Goal: Task Accomplishment & Management: Manage account settings

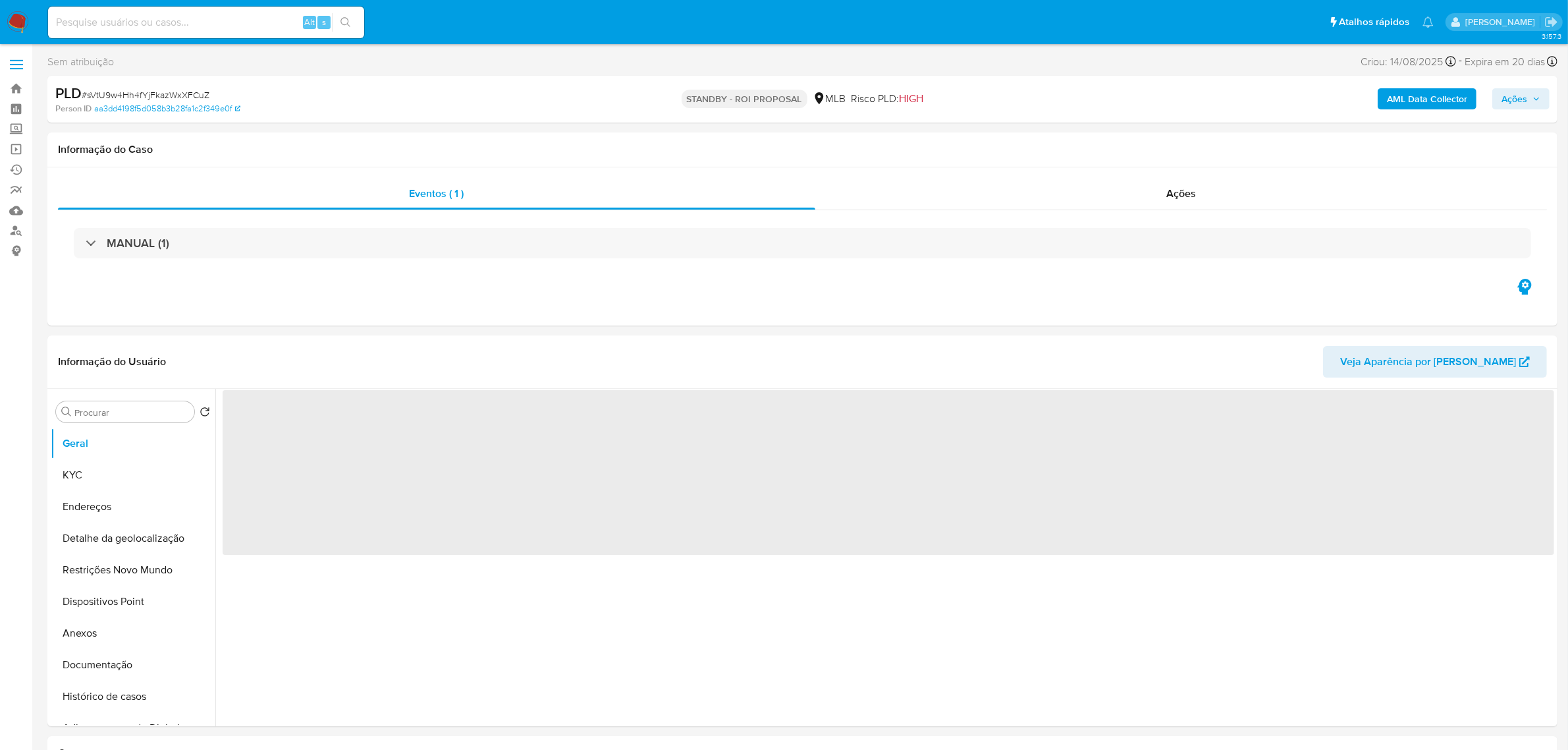
click at [173, 28] on input at bounding box center [206, 22] width 316 height 17
paste input "NymK1pcOW0OamwpPXKnYAAzV"
type input "NymK1pcOW0OamwpPXKnYAAzV"
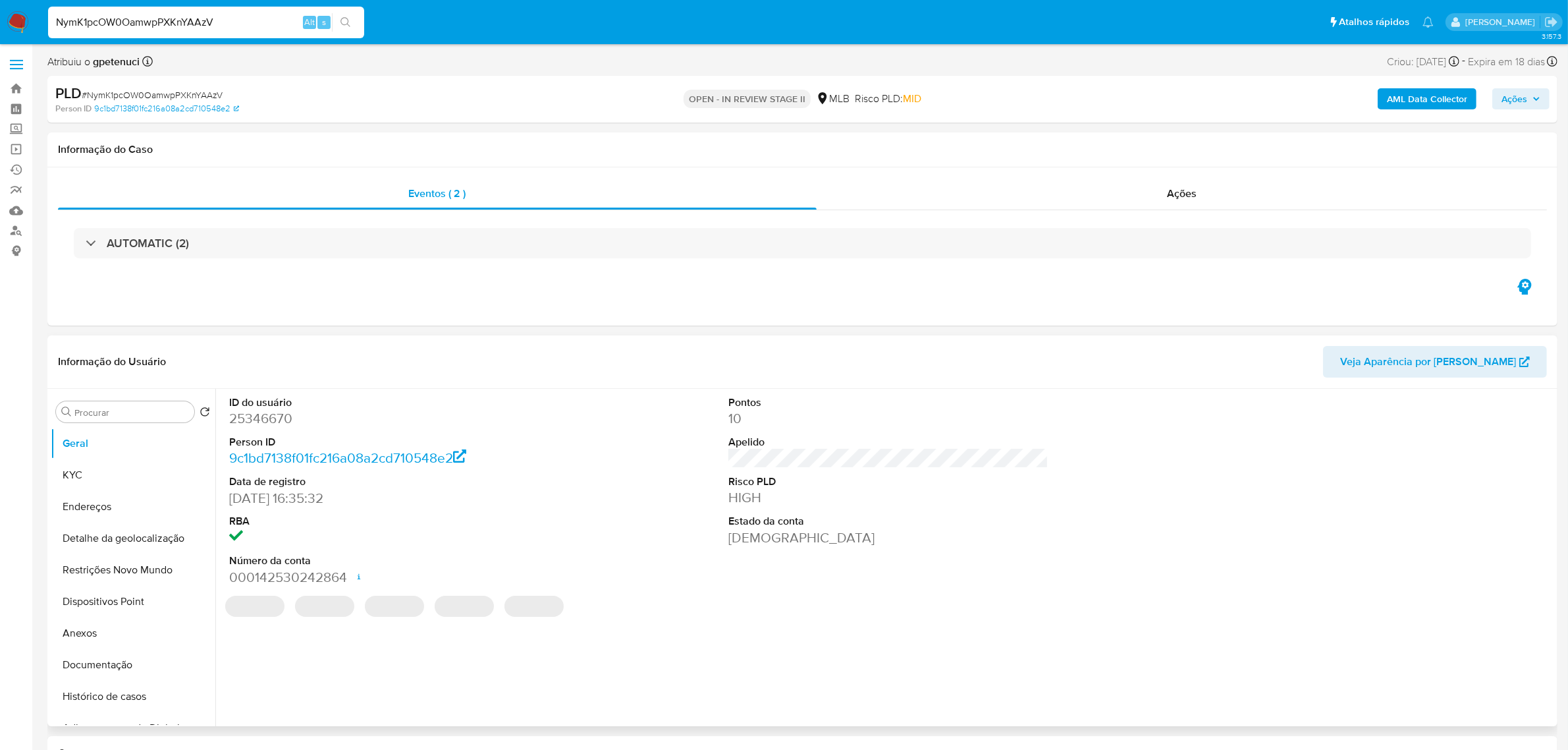
select select "10"
click at [90, 485] on button "KYC" at bounding box center [128, 475] width 154 height 32
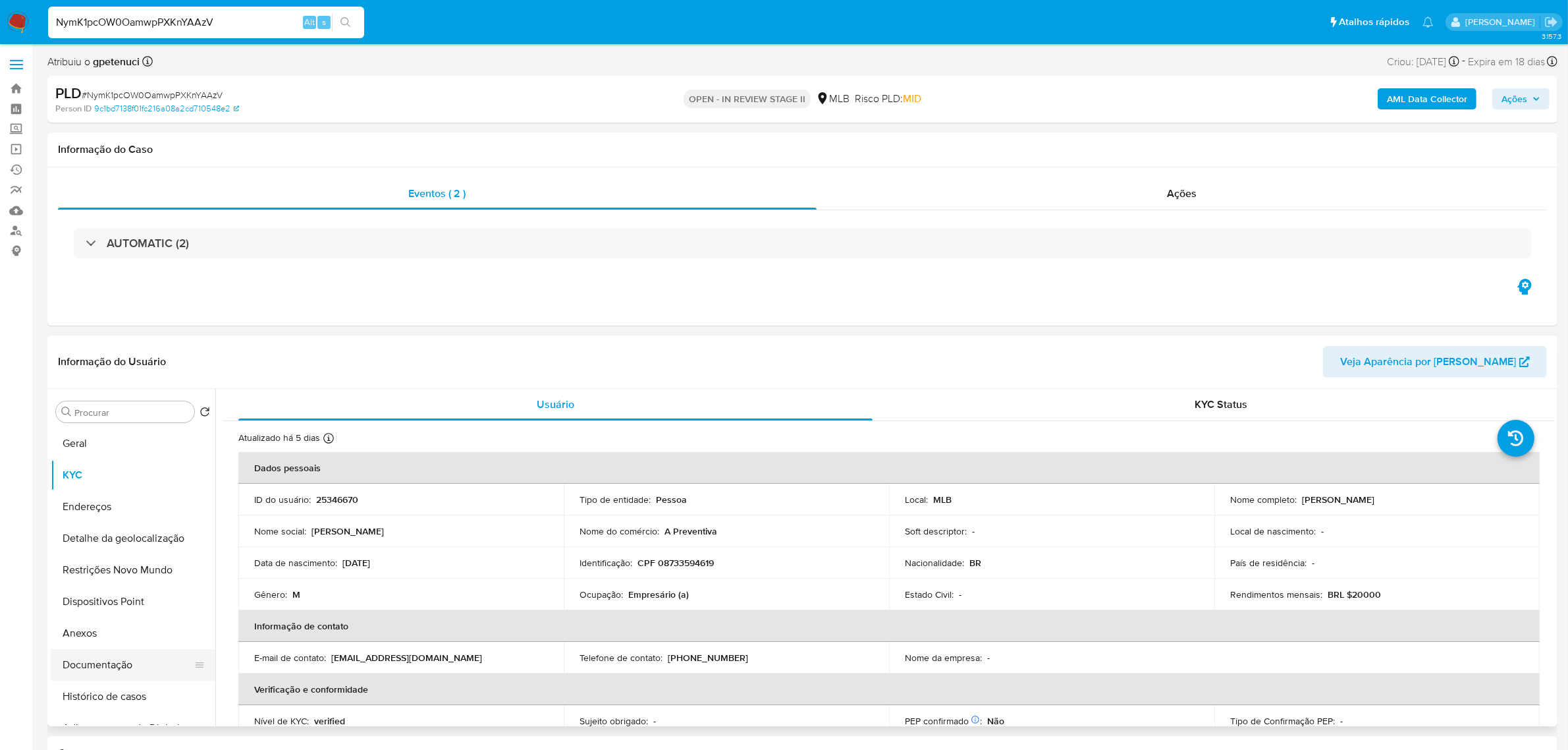
click at [97, 662] on button "Documentação" at bounding box center [128, 665] width 154 height 32
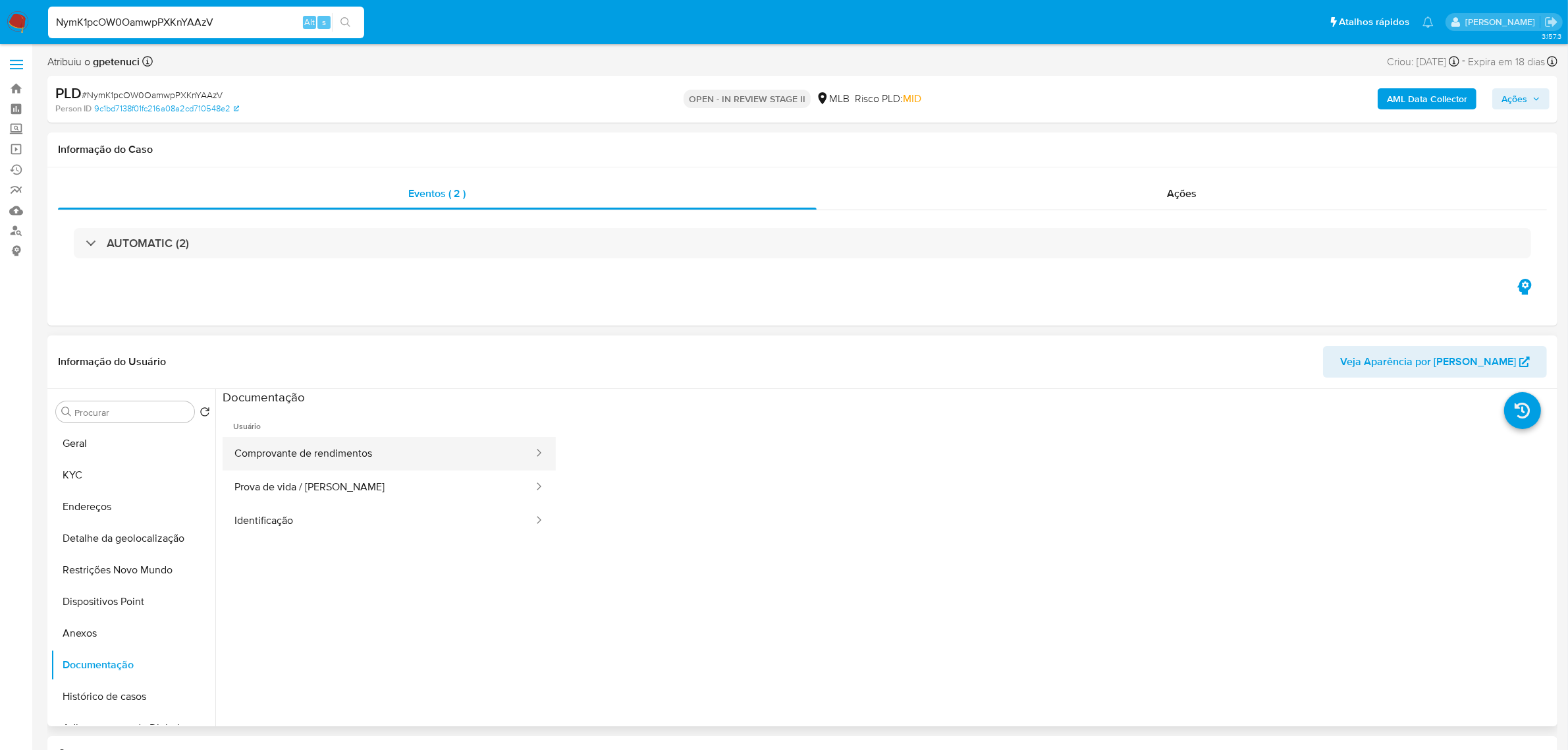
click at [347, 456] on button "Comprovante de rendimentos" at bounding box center [378, 454] width 312 height 34
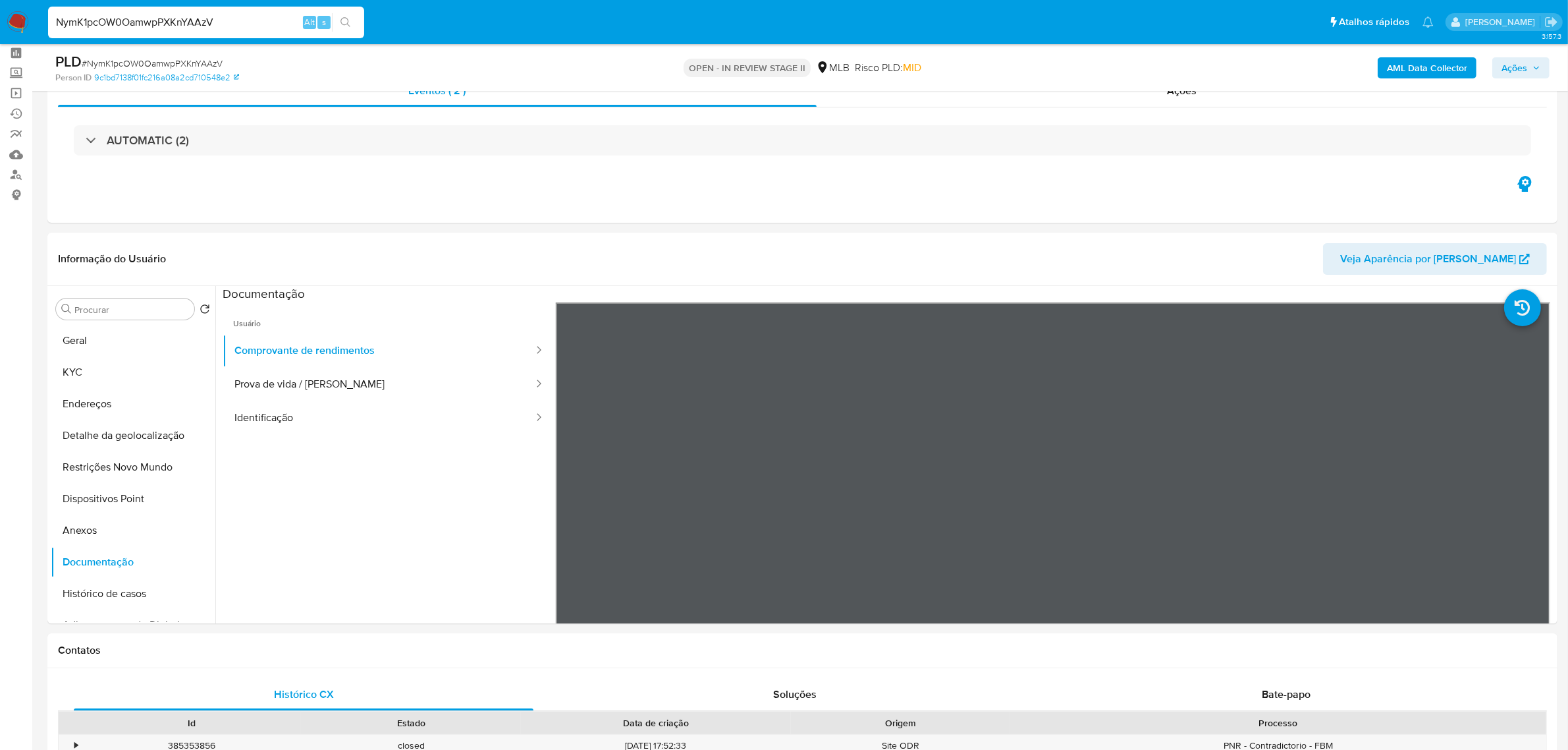
scroll to position [82, 0]
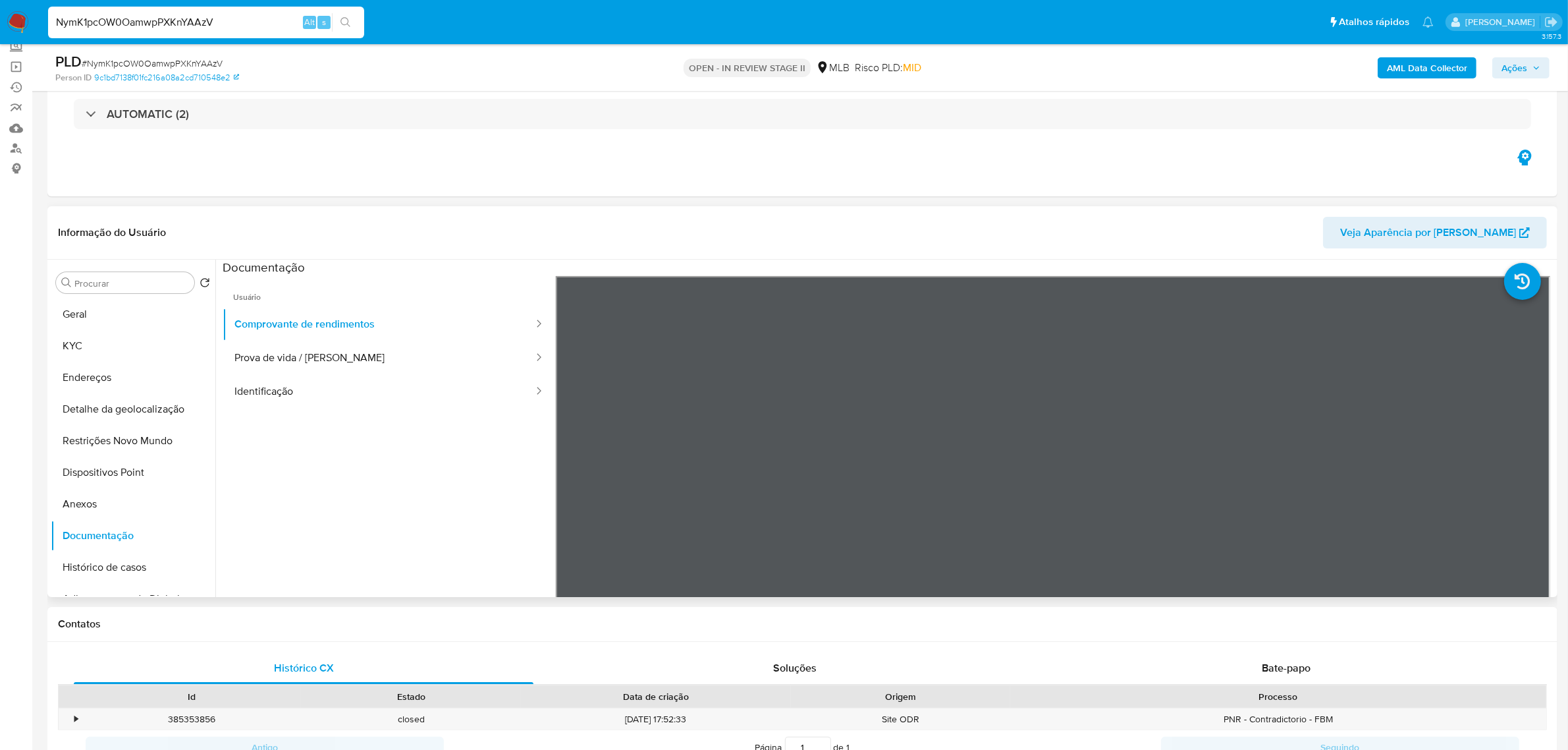
click at [1022, 217] on header "Informação do Usuário Veja Aparência por Pessoa" at bounding box center [802, 232] width 1489 height 32
click at [788, 221] on header "Informação do Usuário Veja Aparência por Pessoa" at bounding box center [802, 232] width 1489 height 32
click at [85, 321] on button "Geral" at bounding box center [128, 314] width 154 height 32
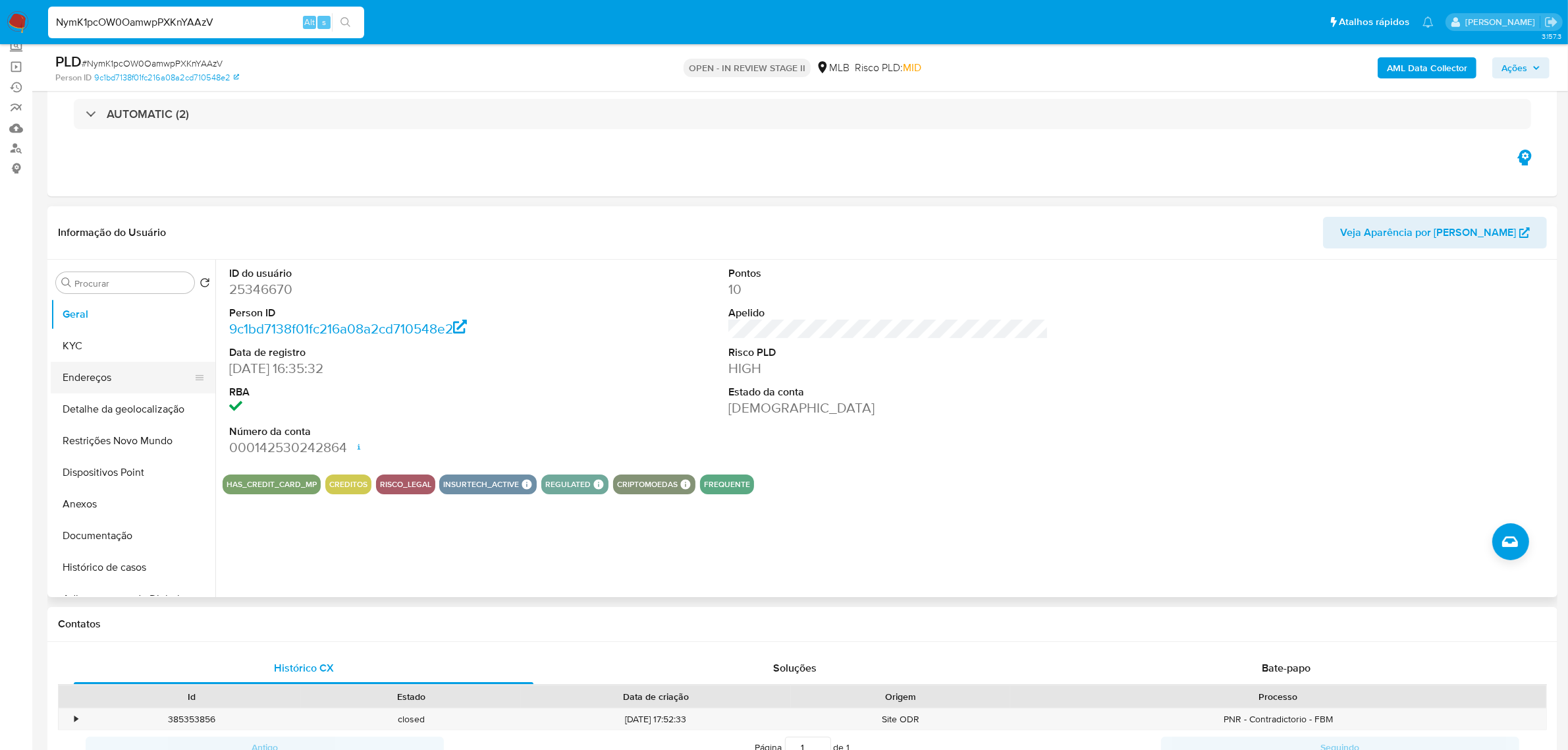
click at [115, 376] on button "Endereços" at bounding box center [128, 378] width 154 height 32
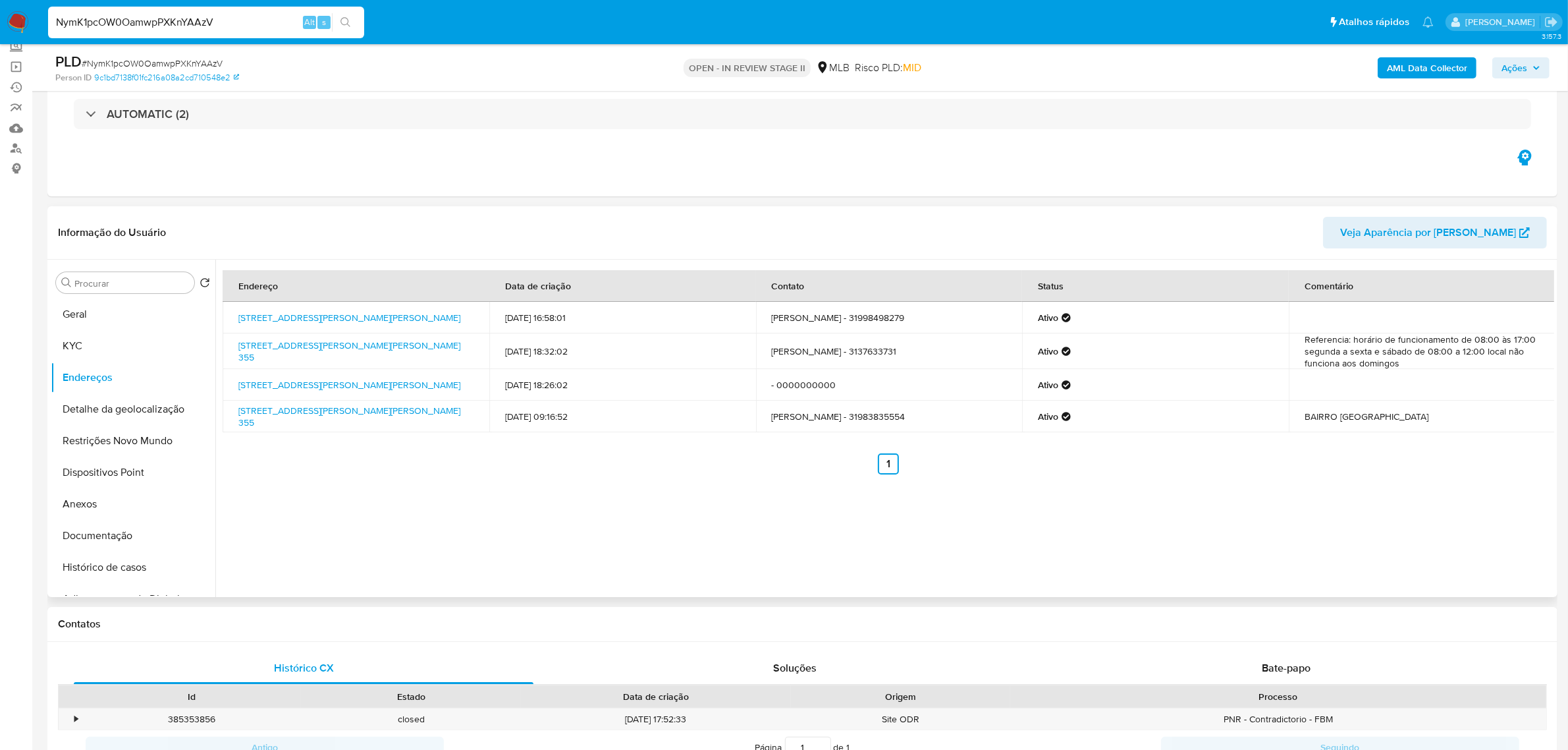
click at [371, 210] on div "Informação do Usuário Veja Aparência por Pessoa" at bounding box center [802, 232] width 1509 height 53
click at [158, 409] on button "Detalhe da geolocalização" at bounding box center [128, 409] width 154 height 32
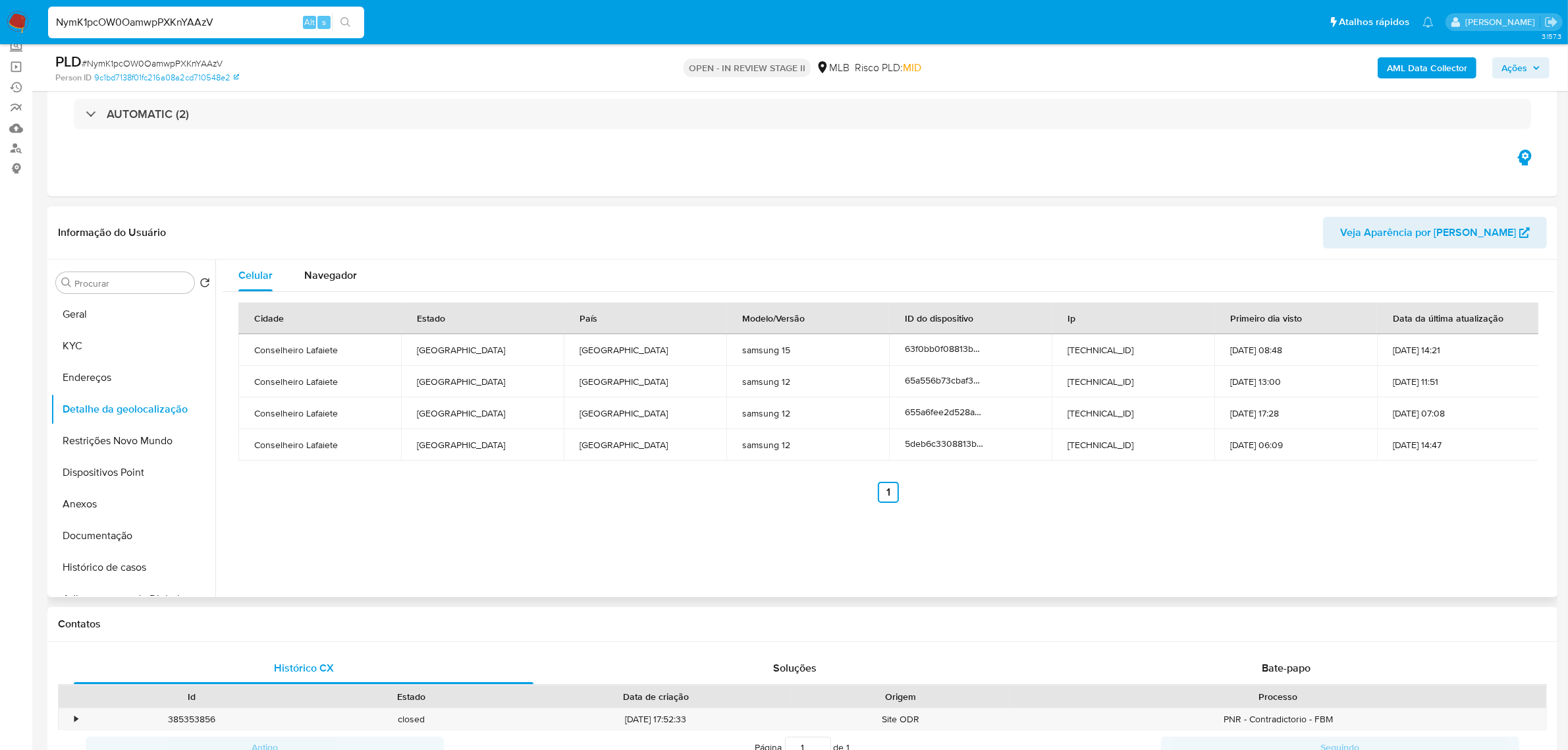
click at [535, 210] on div "Informação do Usuário Veja Aparência por Pessoa" at bounding box center [802, 232] width 1509 height 53
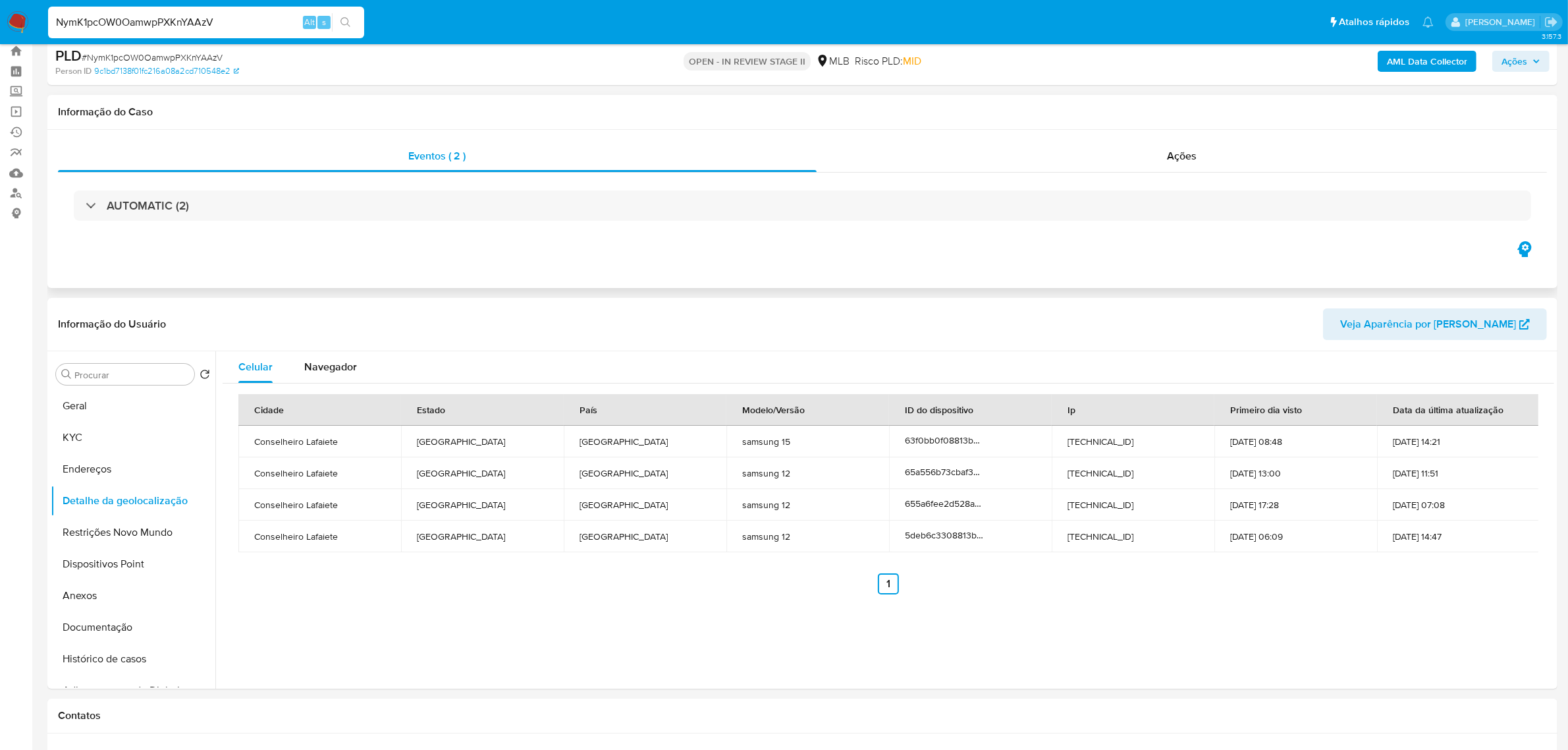
scroll to position [0, 0]
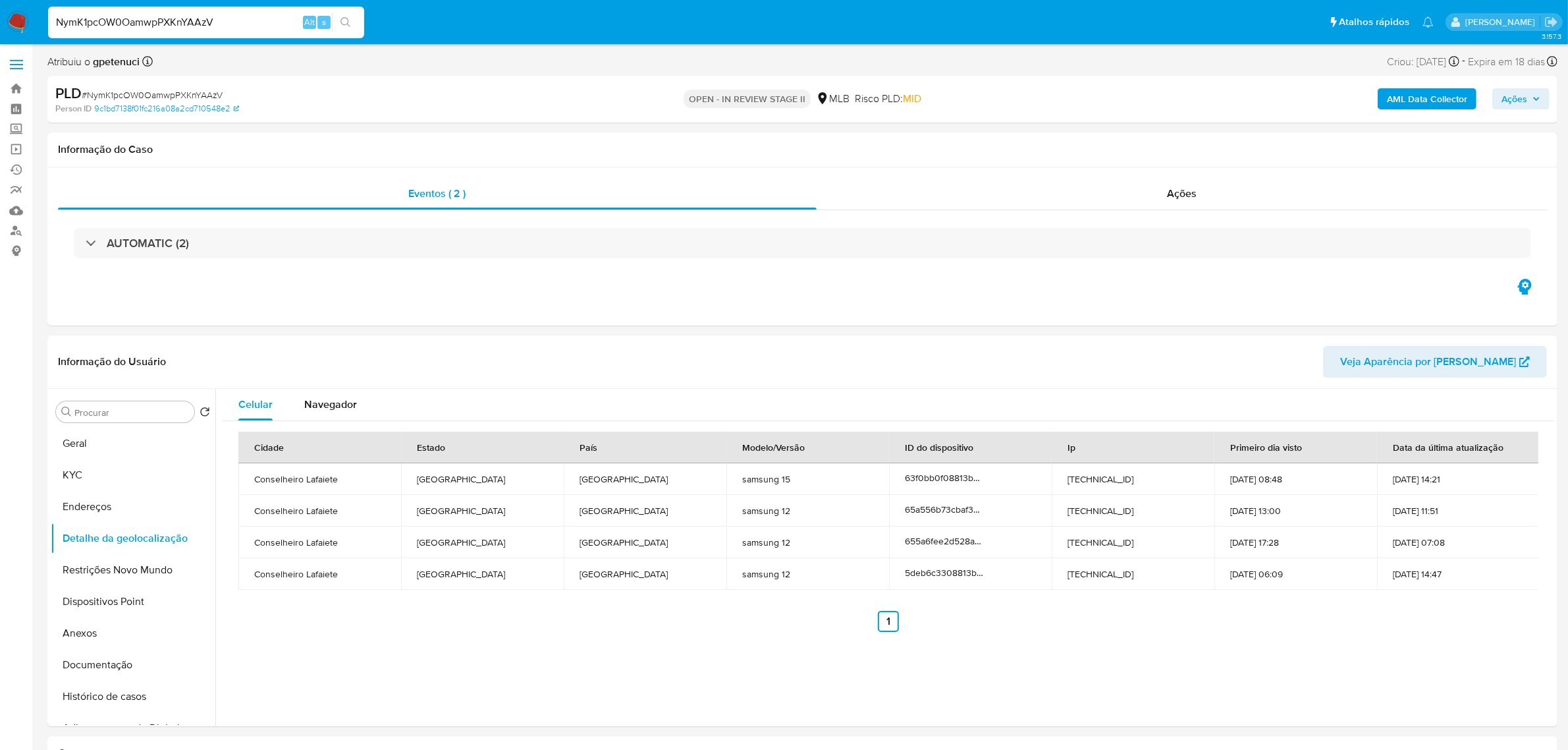
click at [1433, 97] on b "AML Data Collector" at bounding box center [1427, 99] width 81 height 21
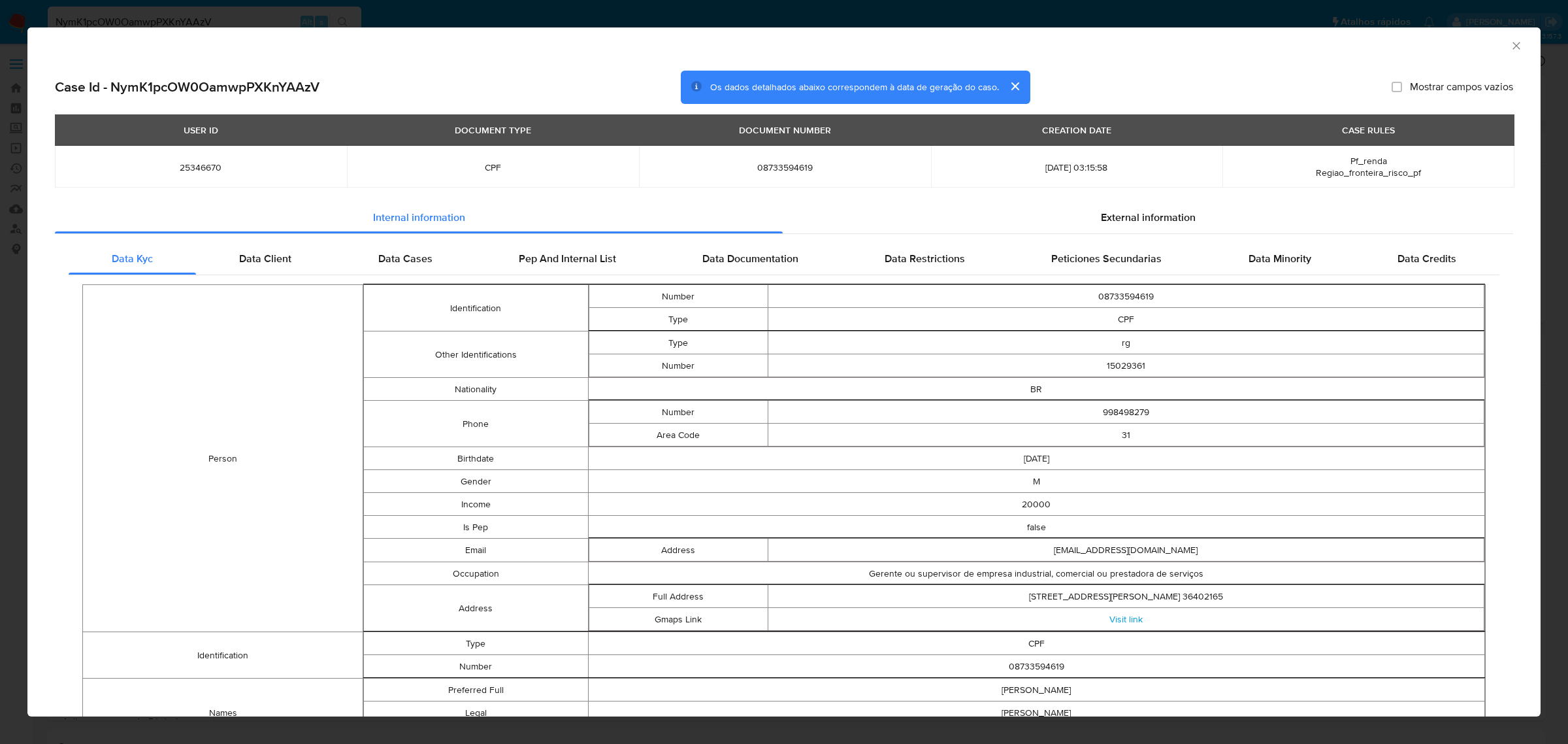
click at [1510, 44] on icon "Fechar a janela" at bounding box center [1516, 45] width 13 height 13
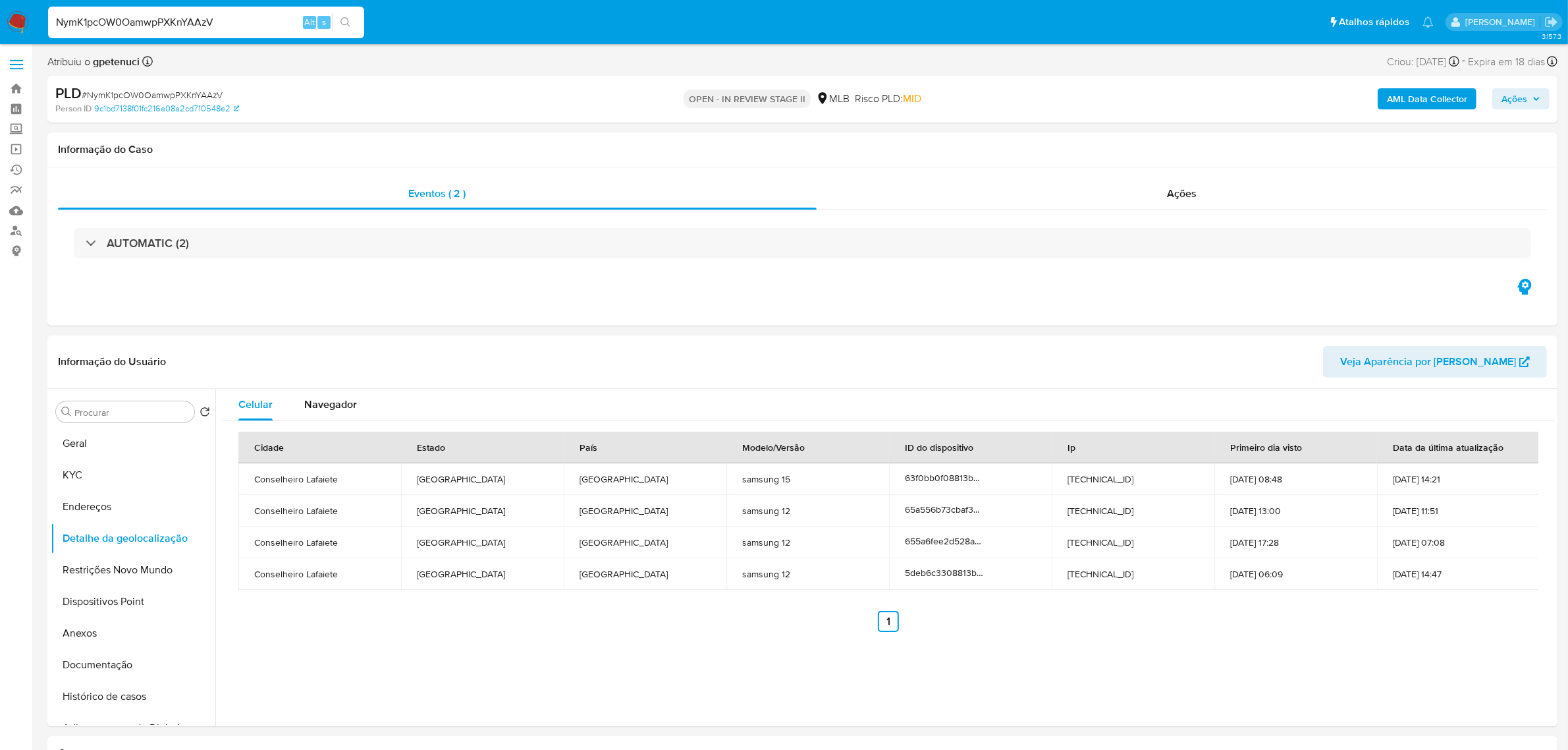
click at [21, 65] on span at bounding box center [16, 65] width 13 height 2
click at [0, 0] on input "checkbox" at bounding box center [0, 0] width 0 height 0
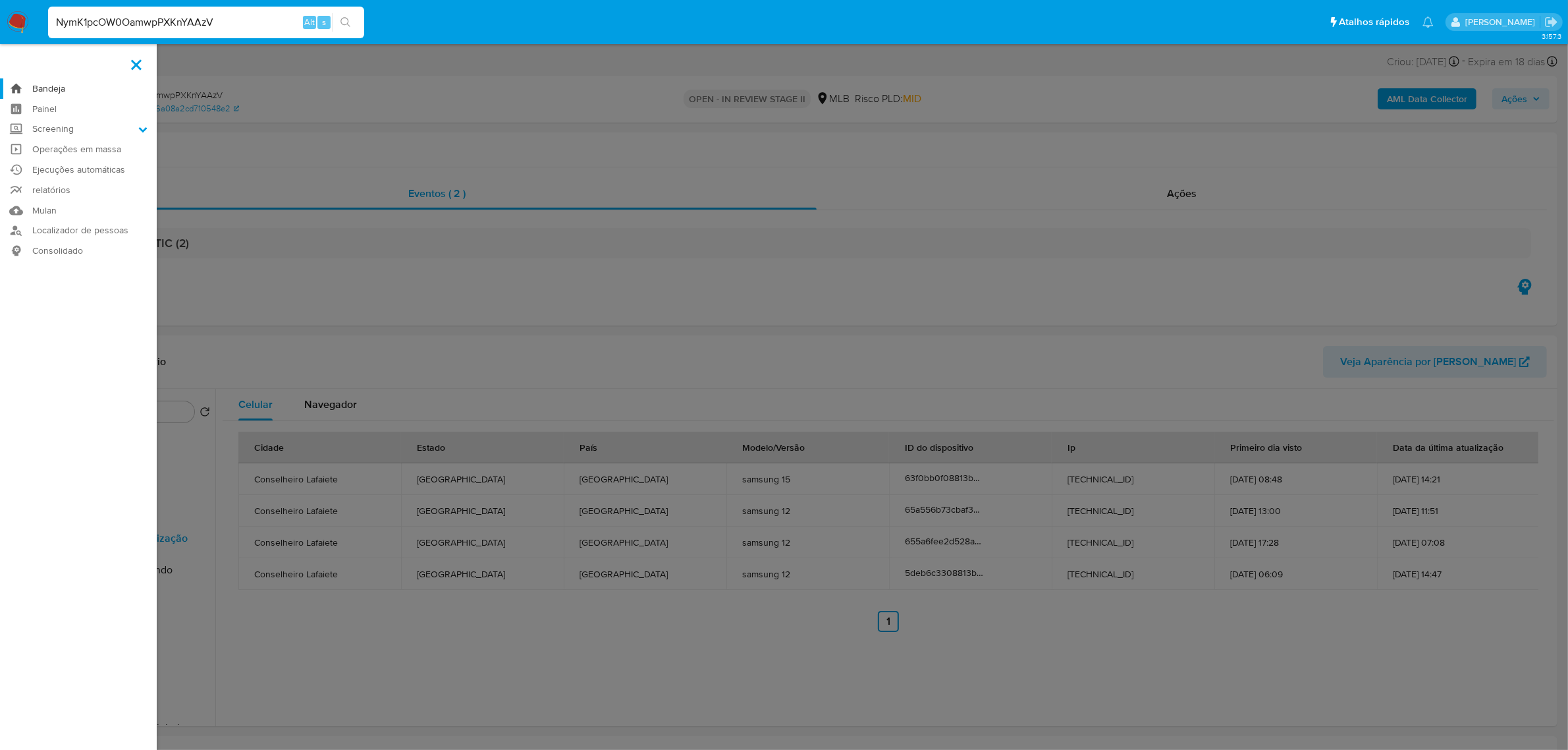
click at [37, 91] on link "Bandeja" at bounding box center [78, 89] width 156 height 21
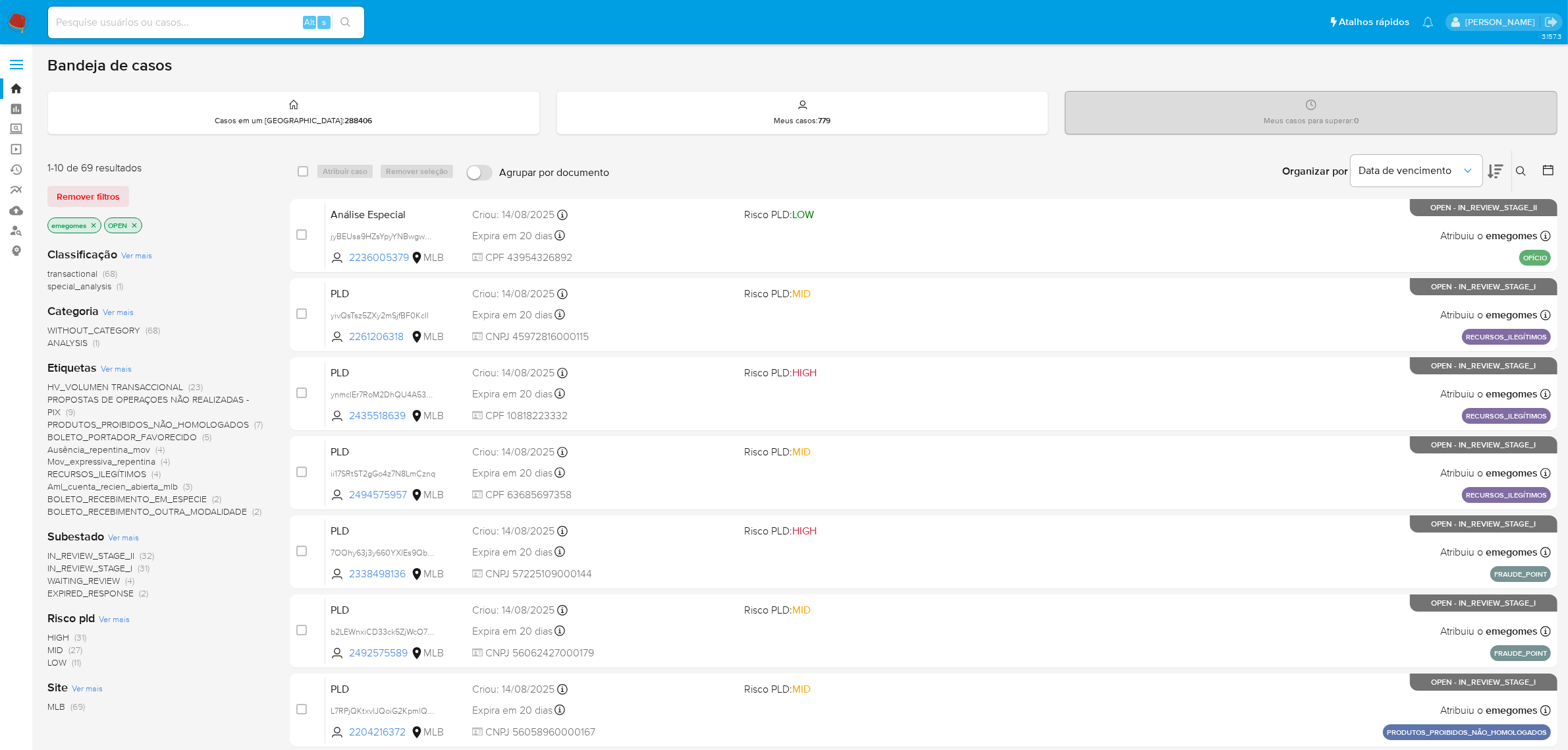
click at [1524, 174] on icon at bounding box center [1520, 171] width 10 height 10
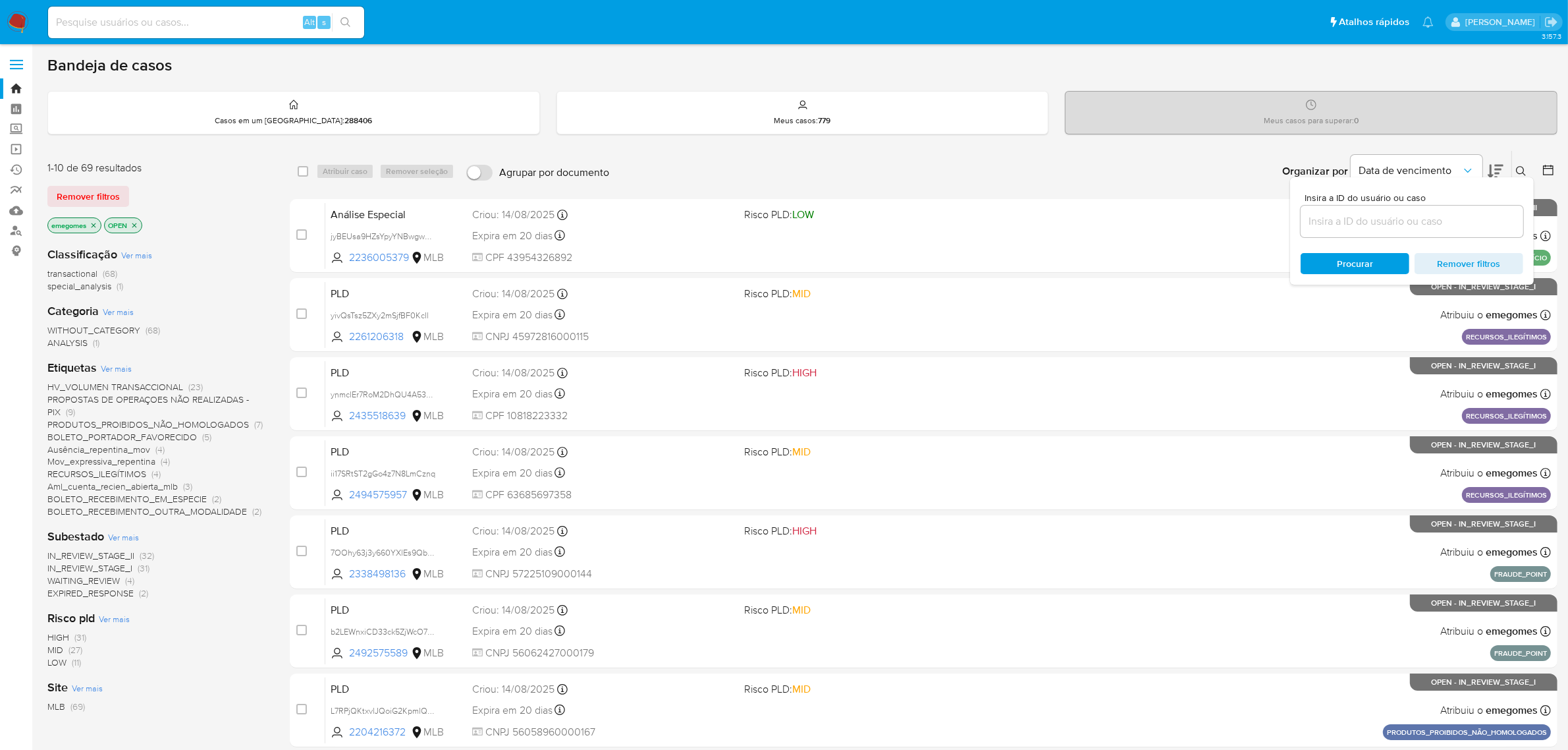
click at [1374, 228] on input at bounding box center [1412, 221] width 223 height 17
type input "NymK1pcOW0OamwpPXKnYAAzV"
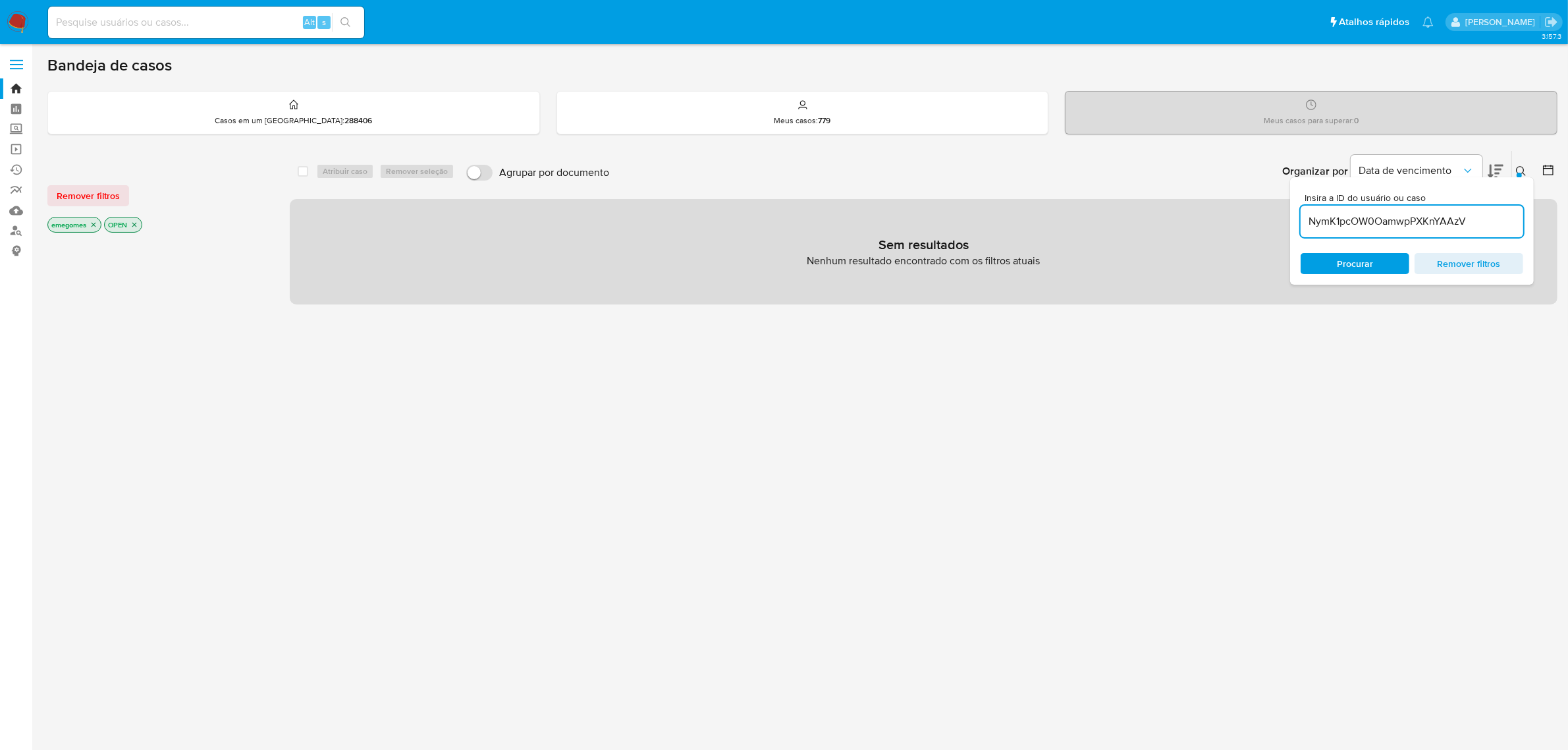
click at [94, 222] on icon "close-filter" at bounding box center [93, 224] width 8 height 8
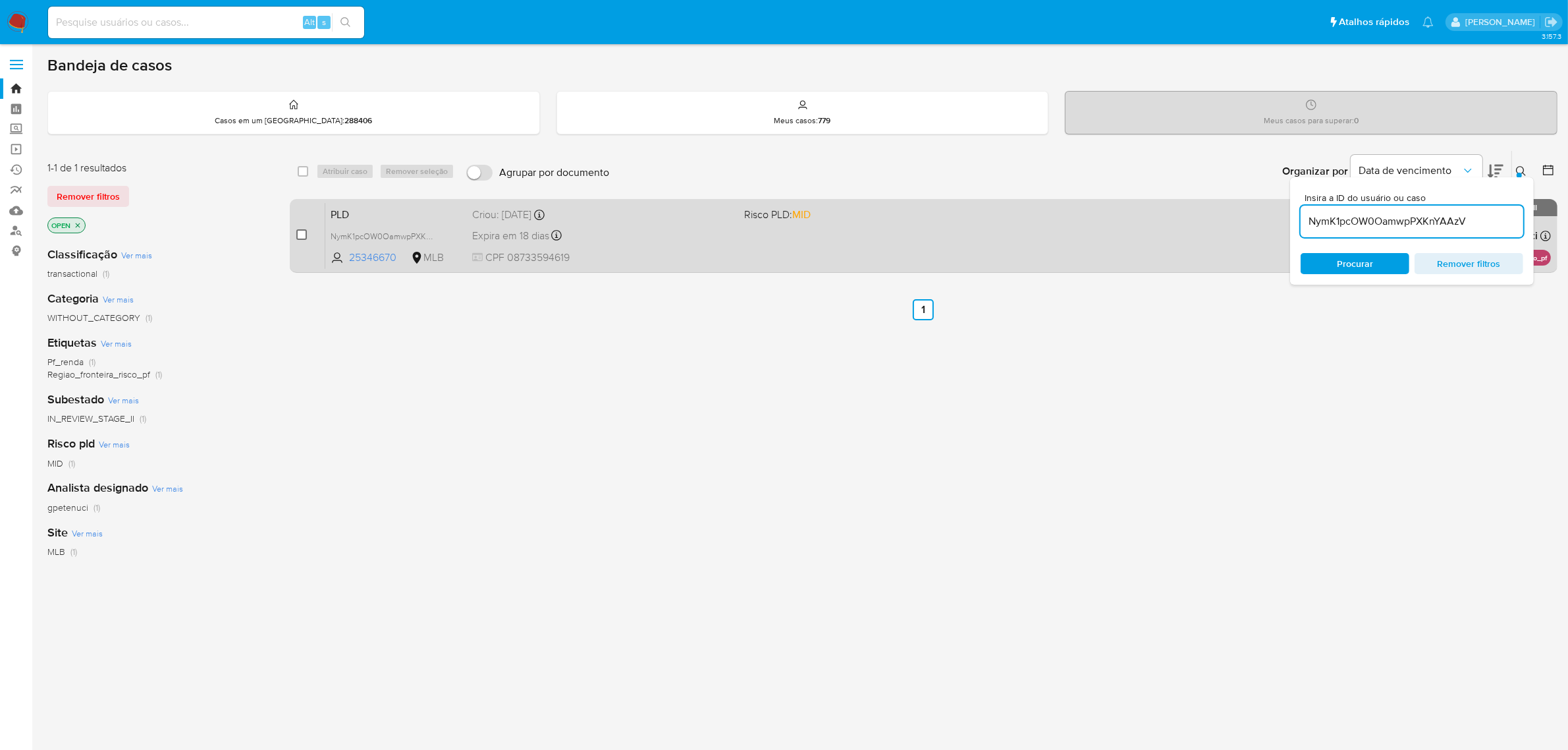
click at [305, 235] on input "checkbox" at bounding box center [301, 234] width 10 height 10
checkbox input "true"
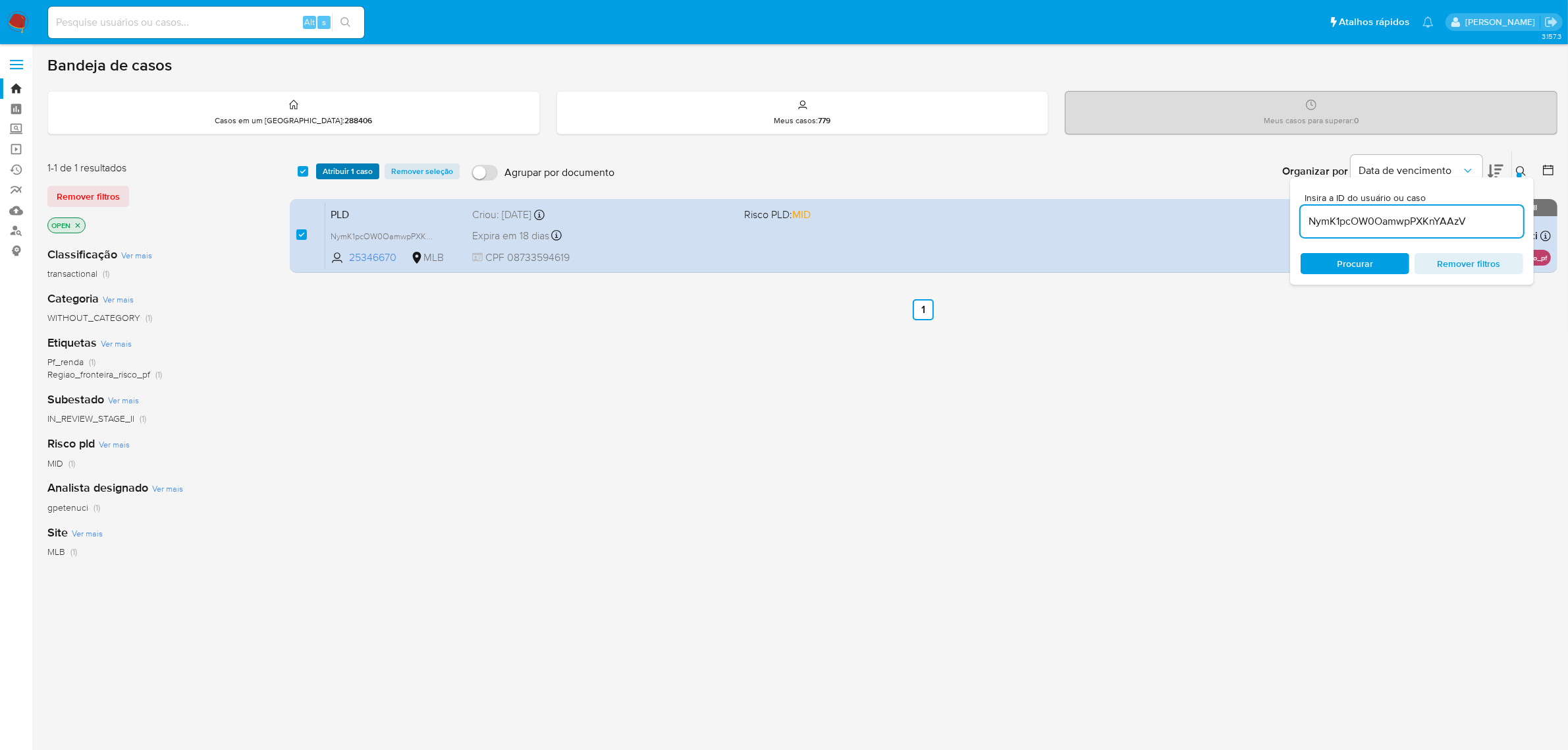
click at [358, 169] on span "Atribuir 1 caso" at bounding box center [347, 171] width 50 height 13
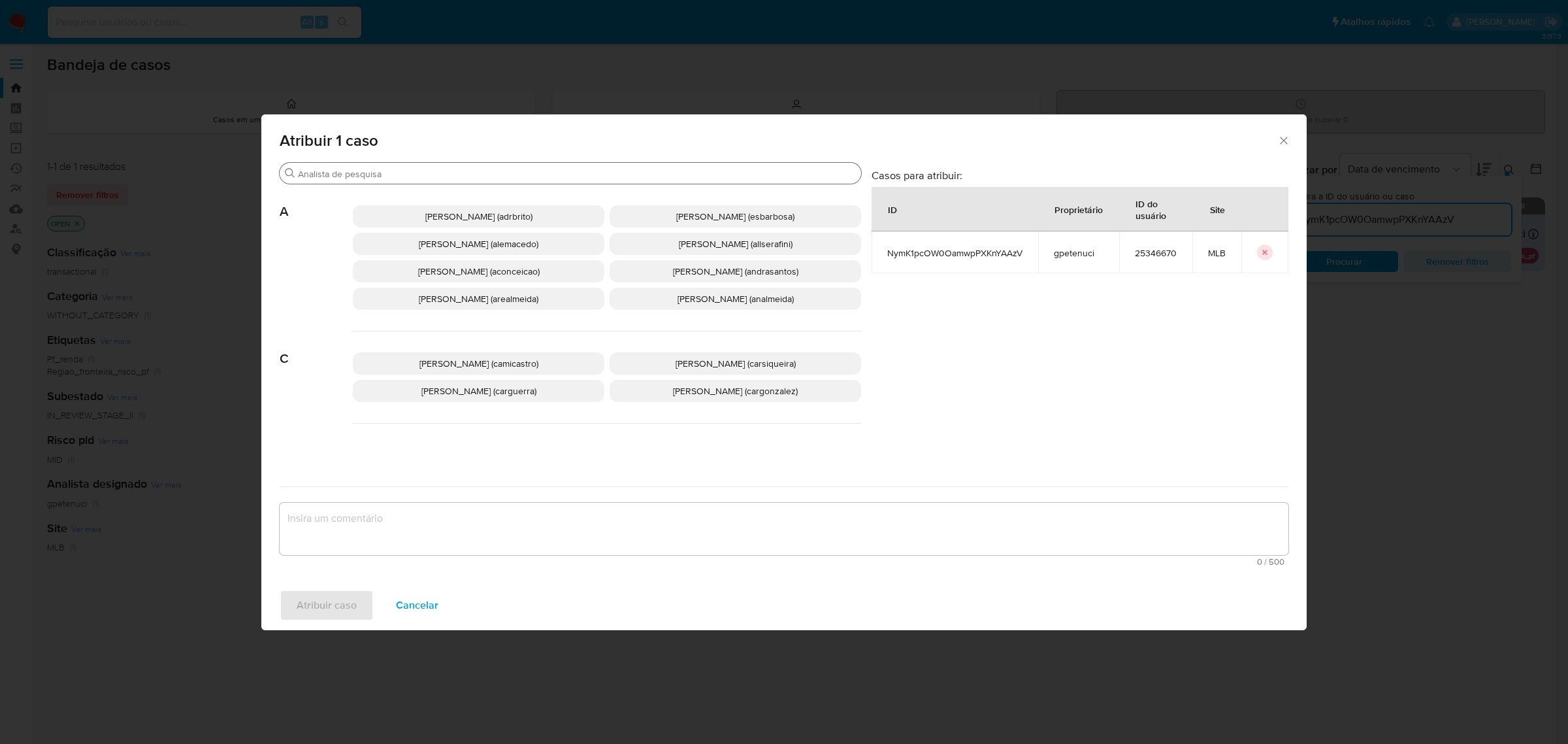
click at [504, 176] on input "Procurar" at bounding box center [577, 174] width 558 height 12
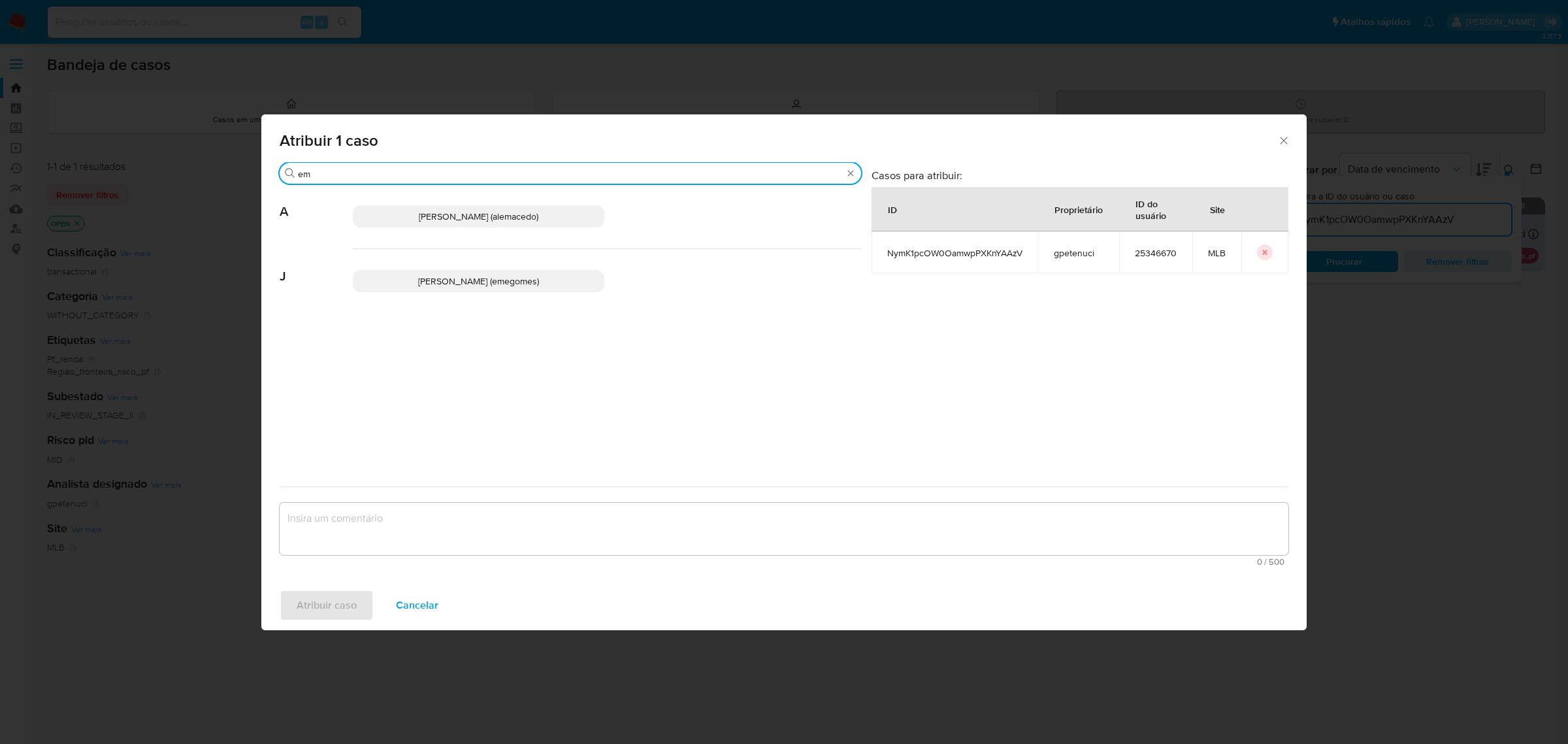
type input "em"
click at [418, 274] on span "Jose Emerson Gomes Pereira (emegomes)" at bounding box center [478, 280] width 121 height 13
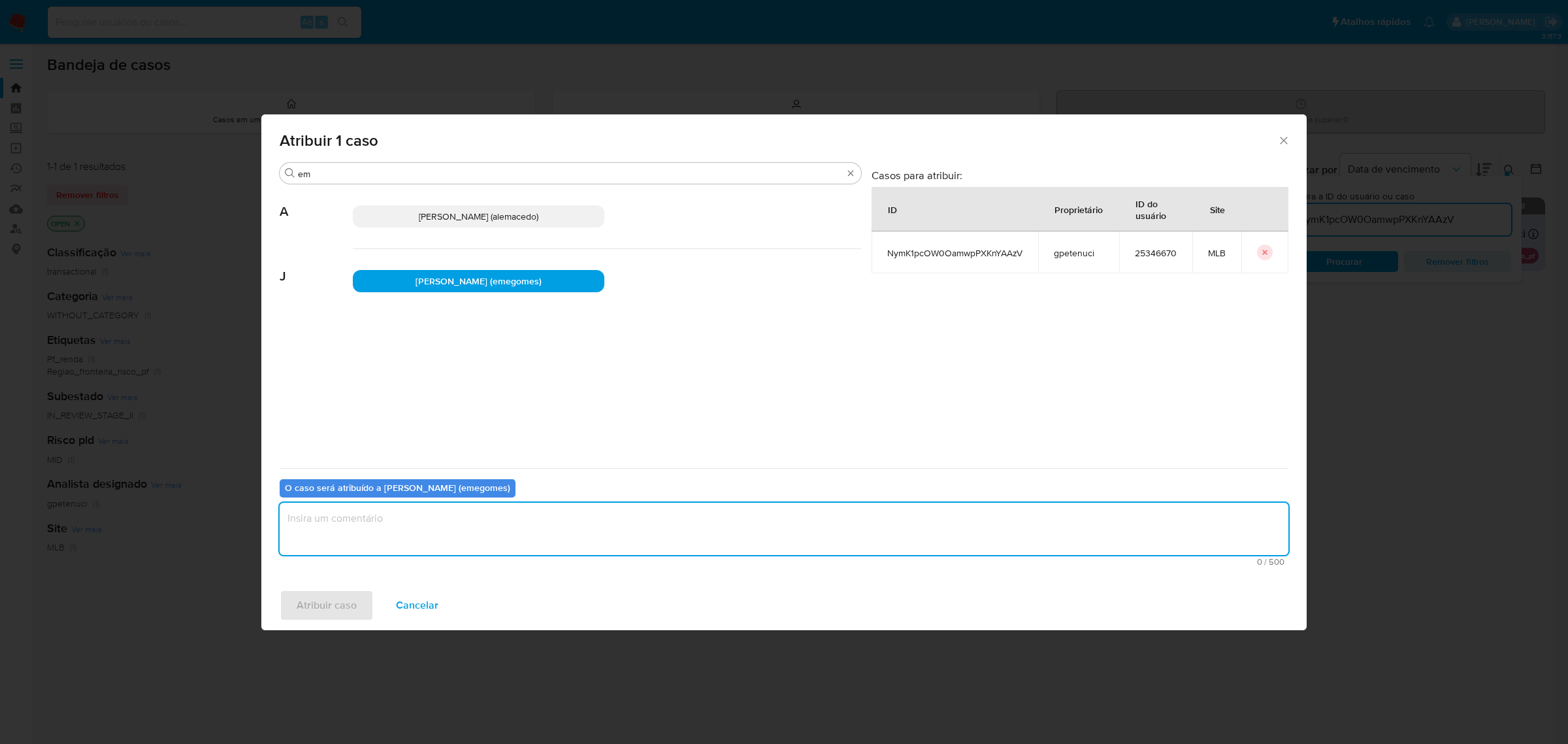
click at [392, 549] on textarea "assign-modal" at bounding box center [784, 529] width 1009 height 52
type textarea "."
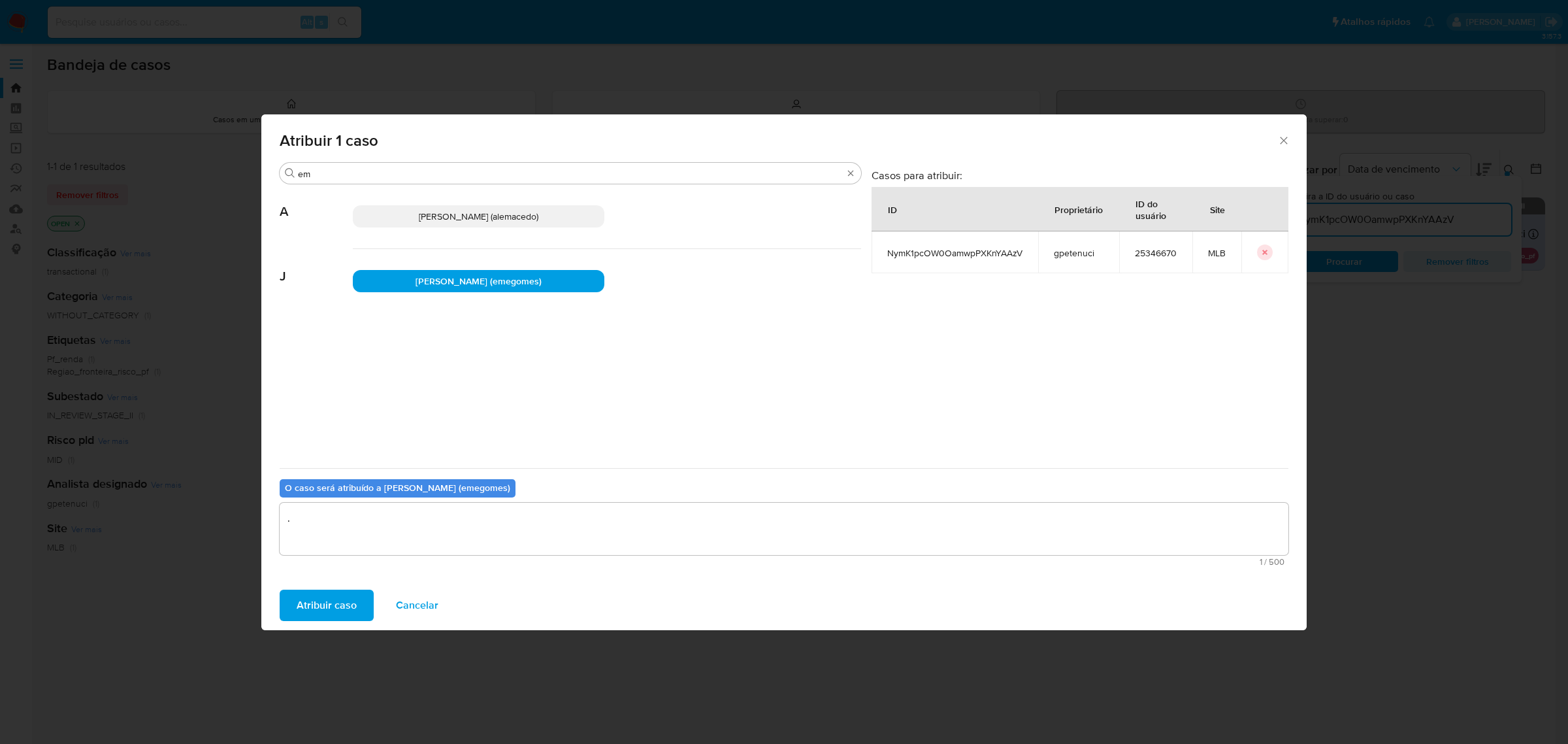
click at [327, 592] on span "Atribuir caso" at bounding box center [327, 605] width 60 height 29
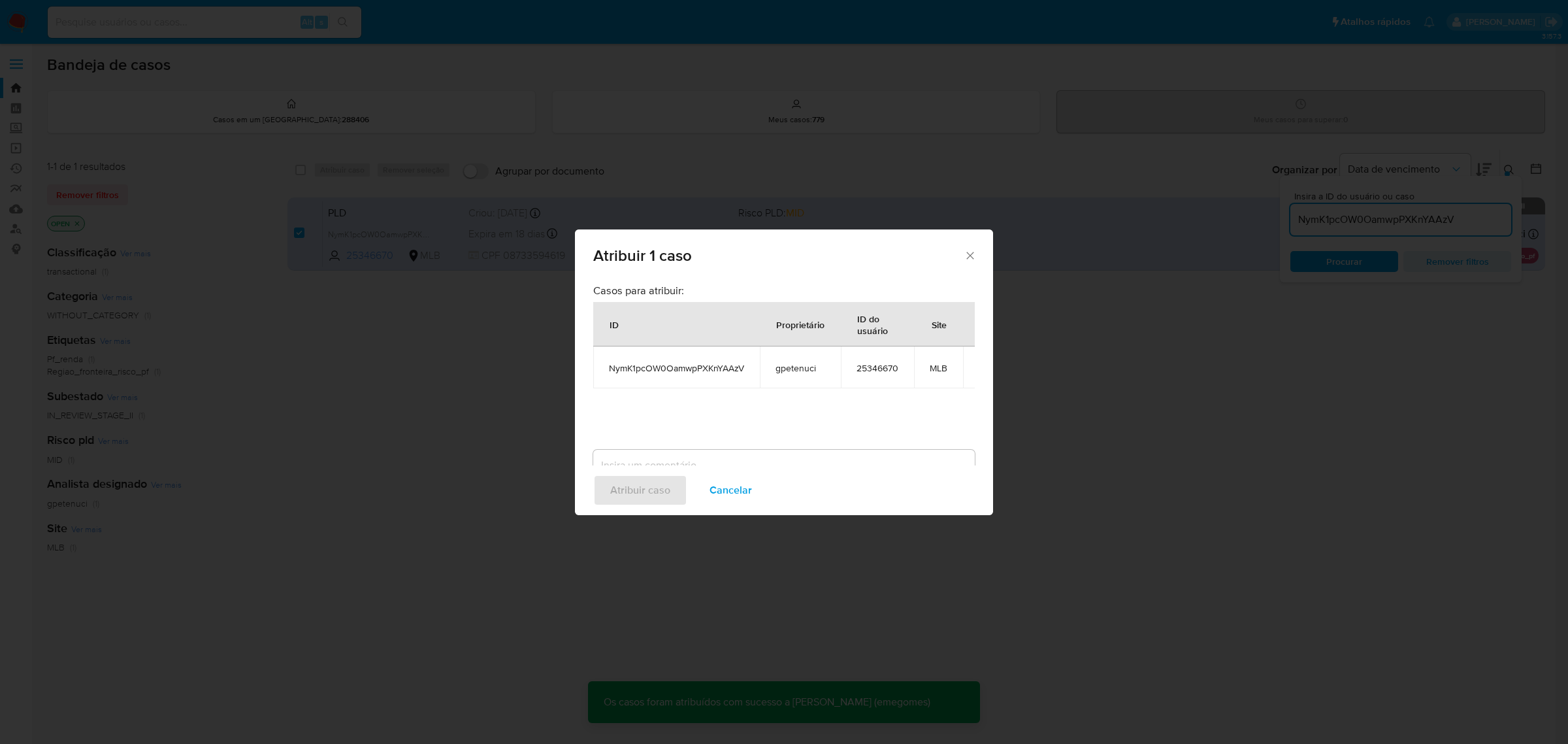
checkbox input "false"
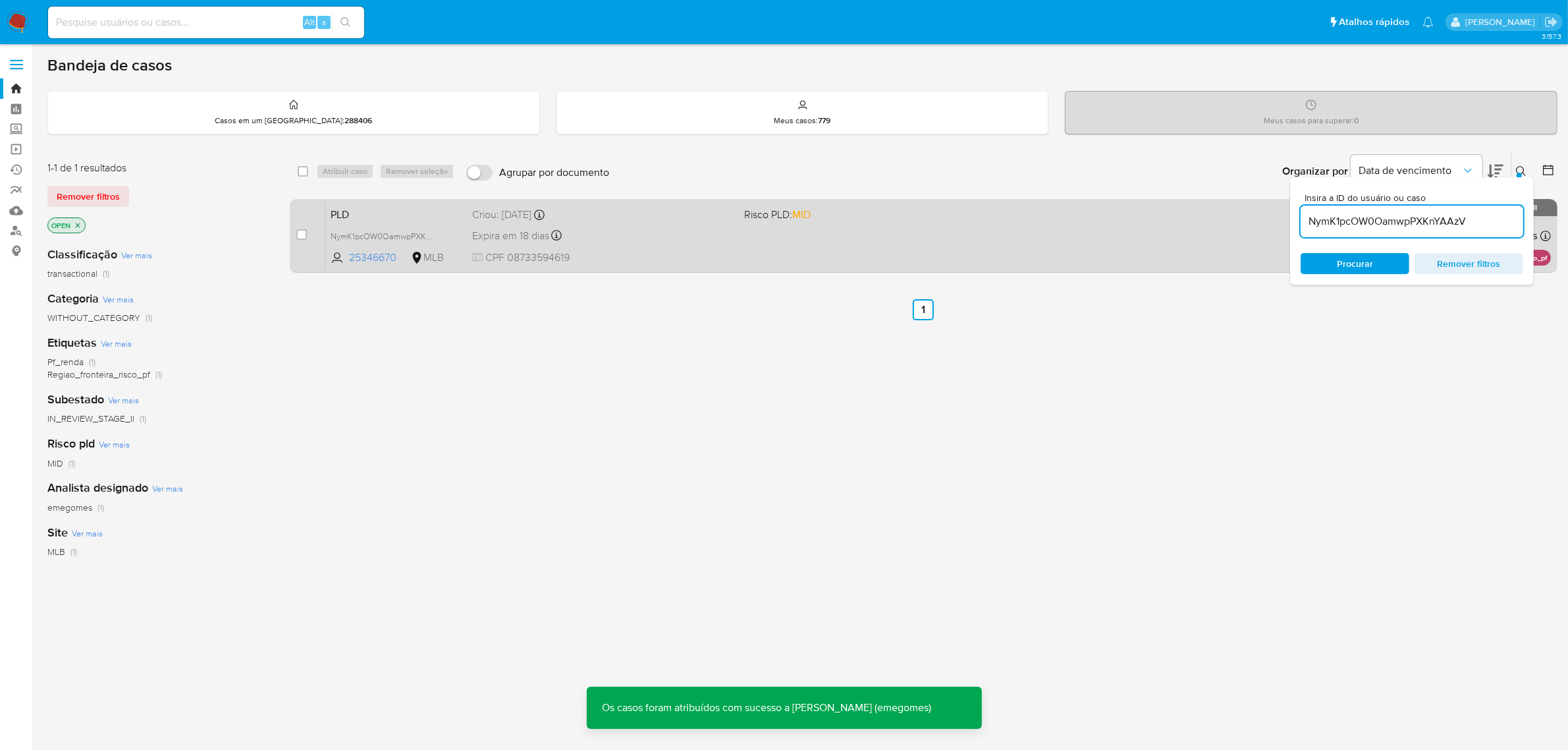
click at [623, 242] on div "Expira em 18 dias Expira em 26/09/2025 00:15:58" at bounding box center [603, 236] width 262 height 18
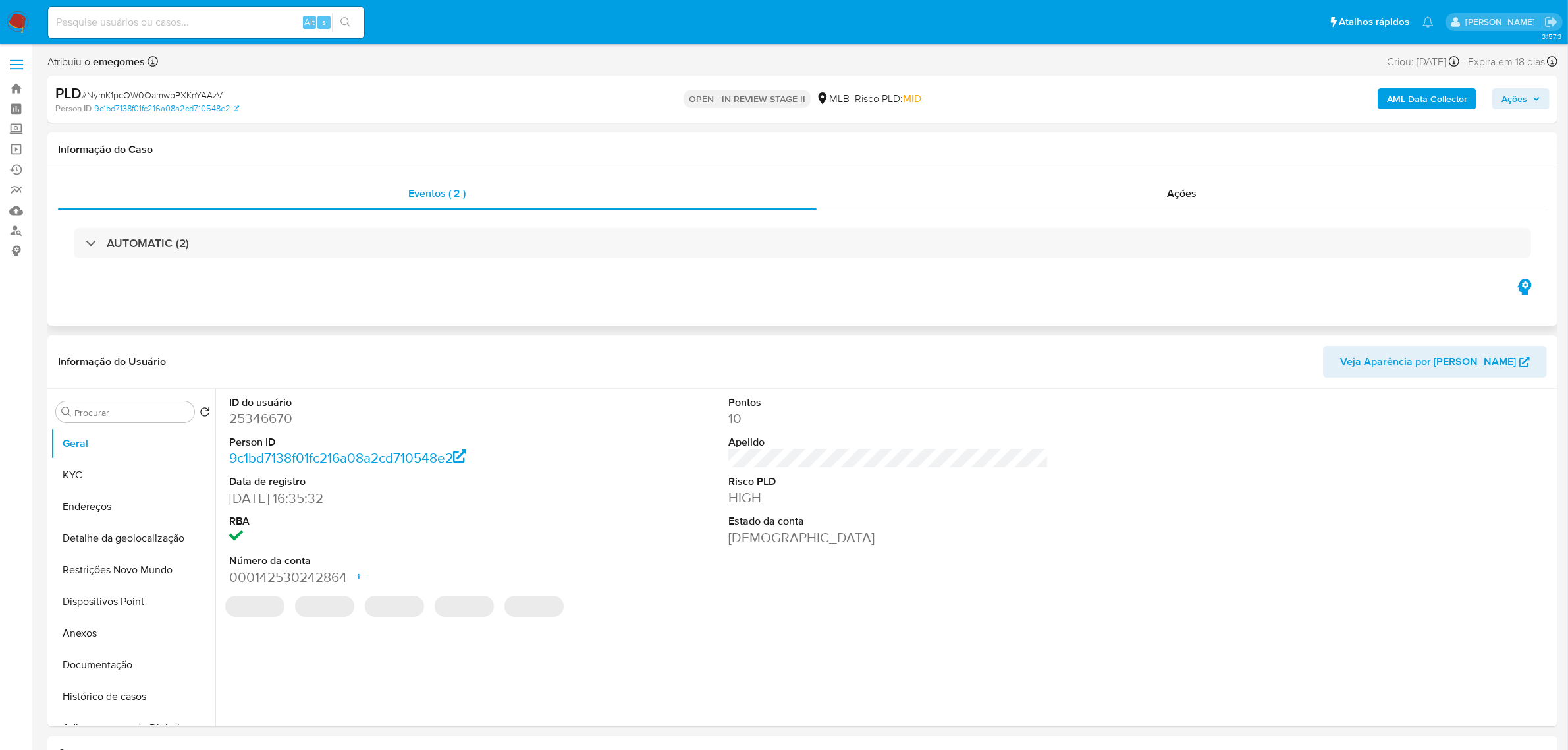
select select "10"
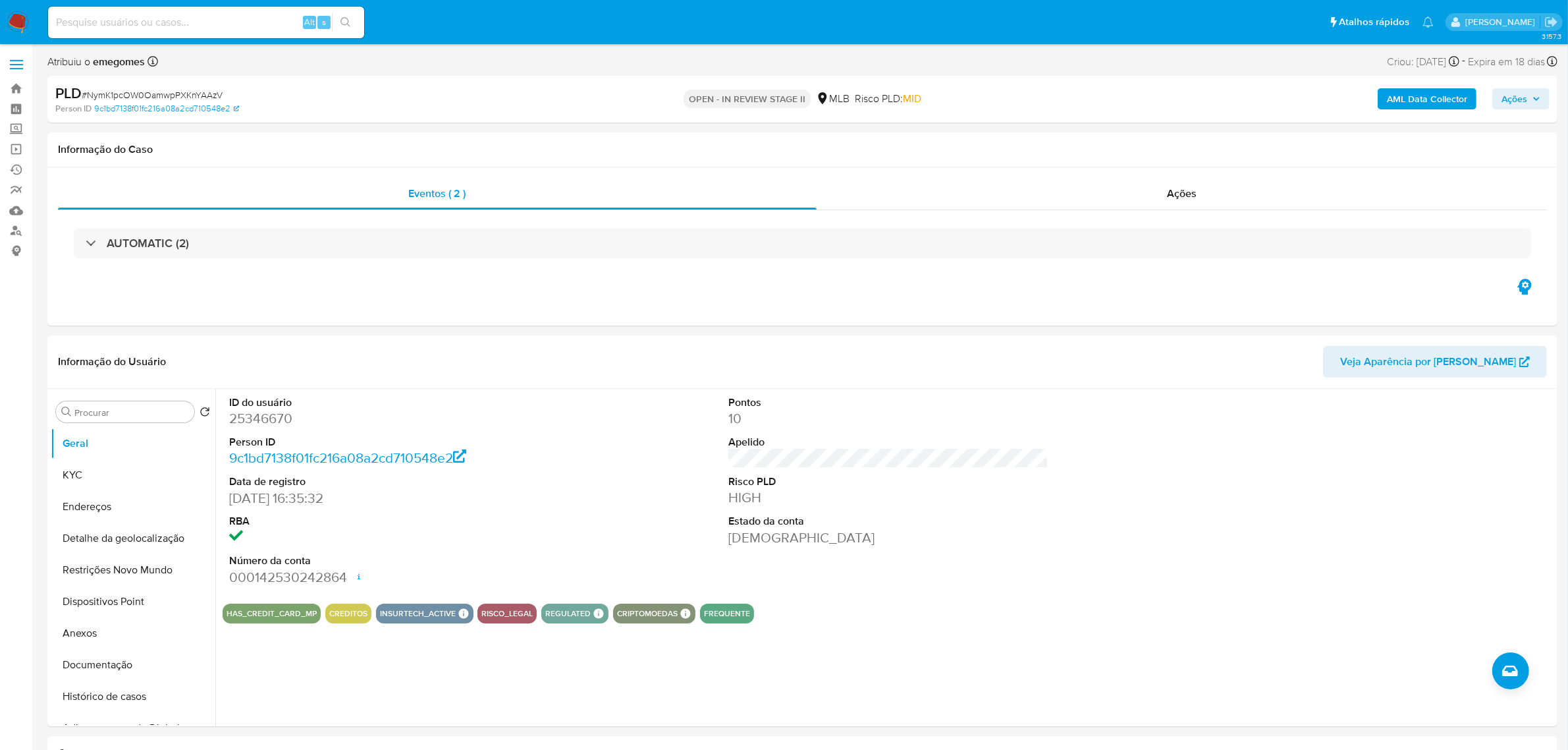
click at [1449, 97] on b "AML Data Collector" at bounding box center [1427, 99] width 81 height 21
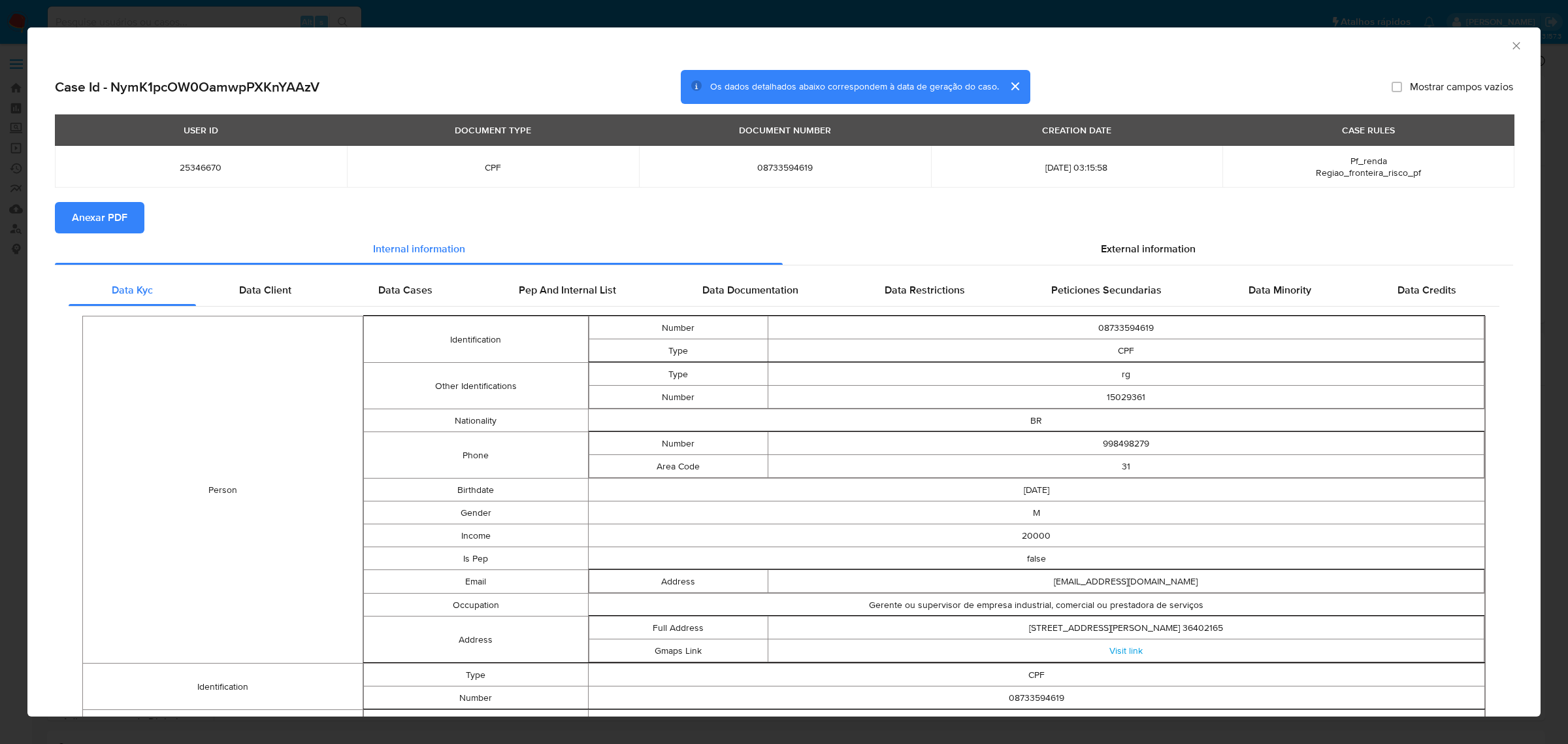
click at [139, 226] on button "Anexar PDF" at bounding box center [99, 217] width 90 height 31
click at [1512, 47] on icon "Fechar a janela" at bounding box center [1515, 45] width 8 height 8
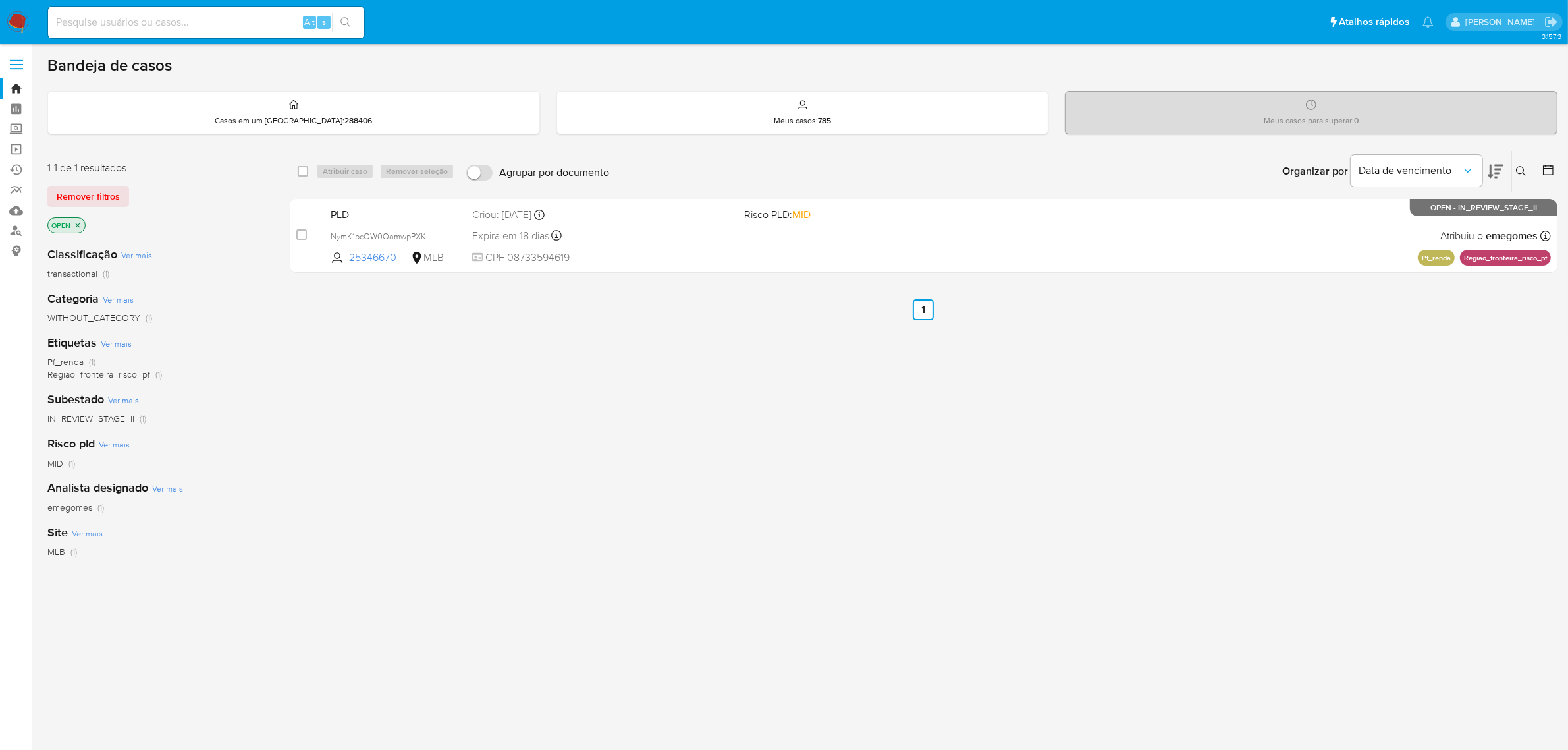
click at [765, 348] on div "select-all-cases-checkbox Atribuir caso Remover seleção Agrupar por documento O…" at bounding box center [924, 449] width 1268 height 597
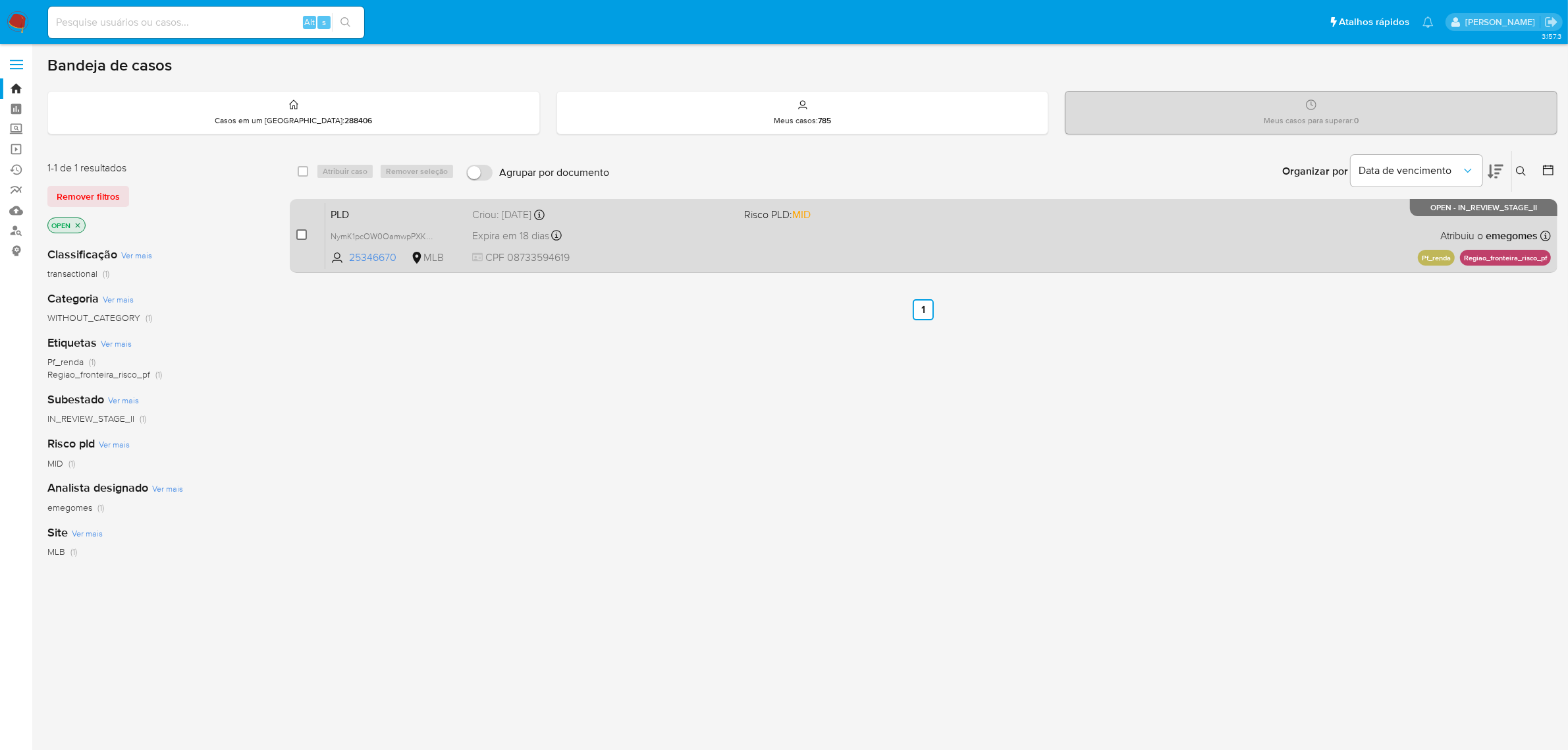
click at [298, 239] on input "checkbox" at bounding box center [301, 234] width 10 height 10
checkbox input "true"
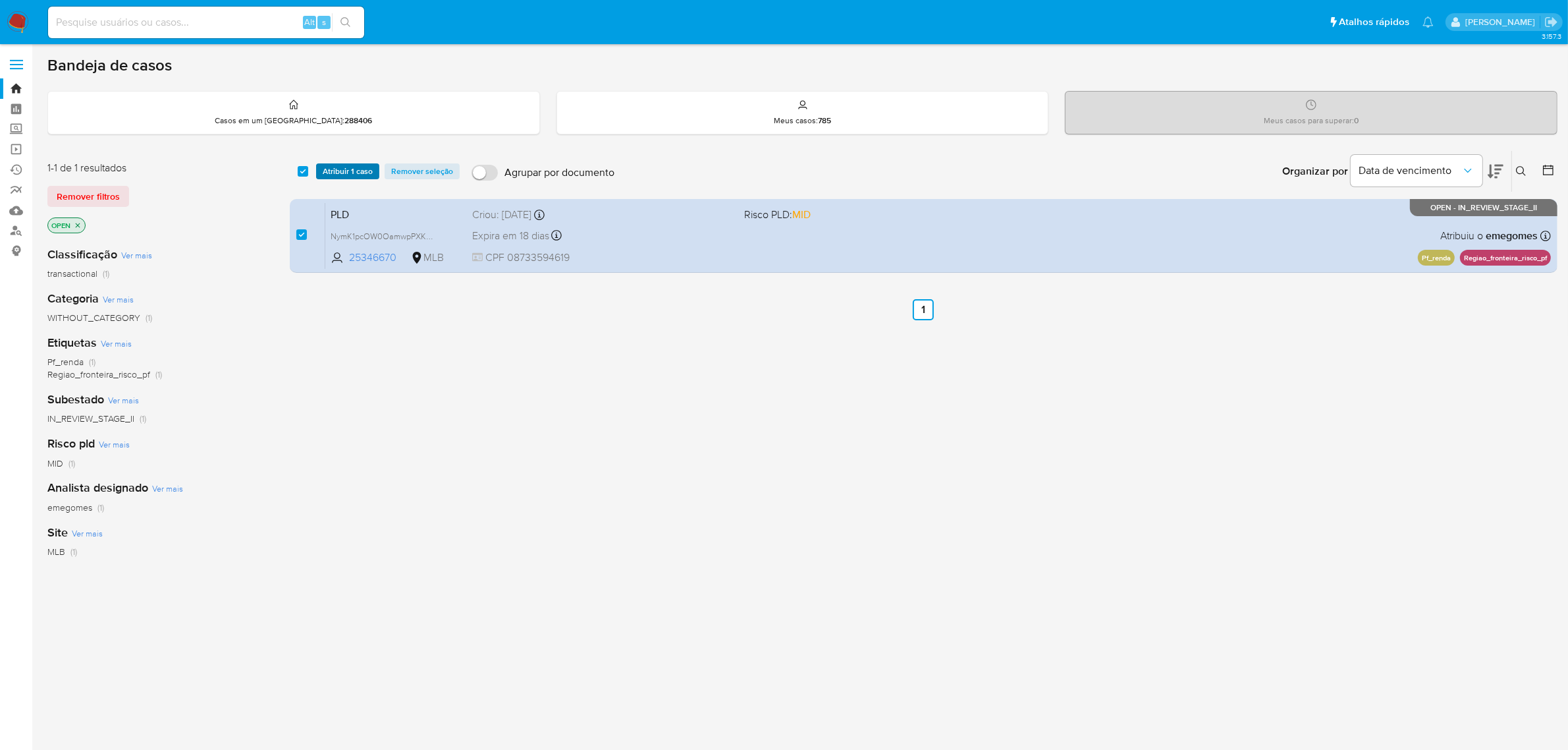
click at [355, 169] on span "Atribuir 1 caso" at bounding box center [347, 171] width 50 height 13
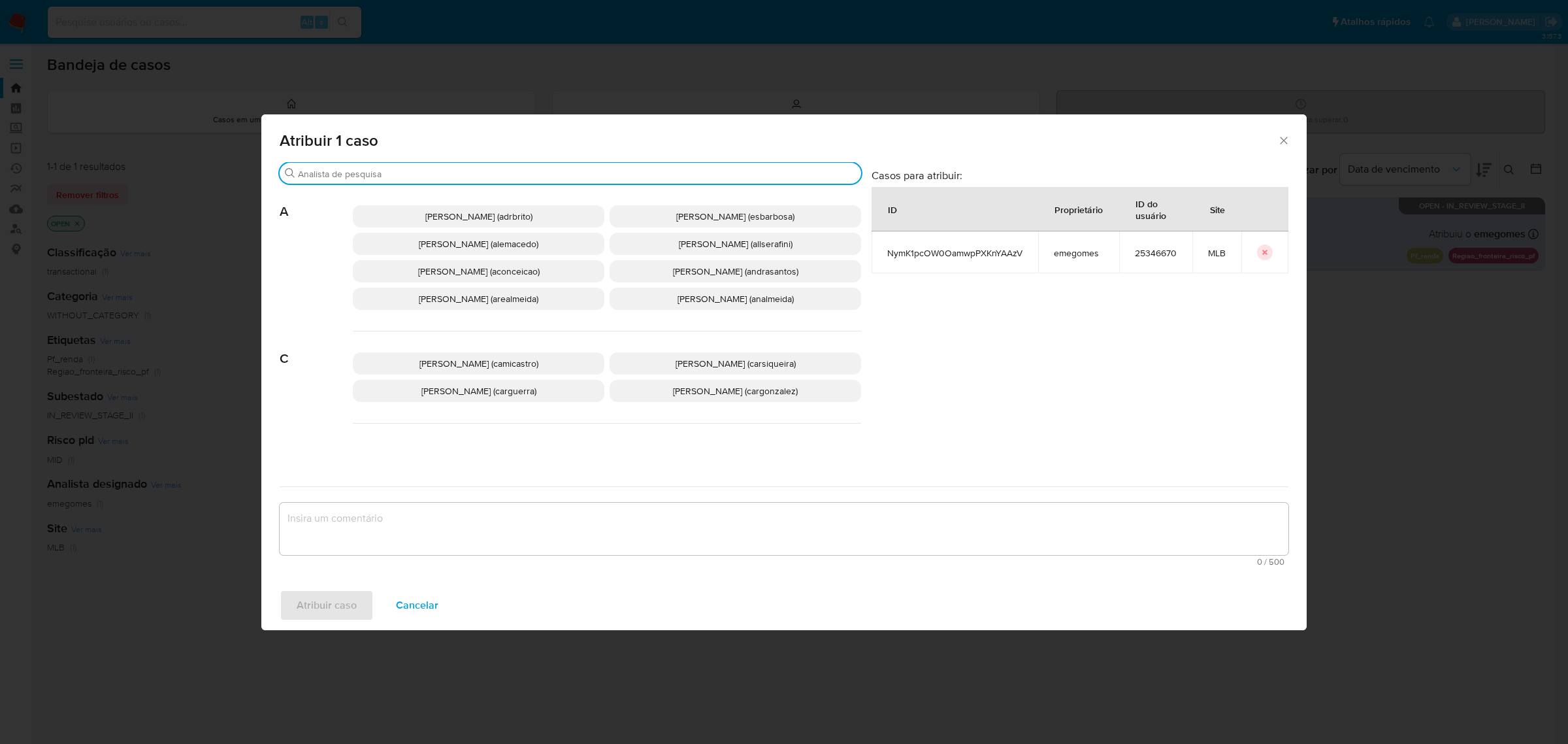
click at [442, 177] on input "Procurar" at bounding box center [577, 174] width 558 height 12
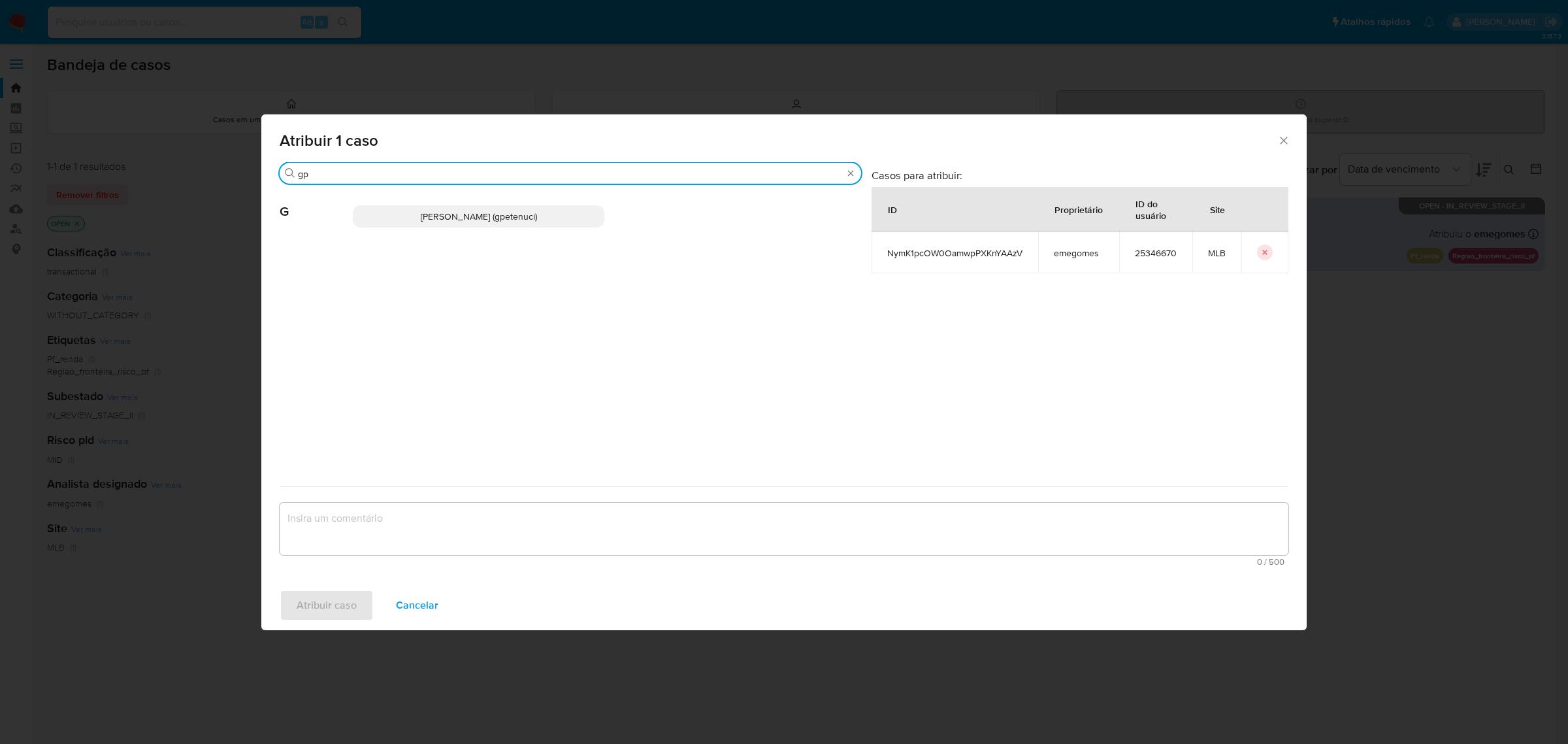
type input "gp"
click at [435, 209] on p "Giovanna Petenuci Freitas (gpetenuci)" at bounding box center [478, 216] width 252 height 22
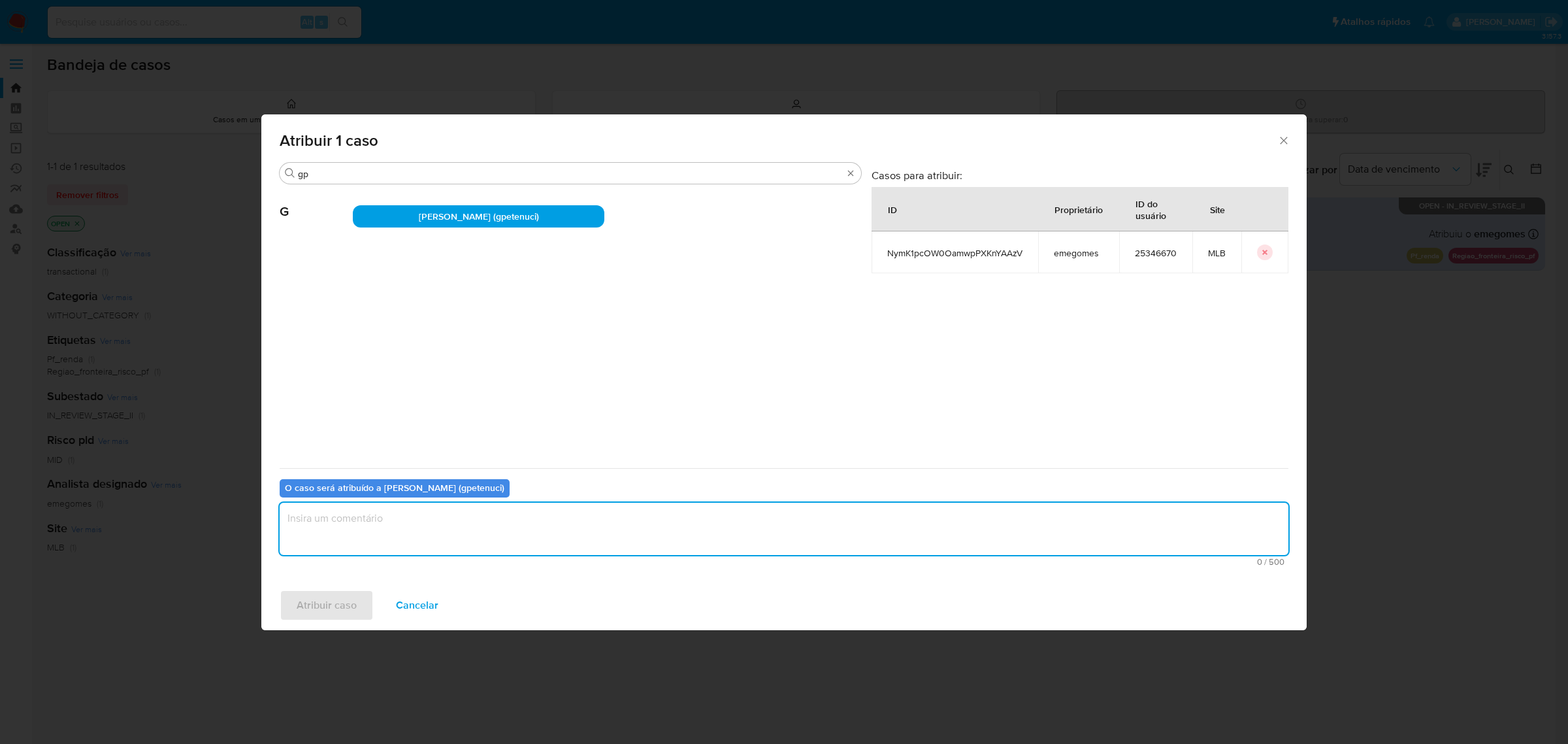
click at [411, 526] on textarea "assign-modal" at bounding box center [784, 529] width 1009 height 52
type textarea "."
click at [348, 608] on span "Atribuir caso" at bounding box center [327, 605] width 60 height 29
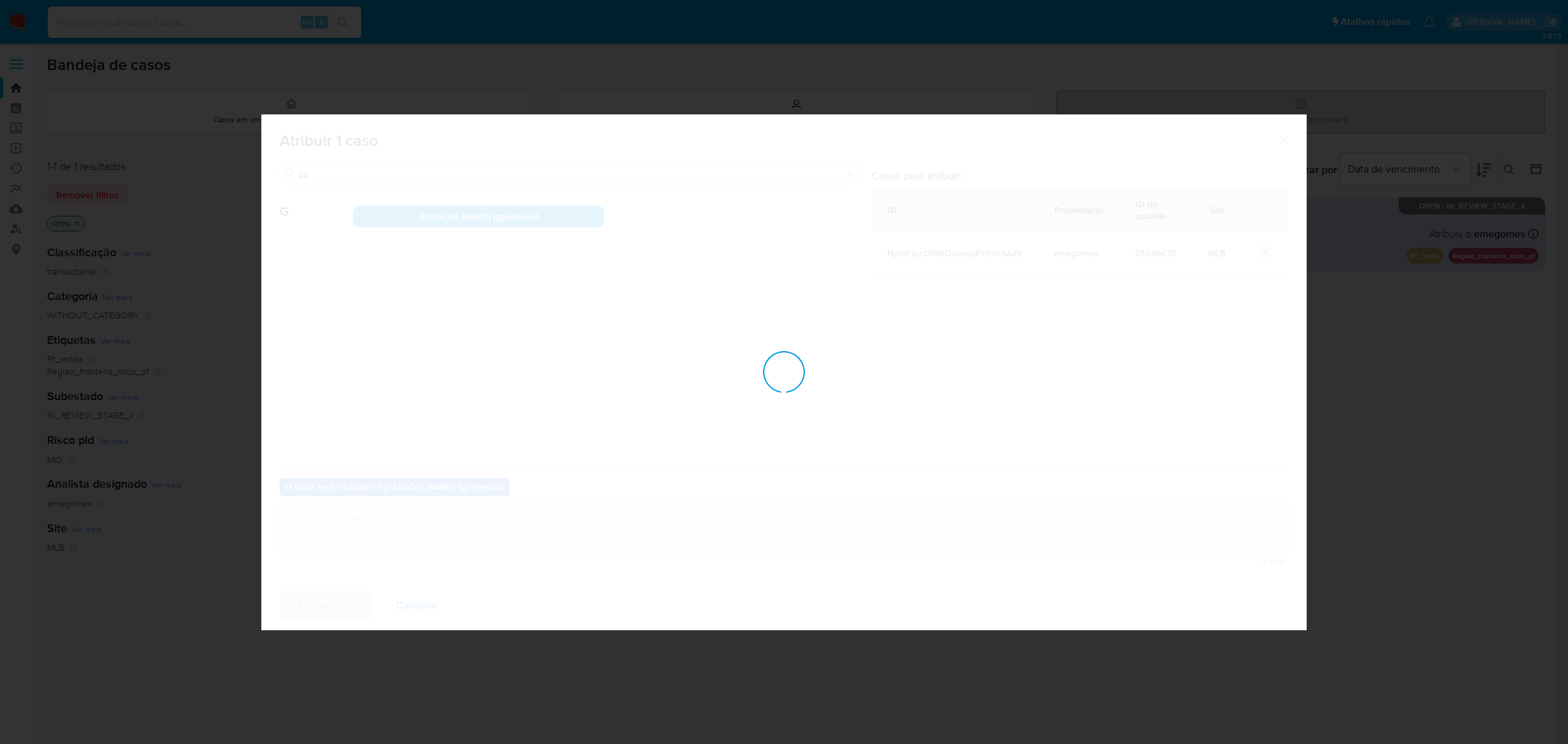
checkbox input "false"
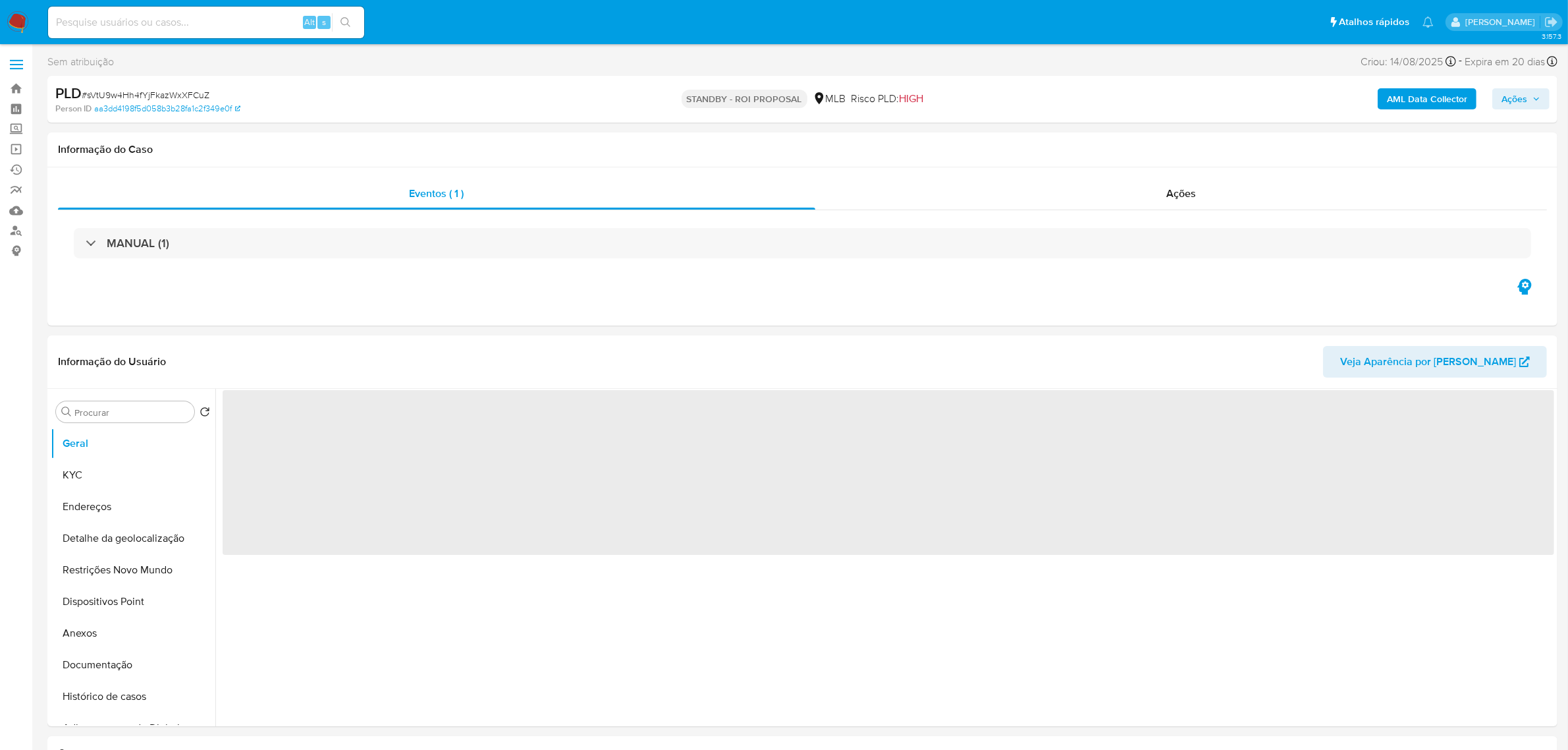
click at [224, 20] on input at bounding box center [206, 22] width 316 height 17
paste input "mOKg9rdvobJNiQoWFF82ZKAO"
type input "mOKg9rdvobJNiQoWFF82ZKAO"
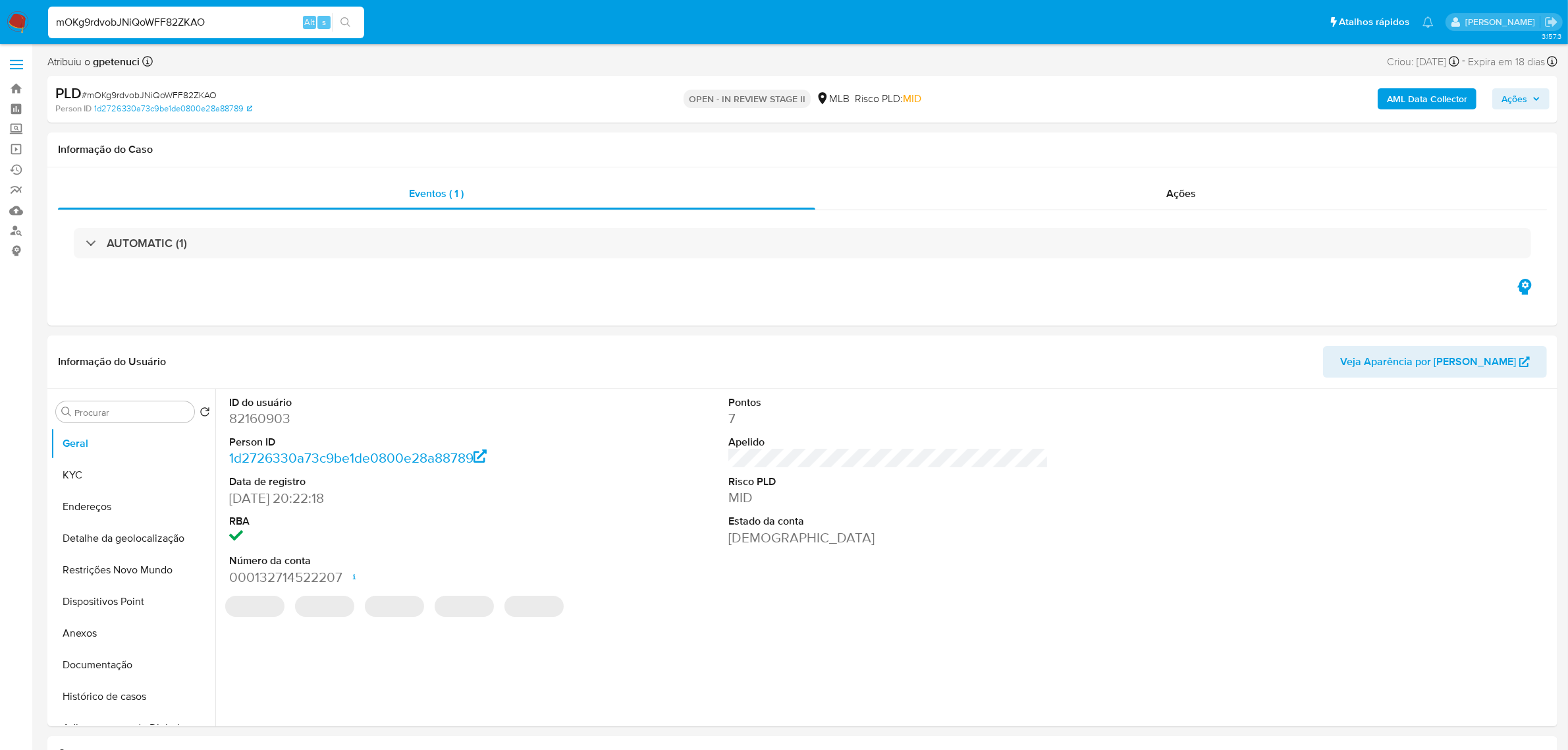
select select "10"
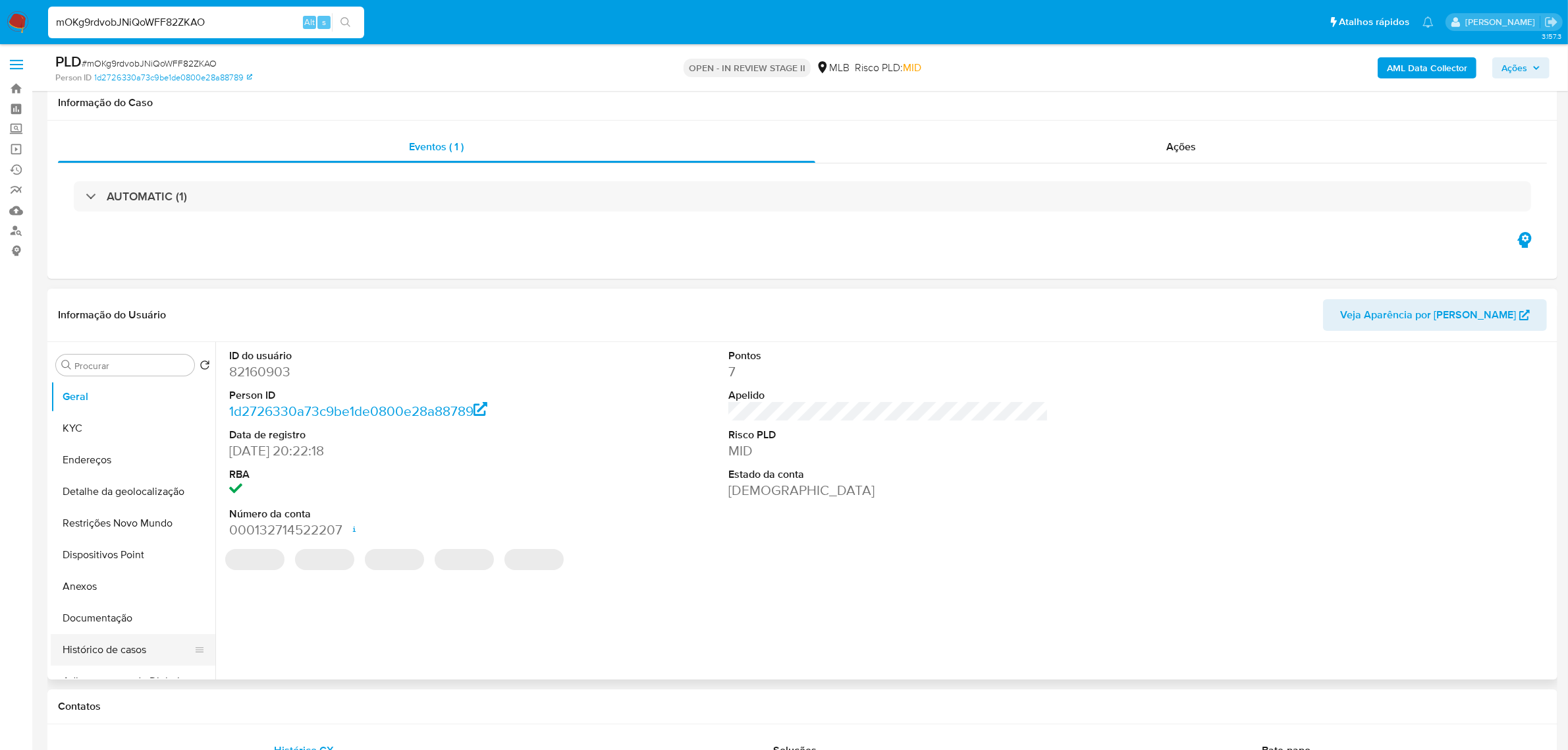
scroll to position [165, 0]
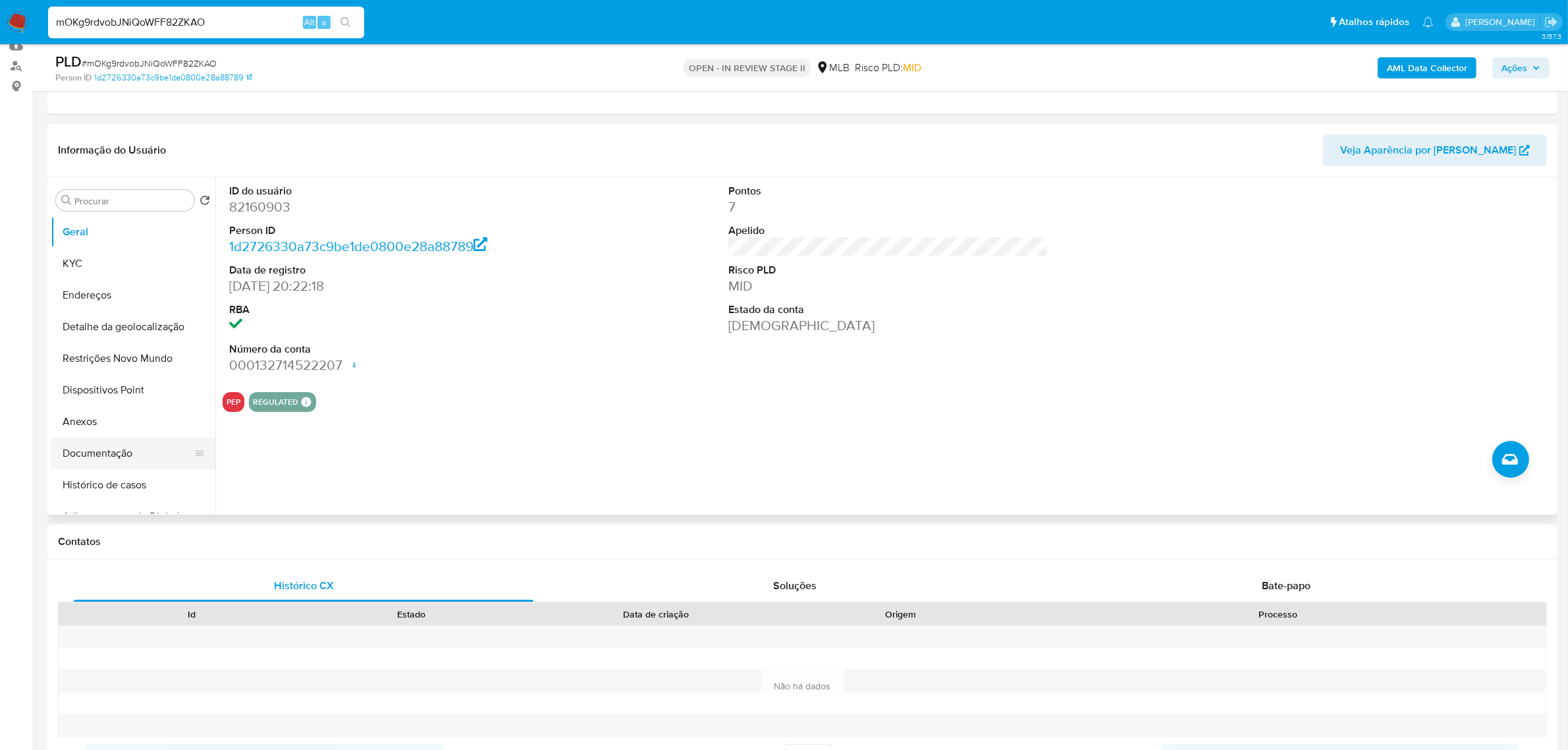
click at [116, 454] on button "Documentação" at bounding box center [128, 454] width 154 height 32
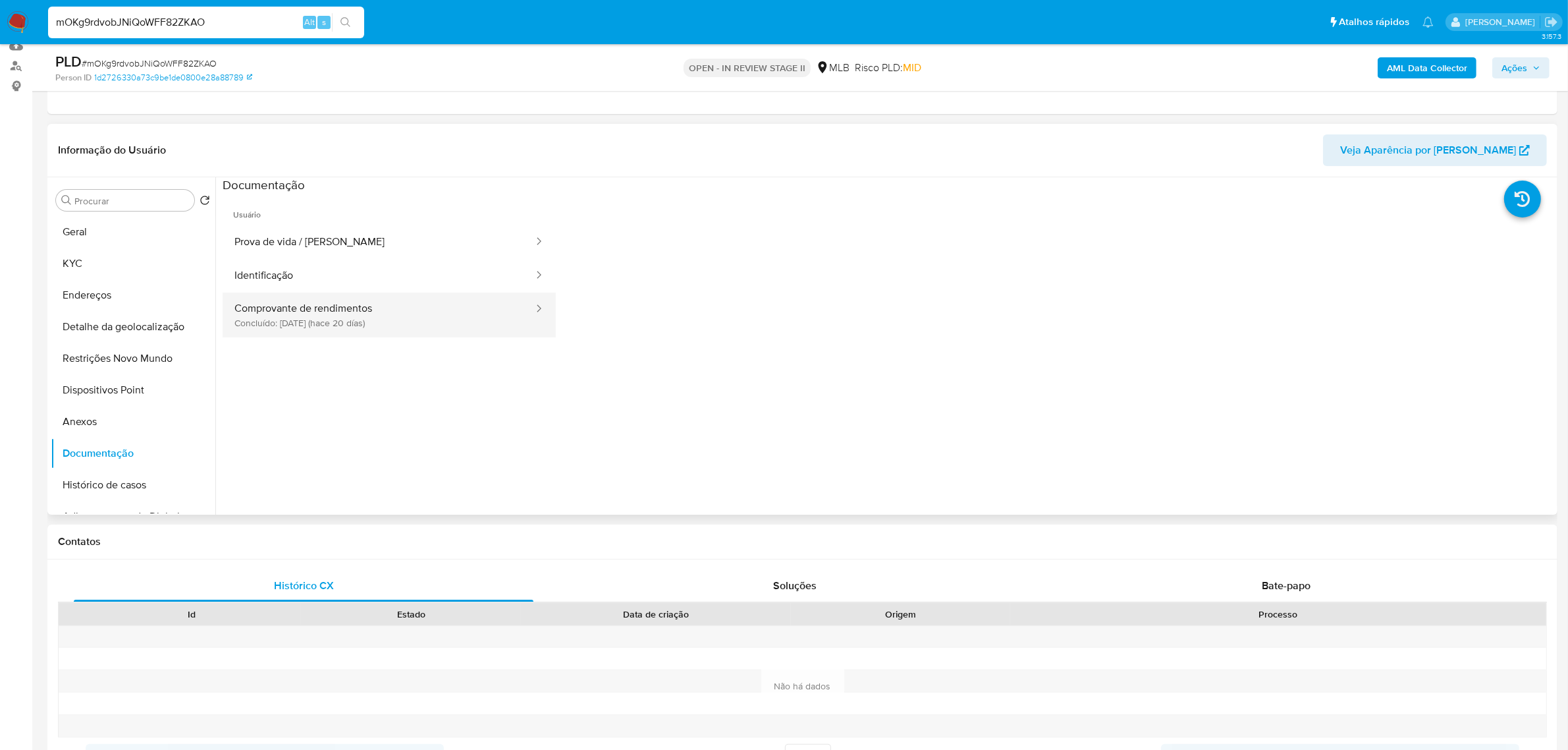
click at [379, 312] on button "Comprovante de rendimentos Concluído: 19/08/2025 (hace 20 días)" at bounding box center [378, 314] width 312 height 45
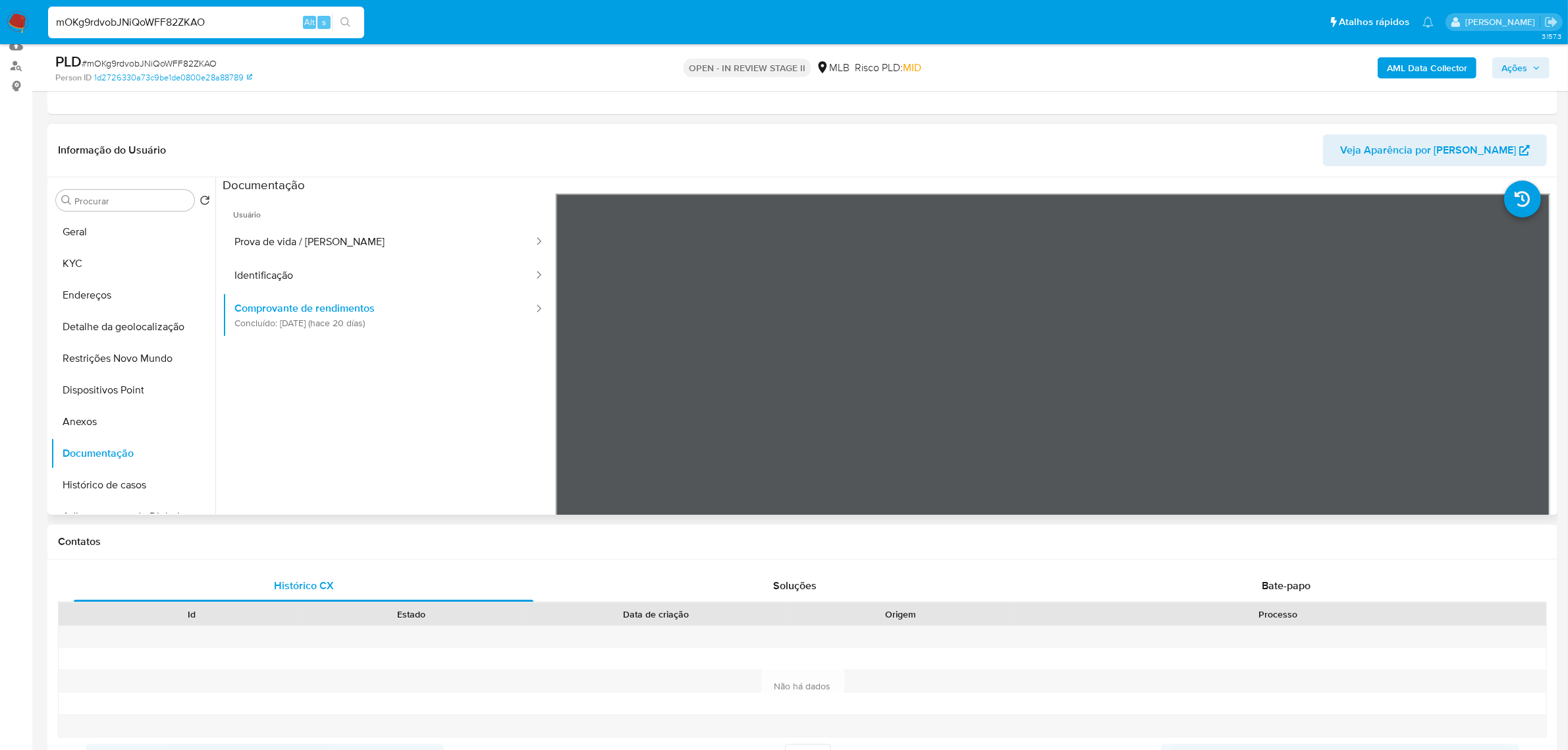
click at [924, 128] on div "Informação do Usuário Veja Aparência por Pessoa" at bounding box center [802, 150] width 1509 height 53
click at [126, 295] on button "Endereços" at bounding box center [128, 295] width 154 height 32
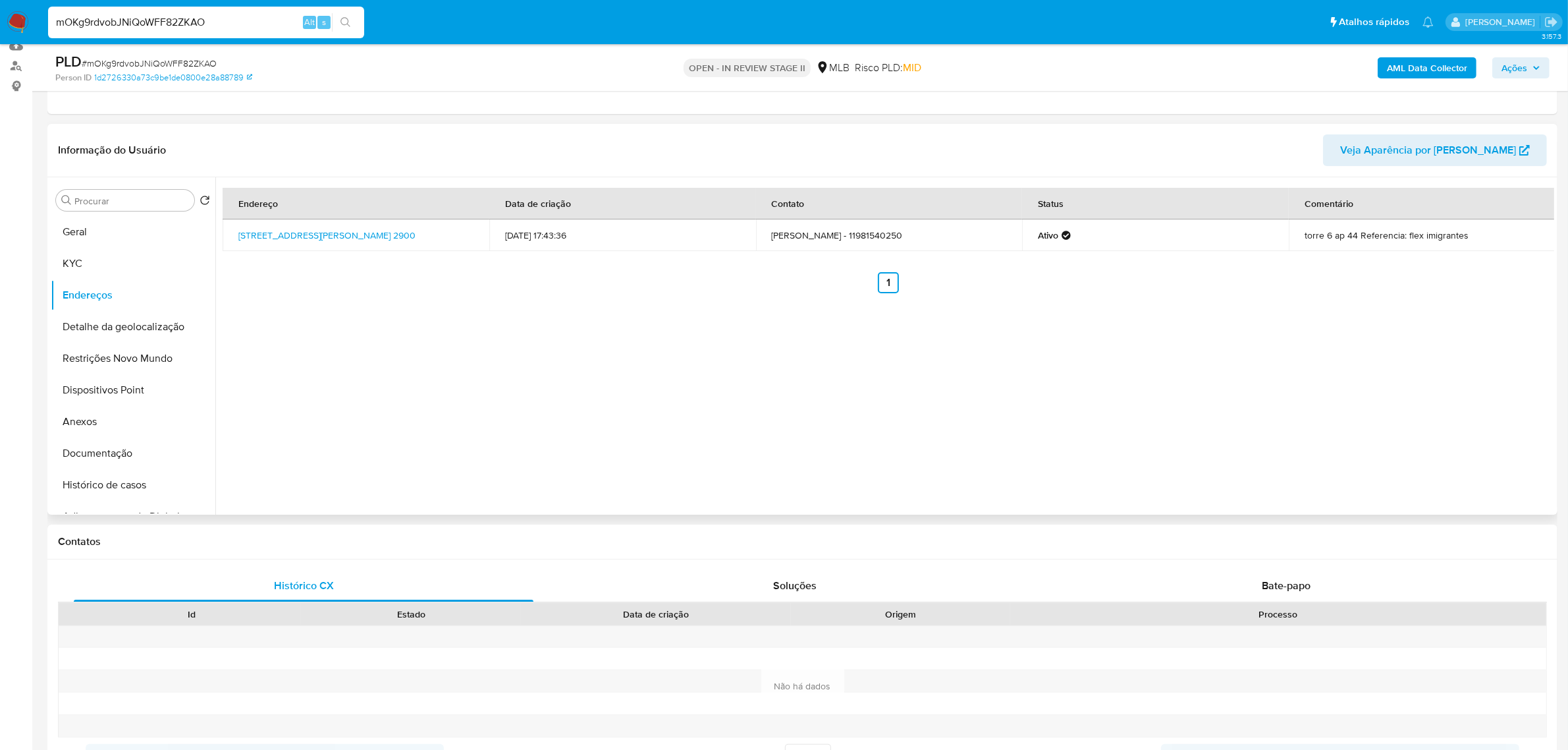
click at [391, 124] on div "Informação do Usuário Veja Aparência por Pessoa" at bounding box center [802, 150] width 1509 height 53
click at [136, 336] on button "Detalhe da geolocalização" at bounding box center [128, 327] width 154 height 32
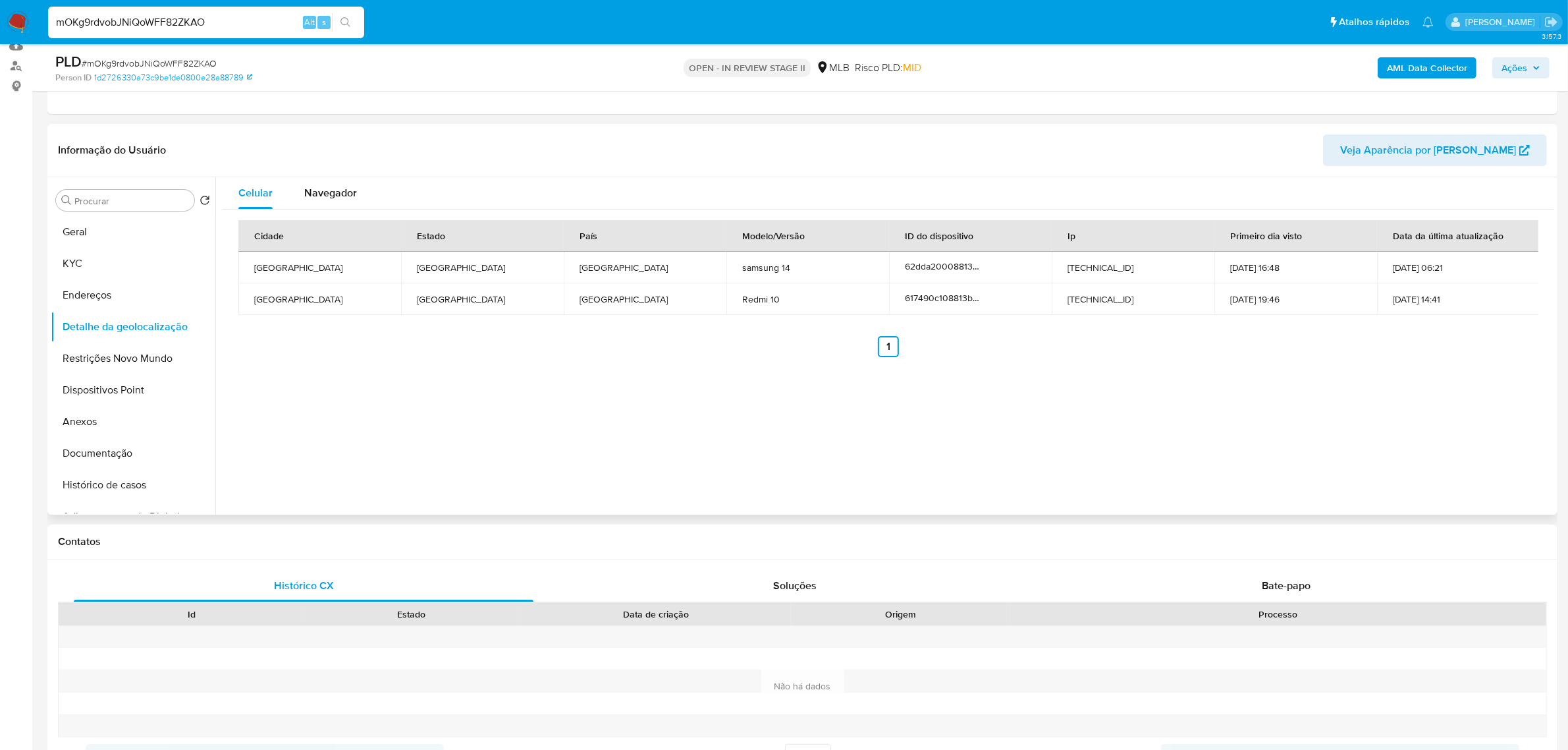
click at [581, 141] on header "Informação do Usuário Veja Aparência por Pessoa" at bounding box center [802, 150] width 1489 height 32
drag, startPoint x: 221, startPoint y: 65, endPoint x: 87, endPoint y: 61, distance: 134.1
click at [87, 61] on div "PLD # mOKg9rdvobJNiQoWFF82ZKAO" at bounding box center [302, 62] width 493 height 20
copy span "mOKg9rdvobJNiQoWFF82ZKAO"
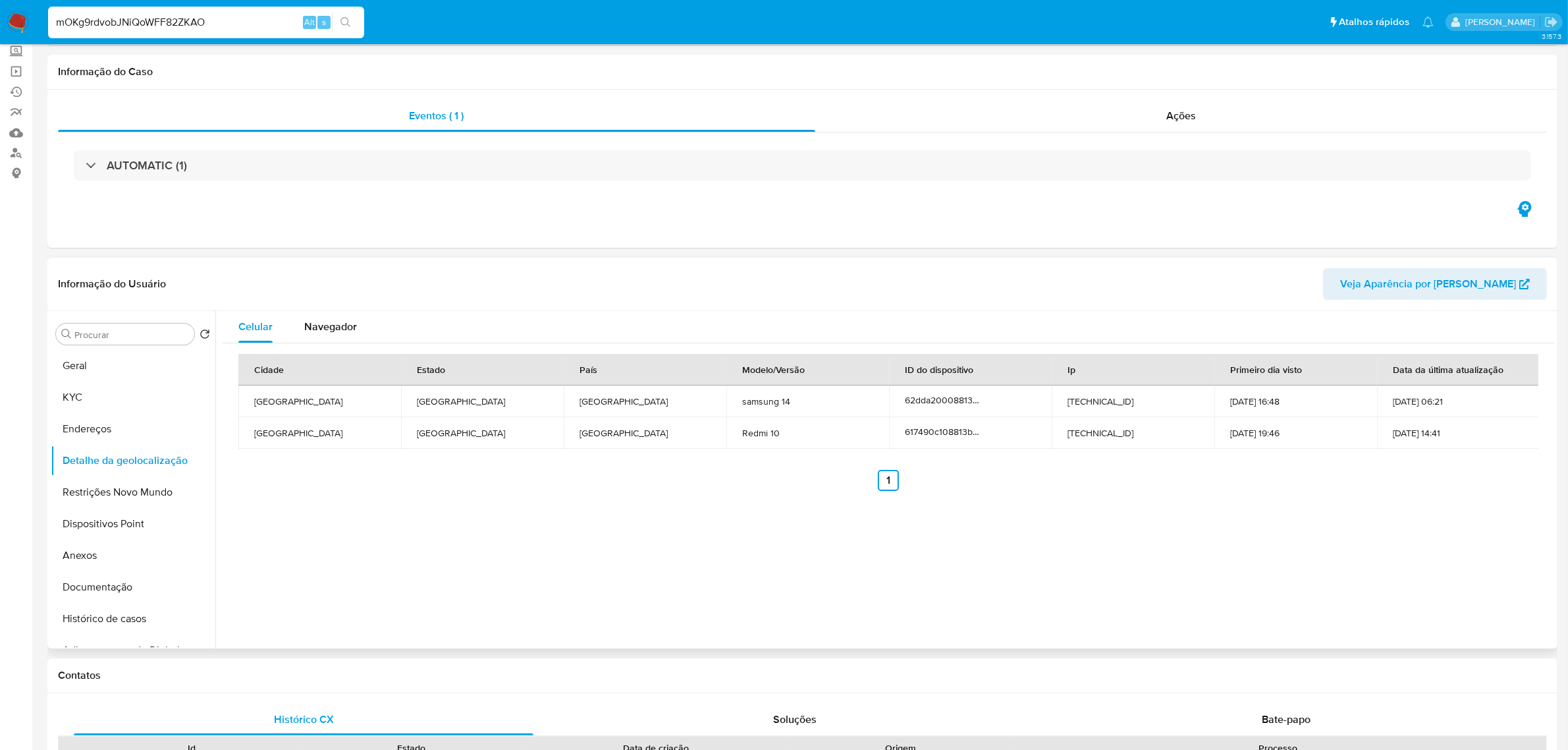
scroll to position [0, 0]
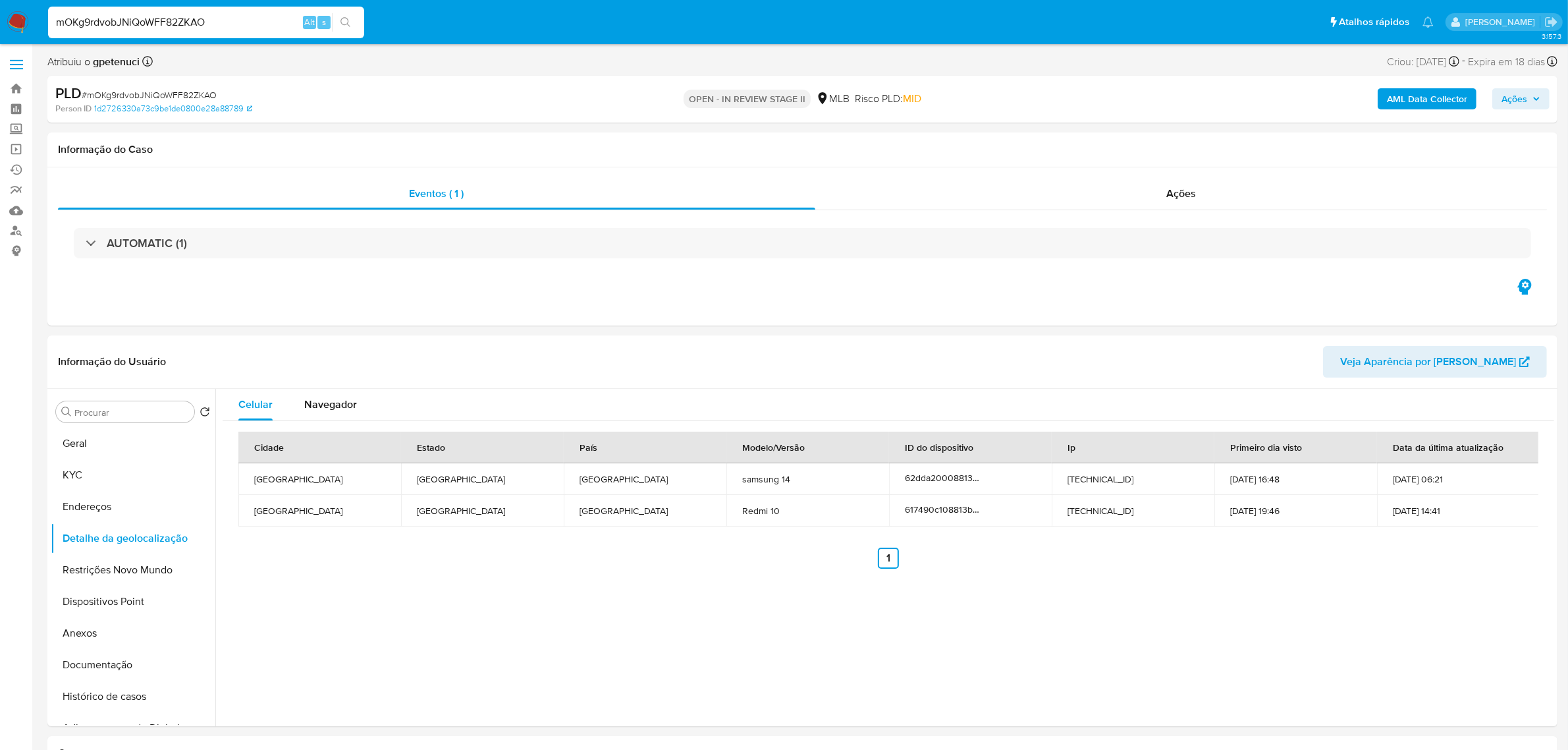
click at [8, 51] on label at bounding box center [17, 65] width 33 height 28
click at [0, 0] on input "checkbox" at bounding box center [0, 0] width 0 height 0
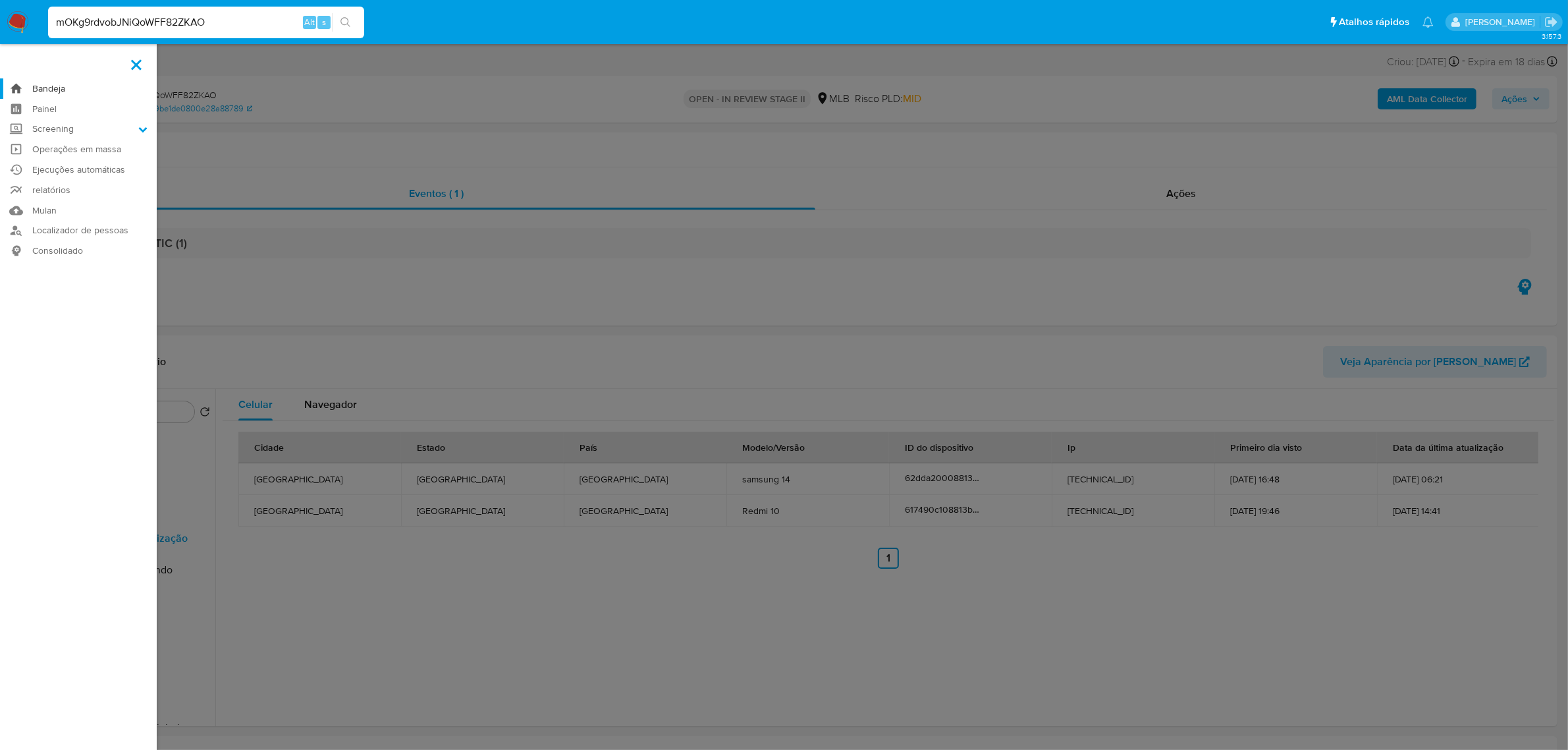
click at [63, 92] on link "Bandeja" at bounding box center [78, 89] width 156 height 21
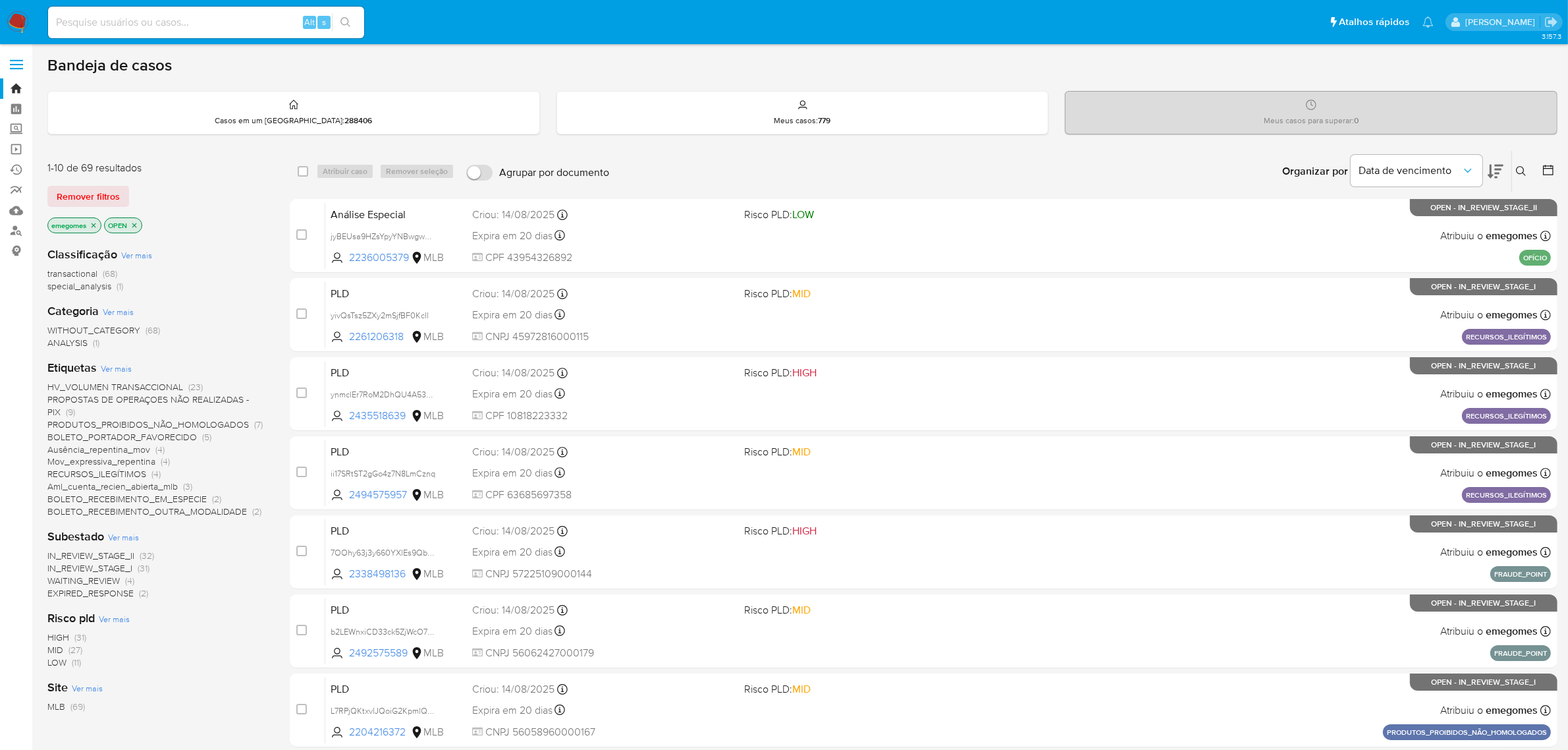
click at [1526, 170] on button at bounding box center [1523, 171] width 22 height 16
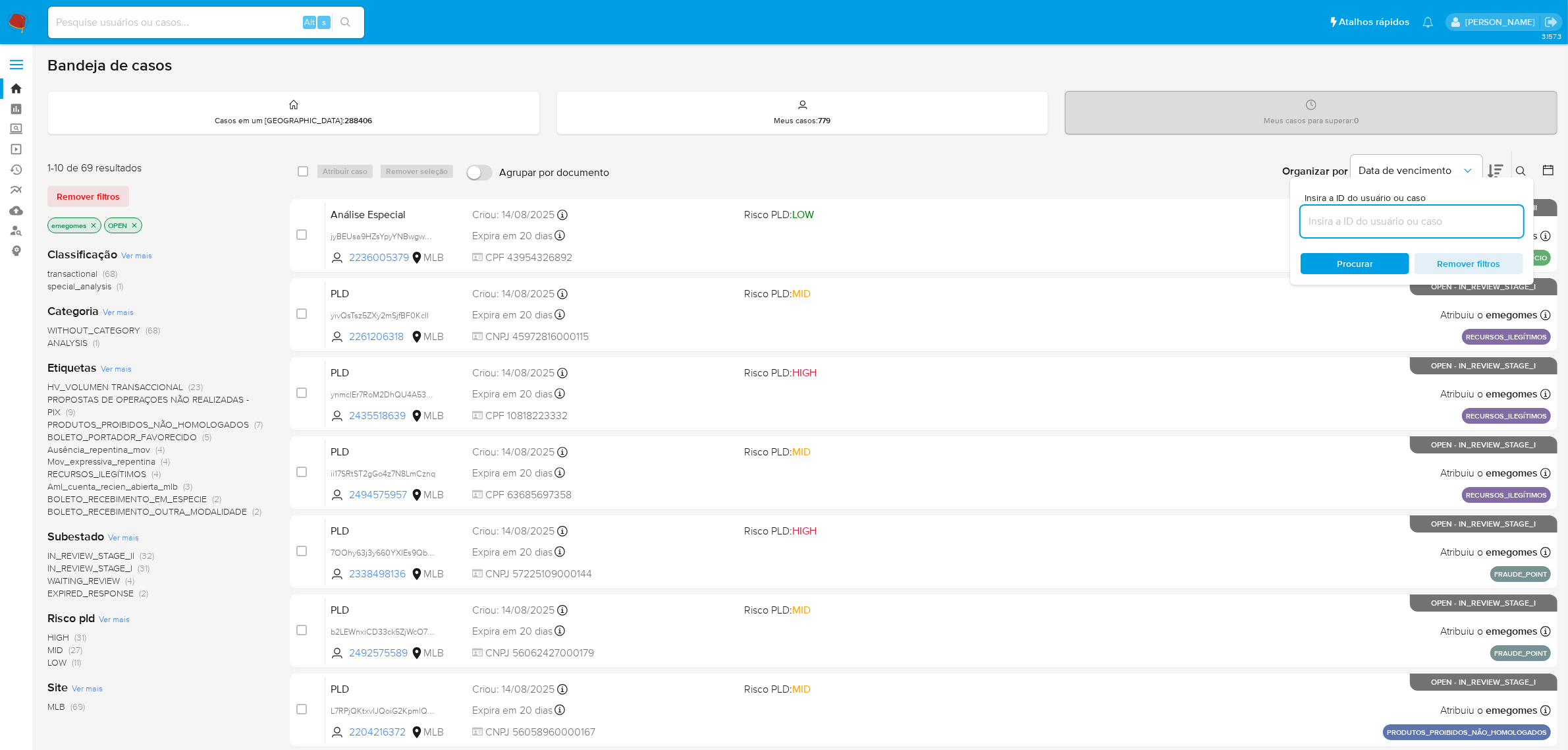
click at [1381, 222] on input at bounding box center [1412, 221] width 223 height 17
type input "mOKg9rdvobJNiQoWFF82ZKAO"
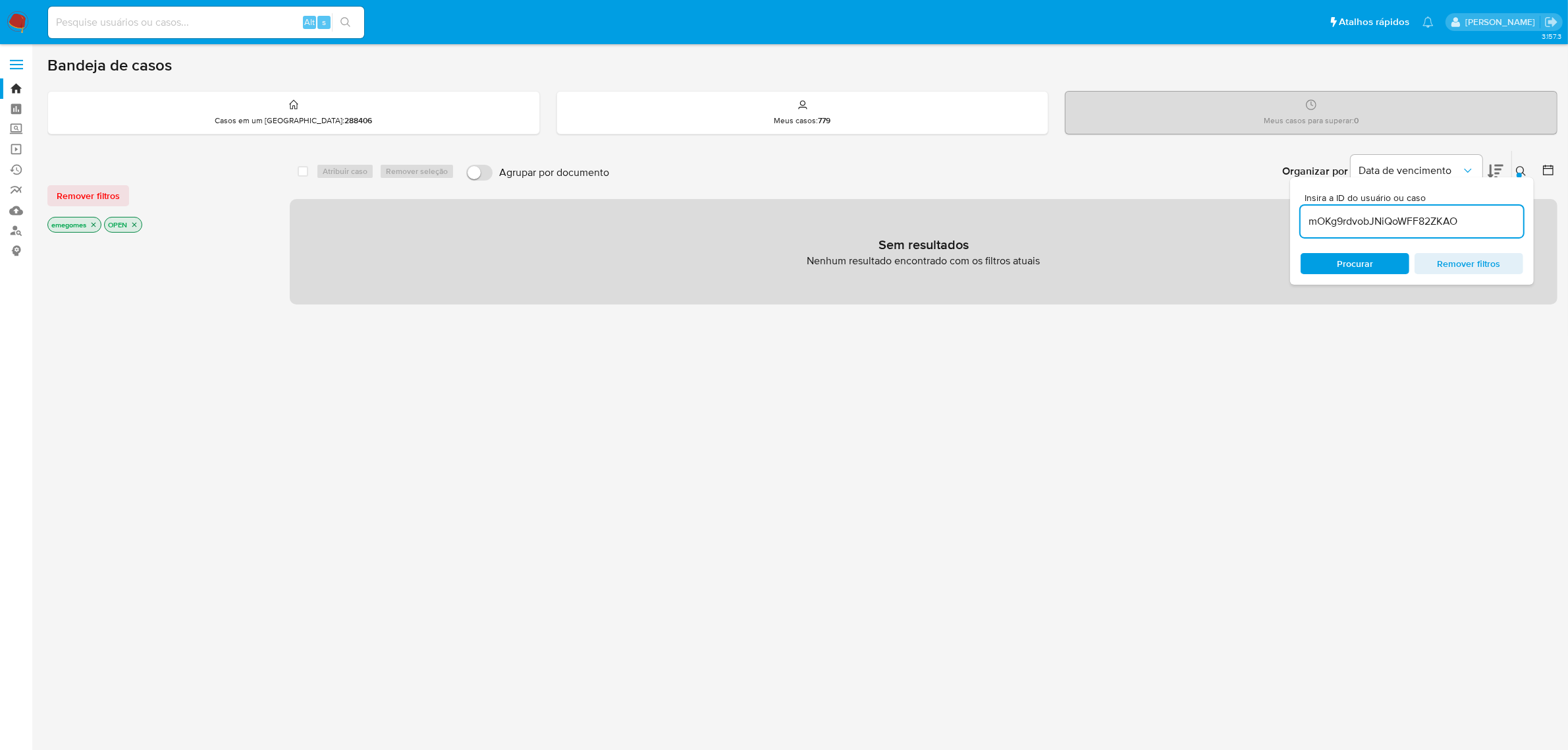
click at [94, 224] on icon "close-filter" at bounding box center [94, 225] width 5 height 5
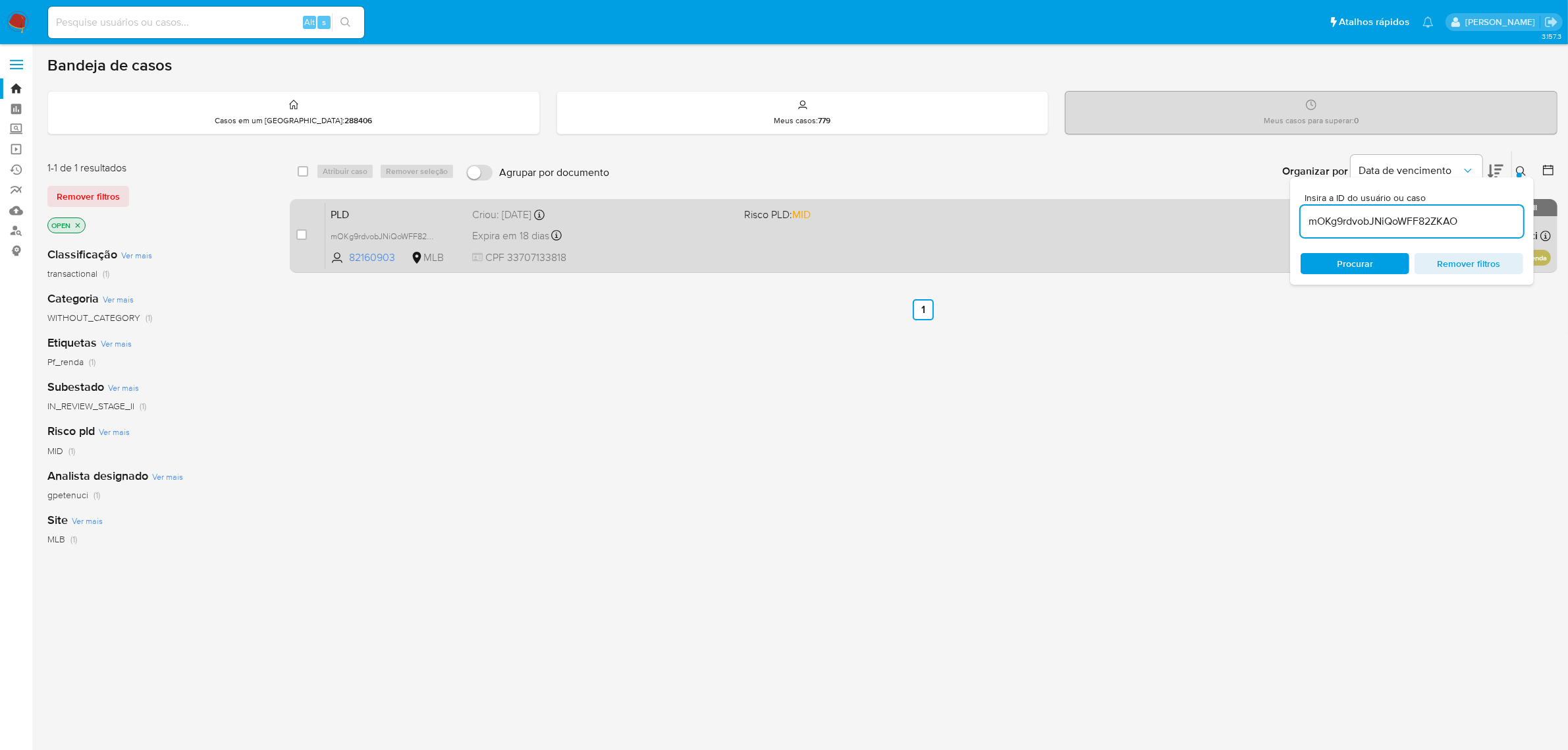
click at [307, 235] on div "case-item-checkbox Incapaz de atribuir o caso" at bounding box center [311, 235] width 29 height 67
click at [306, 236] on div "case-item-checkbox Incapaz de atribuir o caso" at bounding box center [311, 235] width 29 height 67
click at [301, 235] on input "checkbox" at bounding box center [301, 234] width 10 height 10
checkbox input "true"
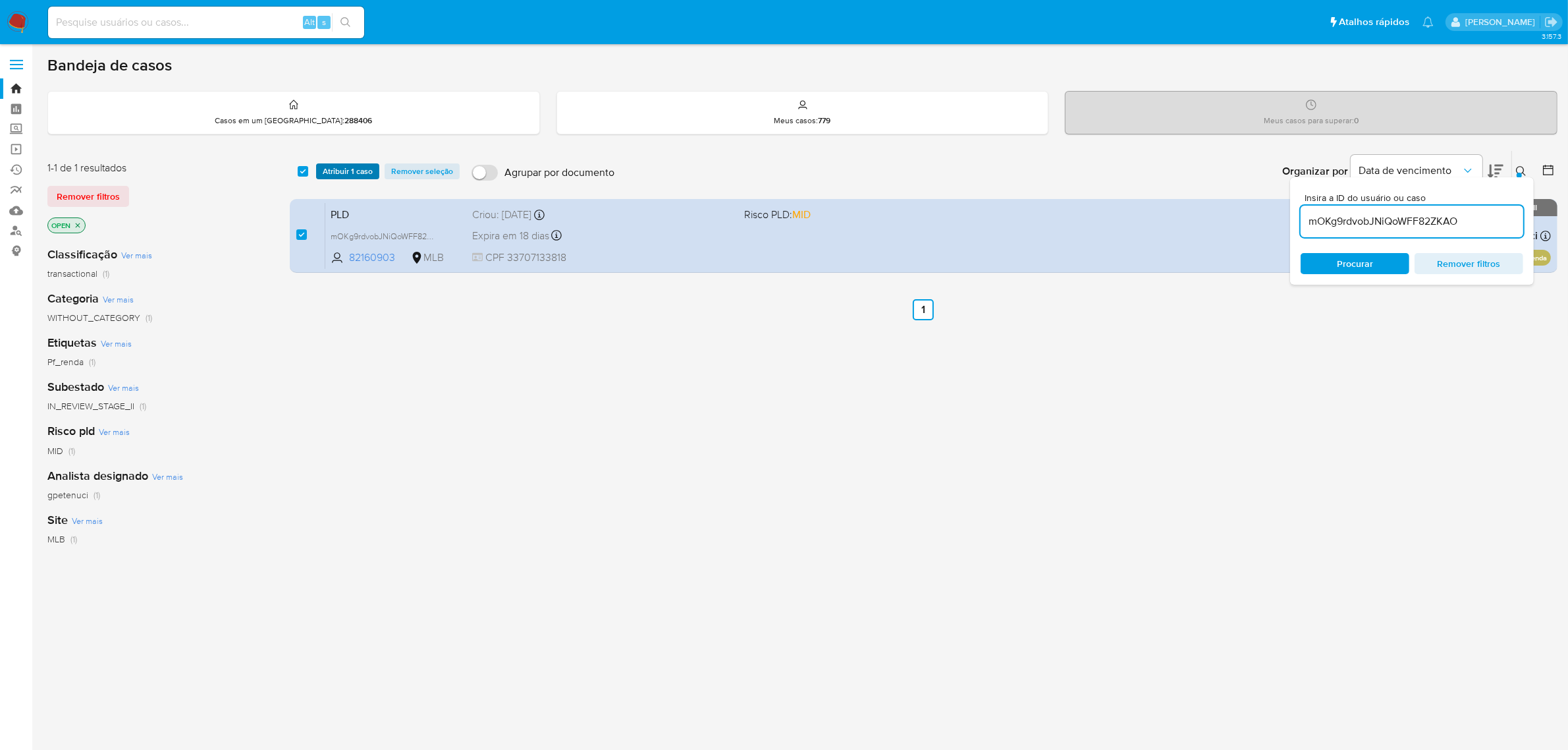
click at [353, 174] on span "Atribuir 1 caso" at bounding box center [347, 171] width 50 height 13
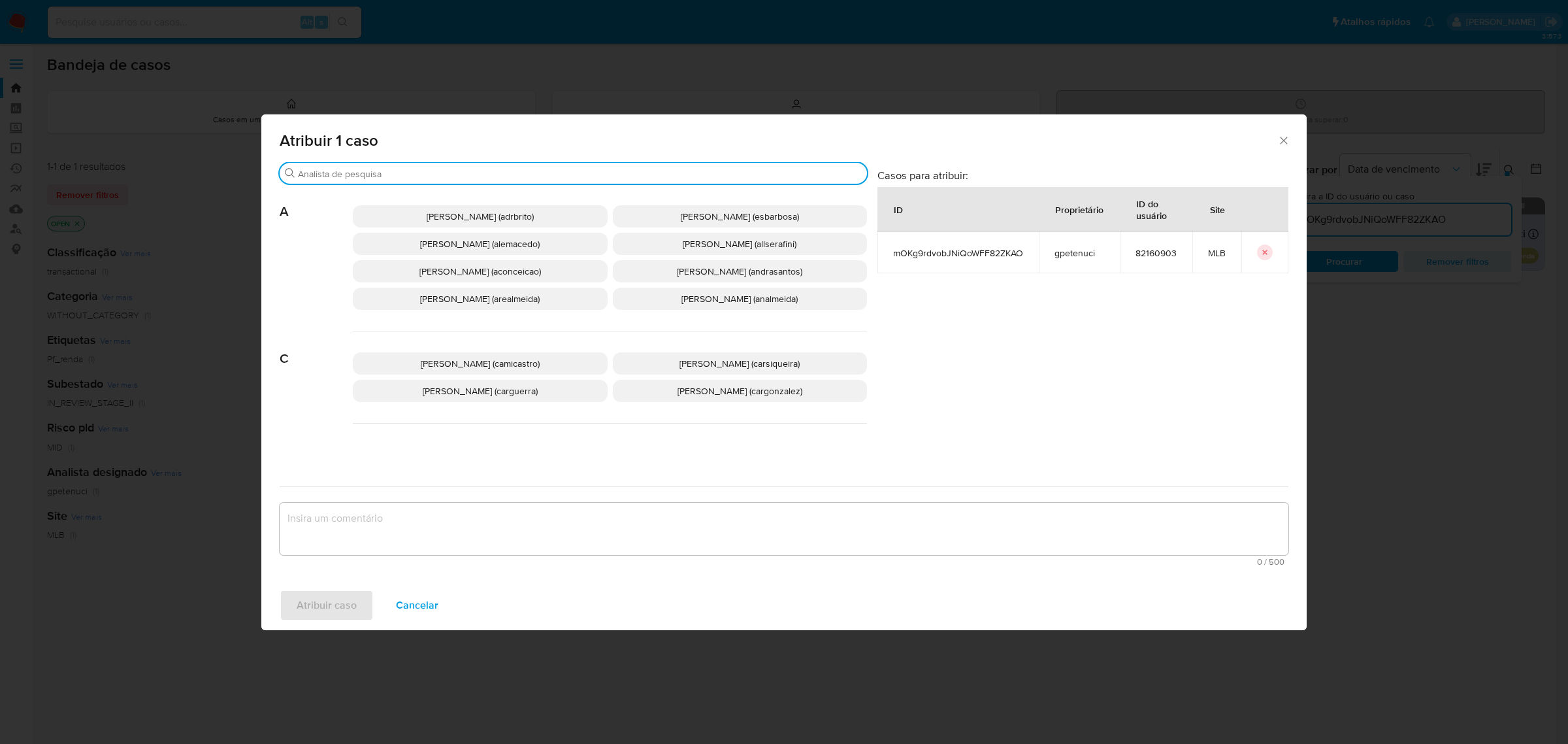
click at [415, 173] on input "Procurar" at bounding box center [580, 174] width 564 height 12
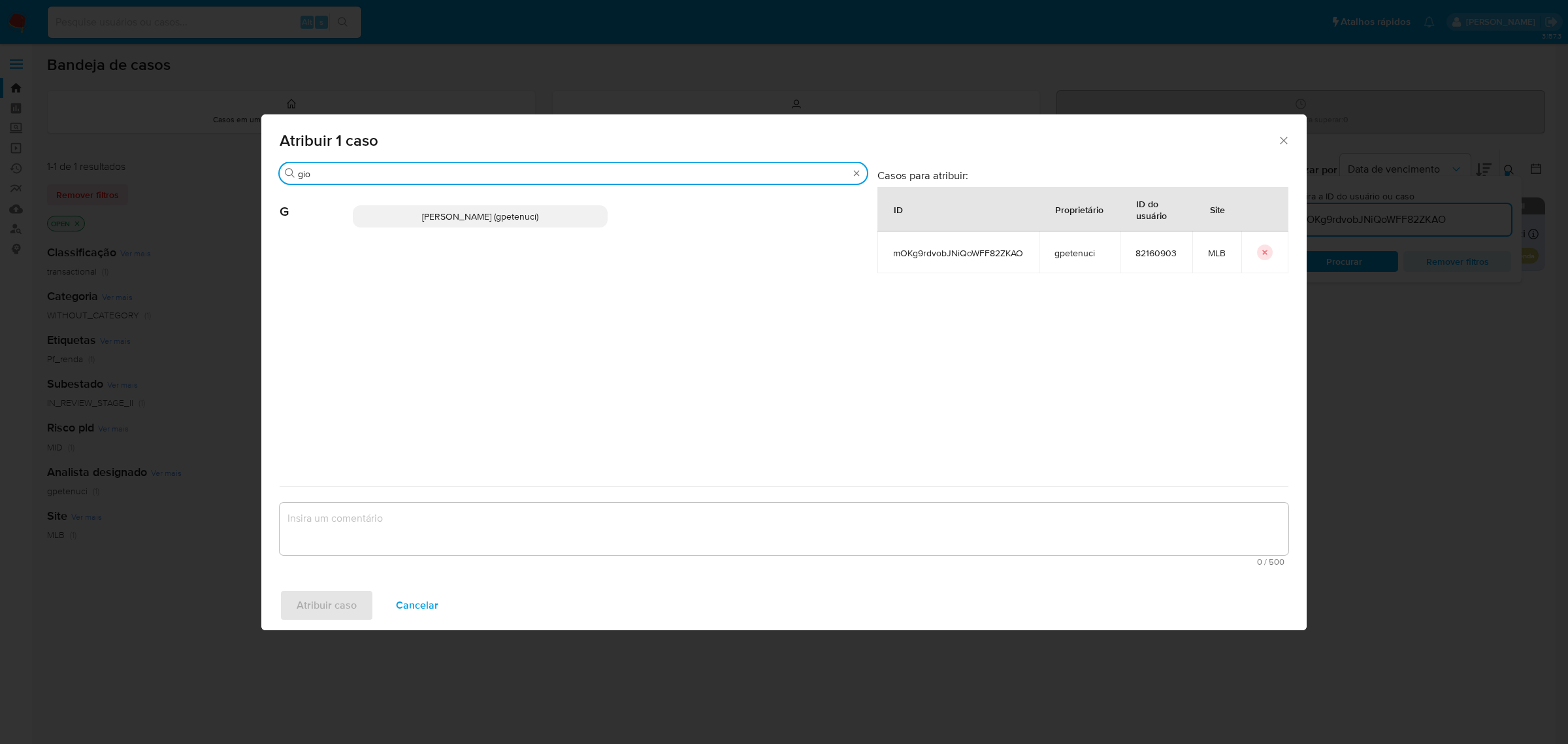
drag, startPoint x: 316, startPoint y: 168, endPoint x: 295, endPoint y: 160, distance: 22.5
drag, startPoint x: 295, startPoint y: 160, endPoint x: 671, endPoint y: 168, distance: 376.1
click at [671, 168] on input "gio" at bounding box center [573, 174] width 551 height 12
drag, startPoint x: 321, startPoint y: 172, endPoint x: 292, endPoint y: 165, distance: 29.8
click at [292, 165] on div "Procurar gio" at bounding box center [573, 173] width 587 height 21
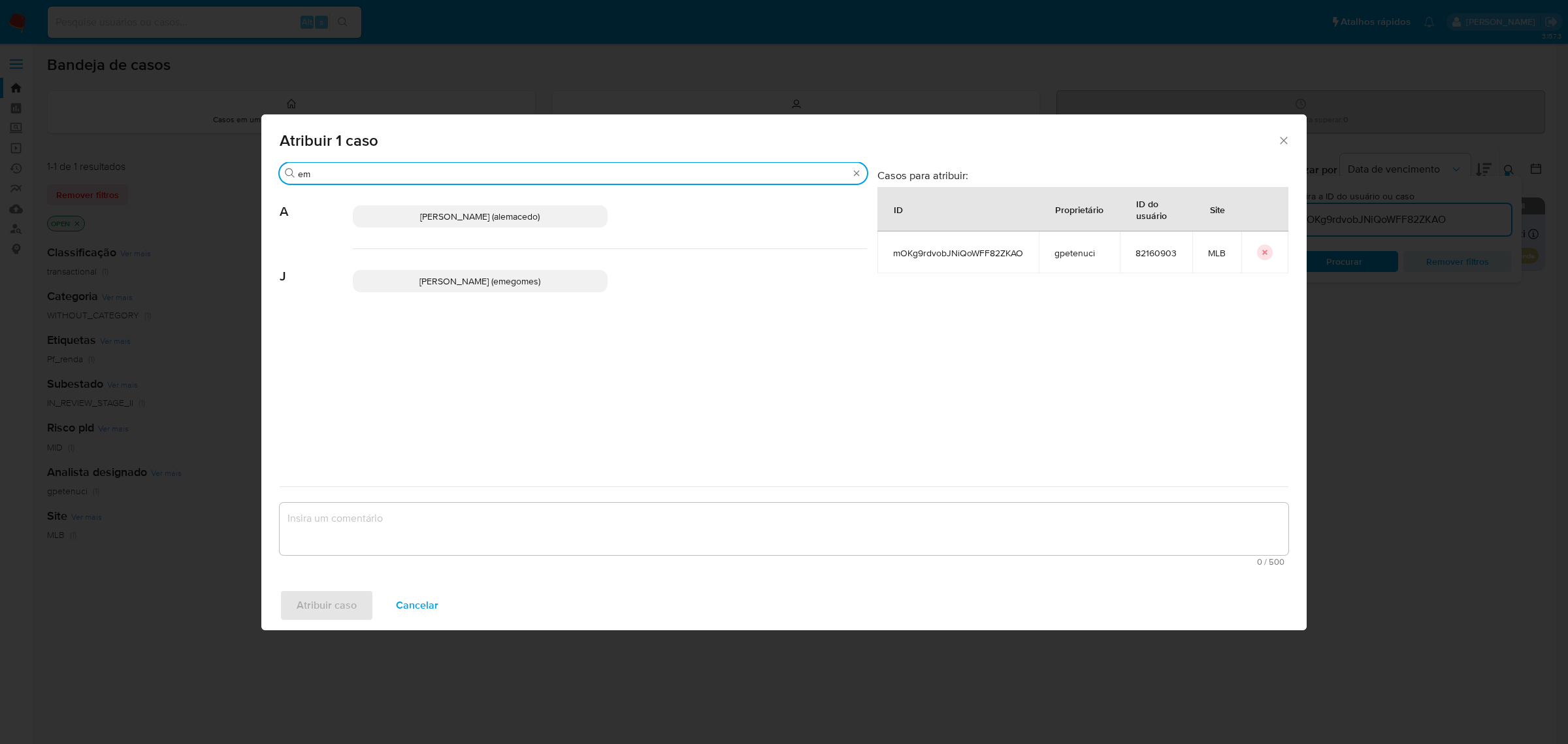
type input "em"
click at [425, 275] on span "Jose Emerson Gomes Pereira (emegomes)" at bounding box center [480, 280] width 121 height 13
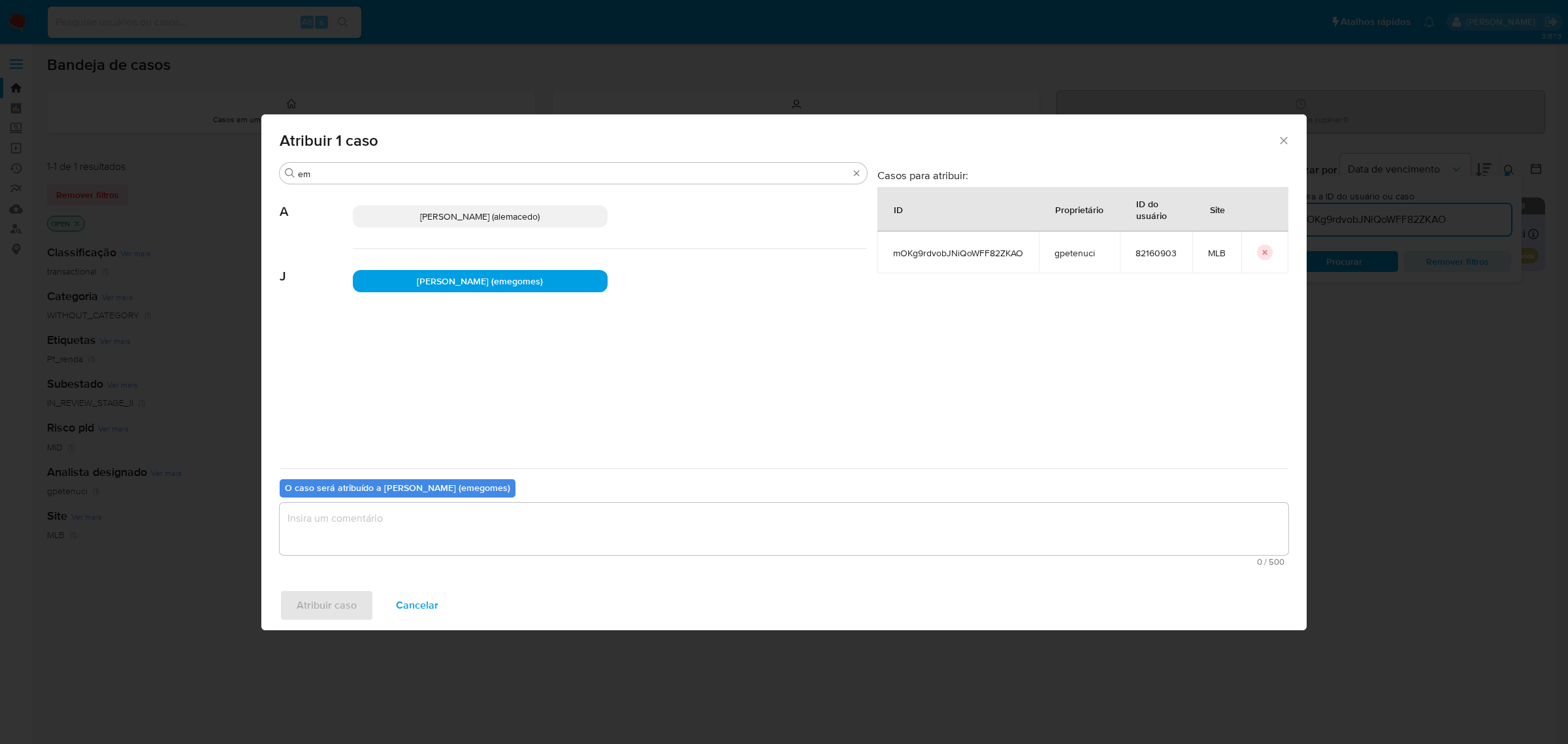
click at [471, 521] on textarea "assign-modal" at bounding box center [784, 529] width 1009 height 52
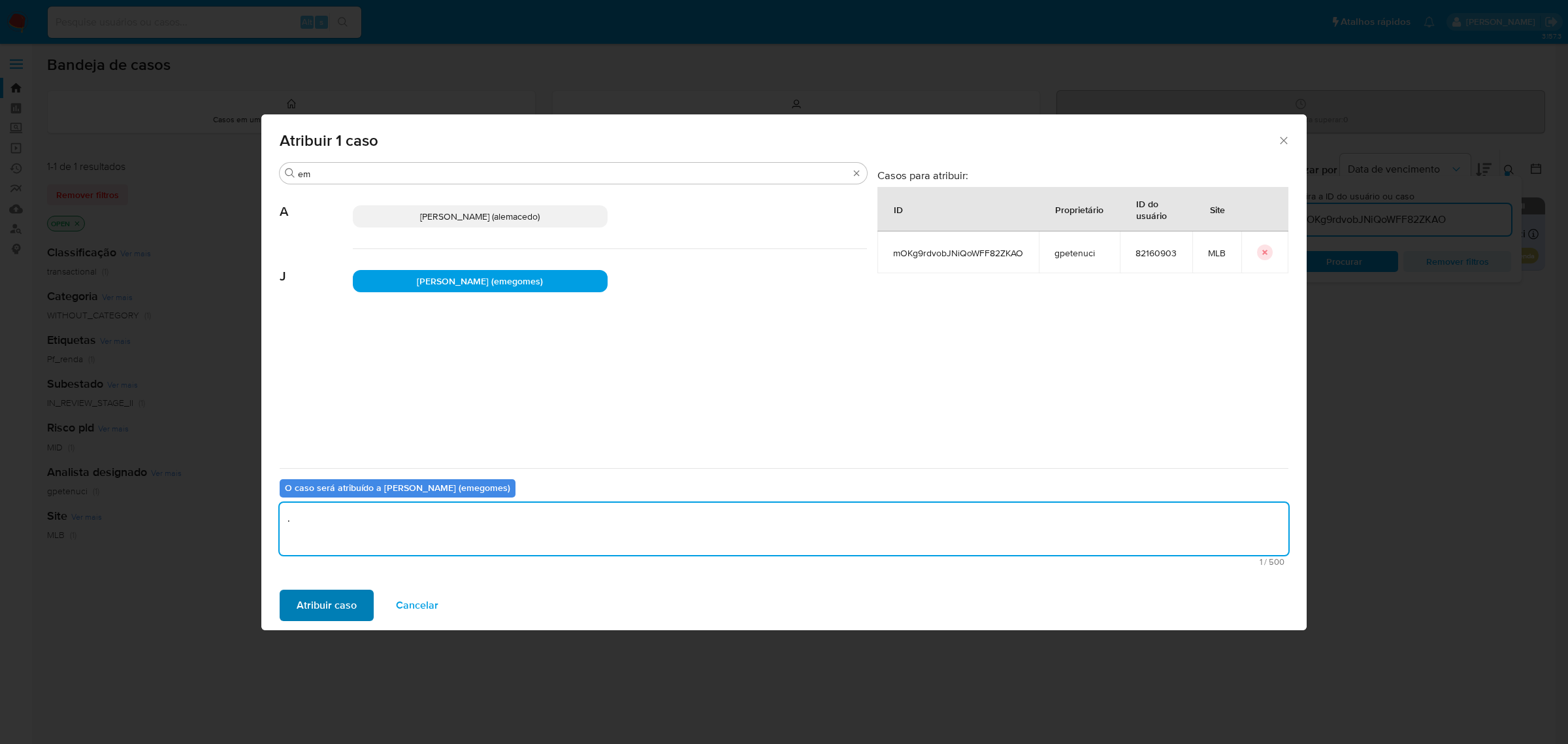
type textarea "."
click at [345, 598] on span "Atribuir caso" at bounding box center [327, 605] width 60 height 29
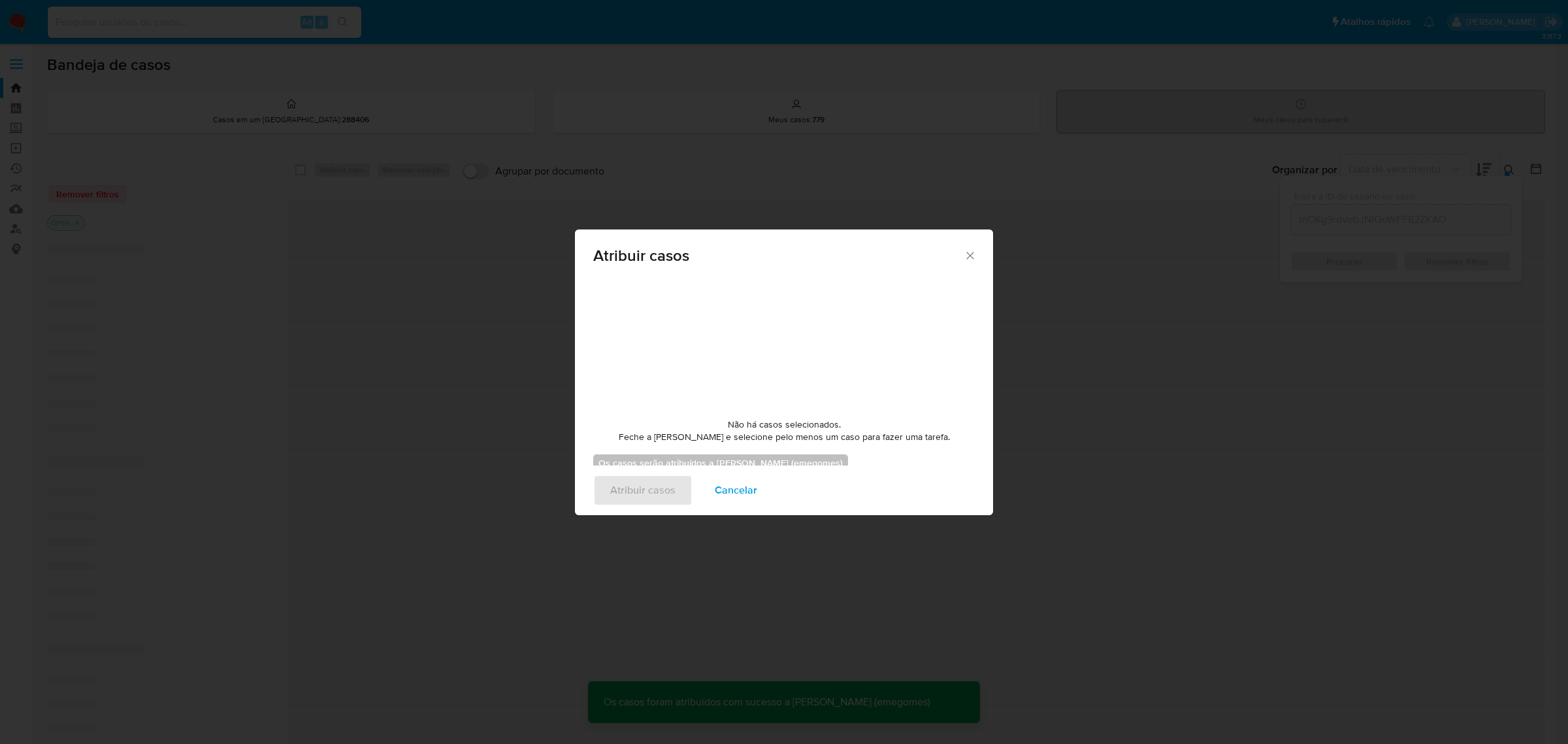
checkbox input "false"
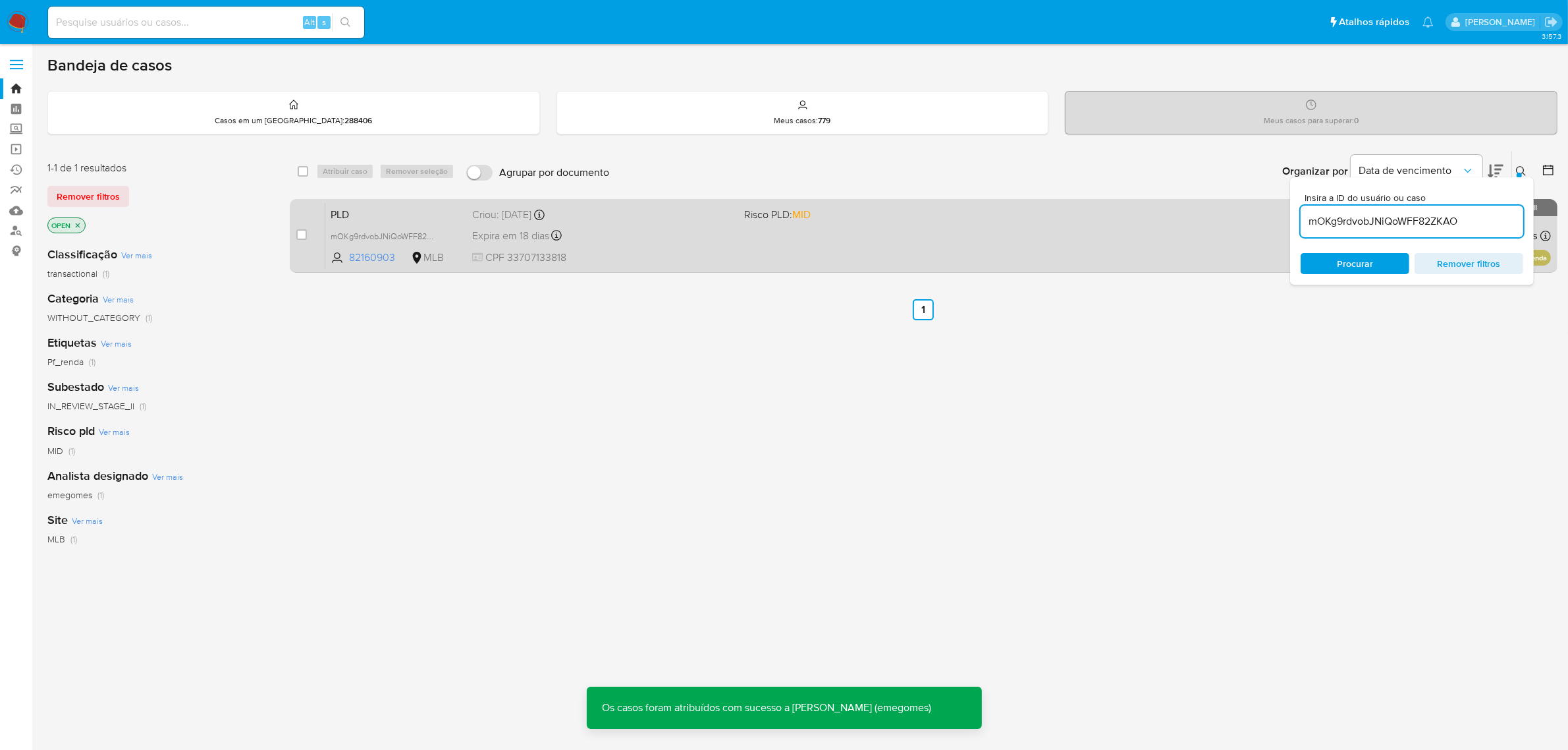
click at [646, 218] on div "Criou: 12/08/2025 Criou: 12/08/2025 00:05:54" at bounding box center [603, 214] width 262 height 14
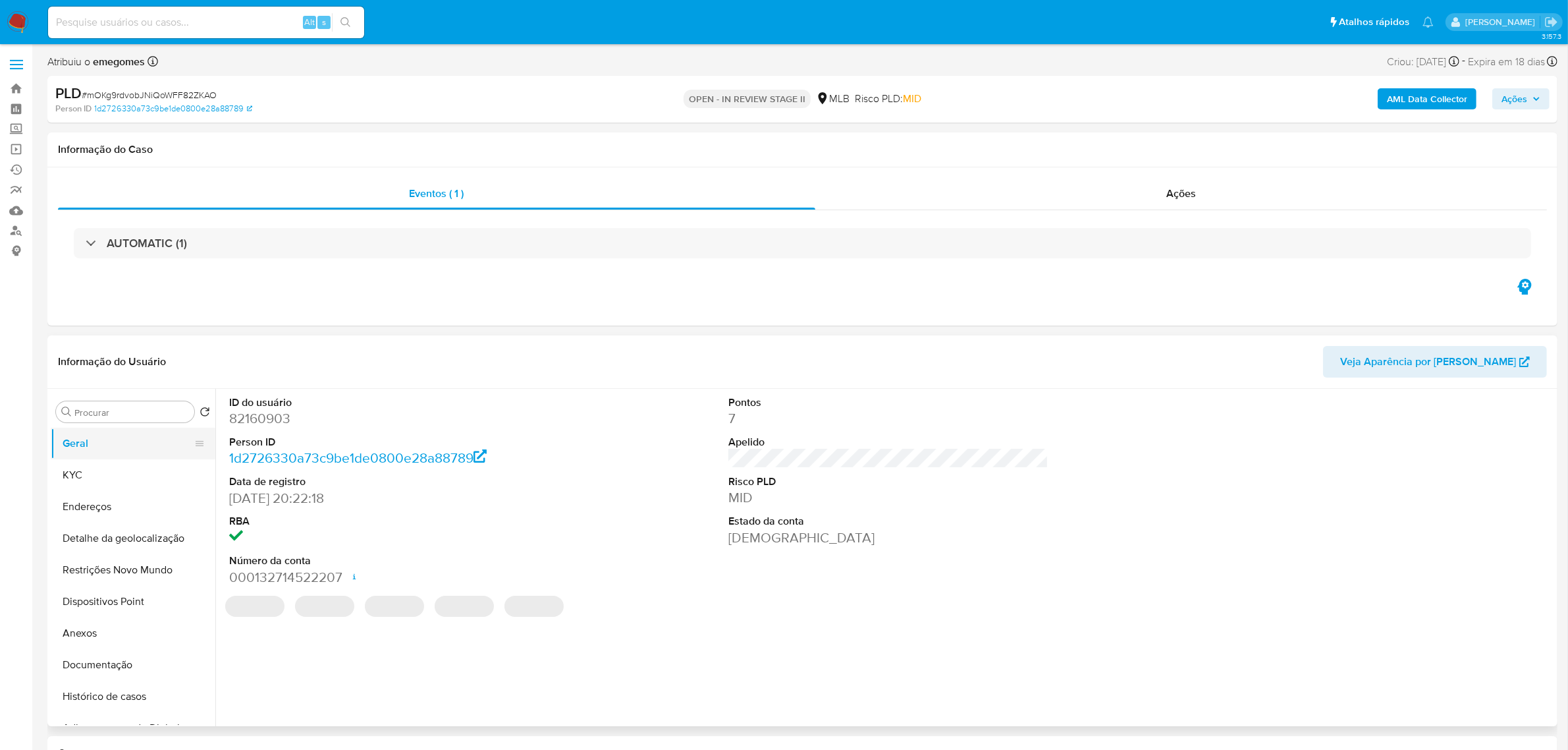
select select "10"
click at [1444, 99] on b "AML Data Collector" at bounding box center [1427, 99] width 81 height 21
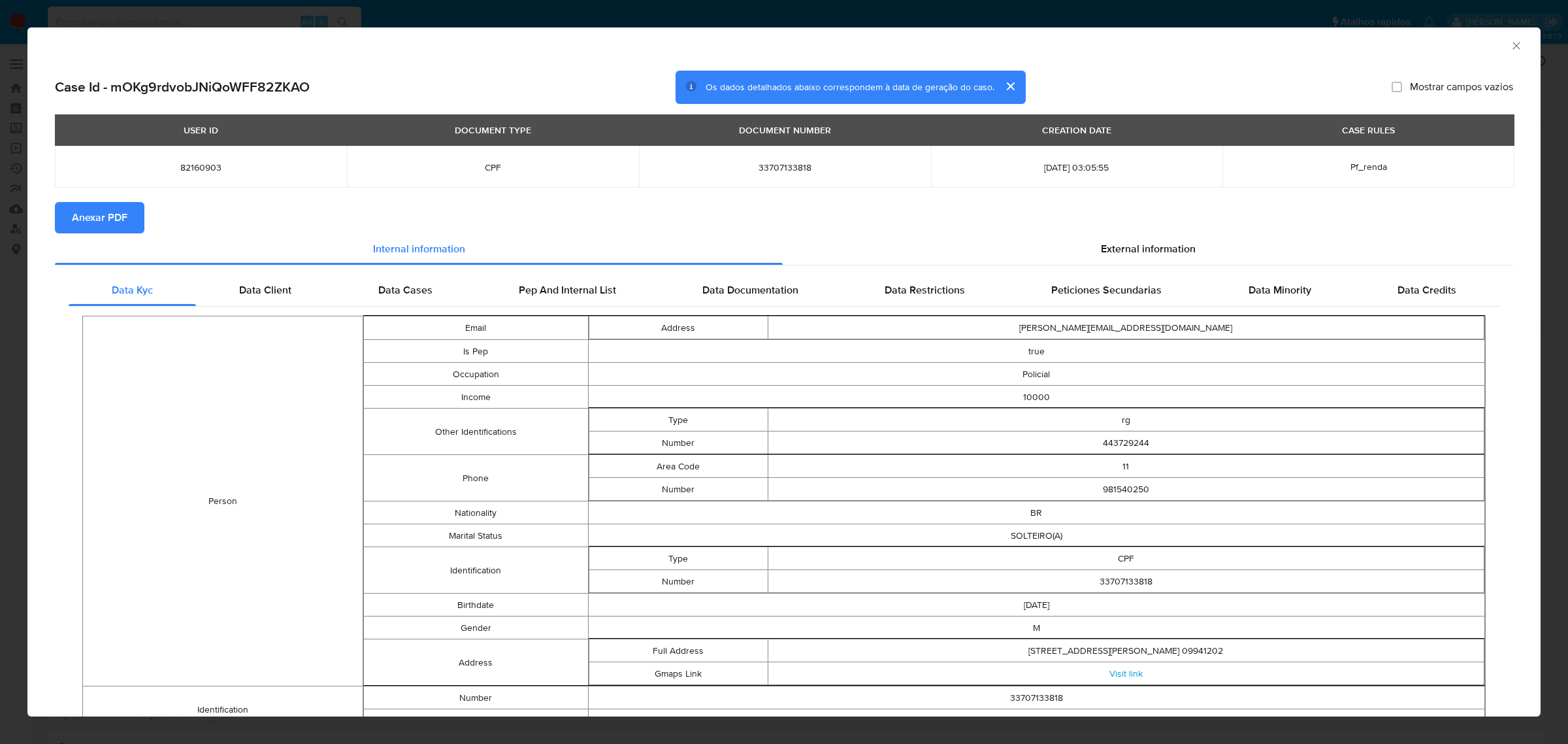
click at [111, 228] on span "Anexar PDF" at bounding box center [99, 217] width 55 height 29
click at [1510, 42] on icon "Fechar a janela" at bounding box center [1516, 45] width 13 height 13
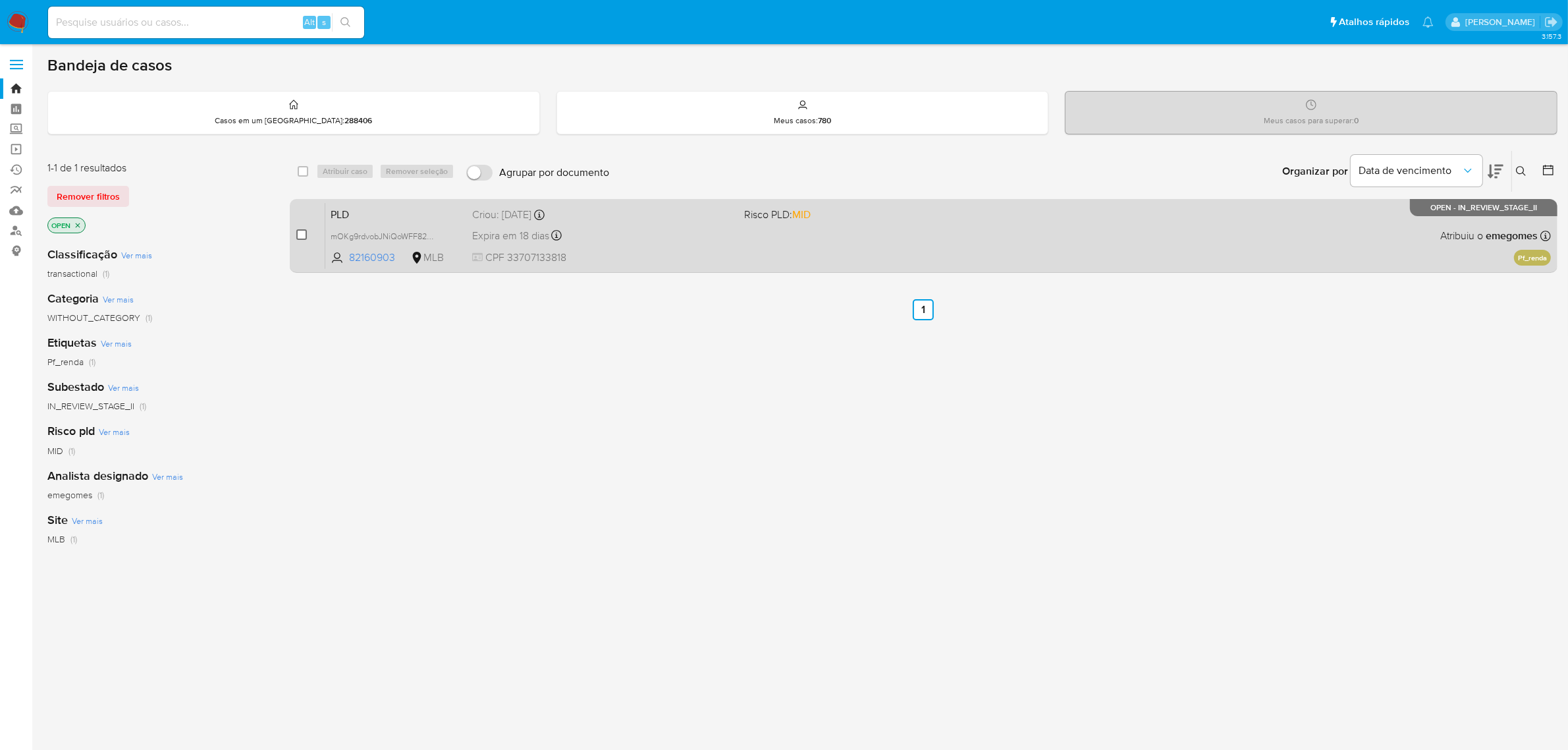
click at [298, 234] on input "checkbox" at bounding box center [301, 234] width 10 height 10
checkbox input "true"
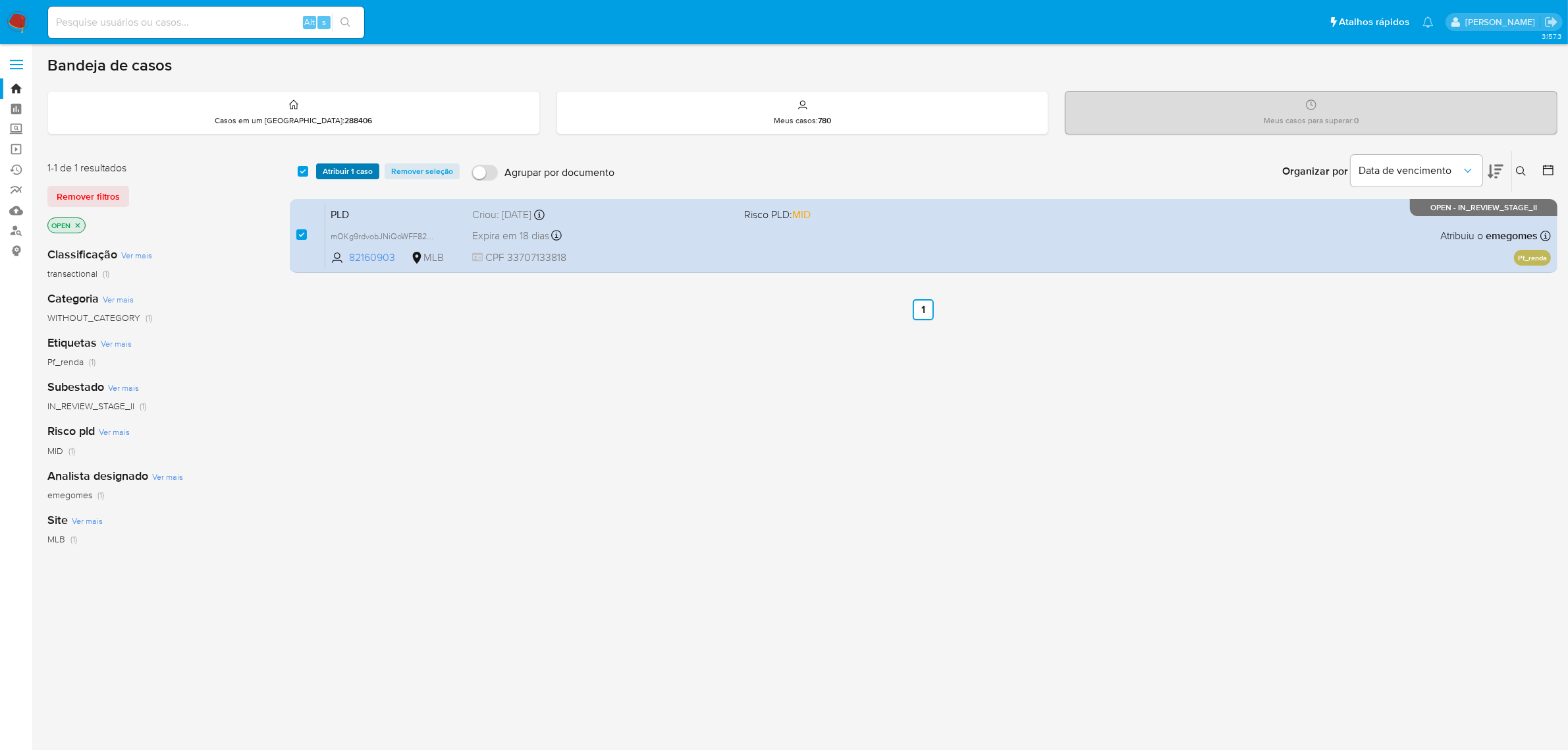
click at [340, 165] on span "Atribuir 1 caso" at bounding box center [347, 171] width 50 height 13
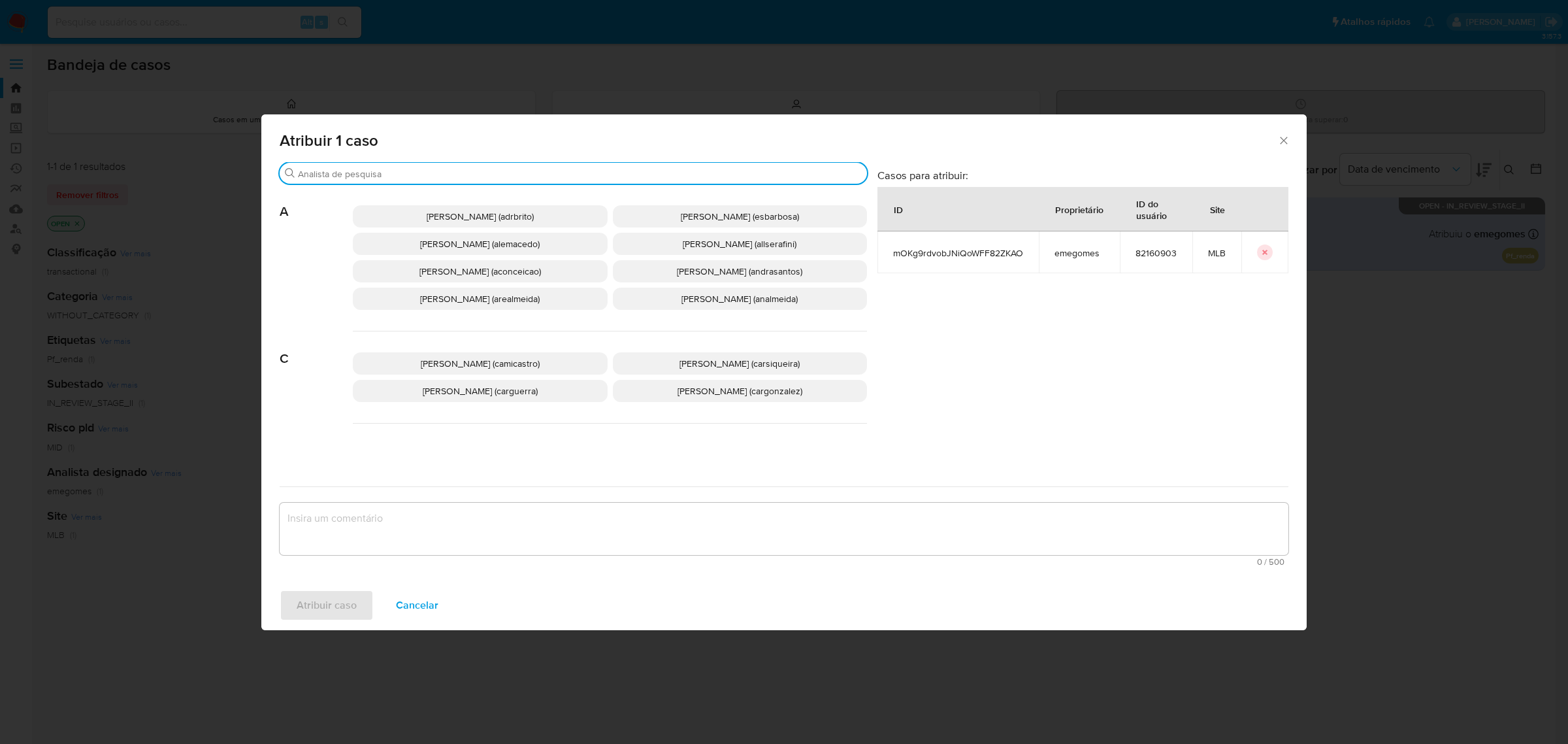
click at [465, 170] on input "Procurar" at bounding box center [580, 174] width 564 height 12
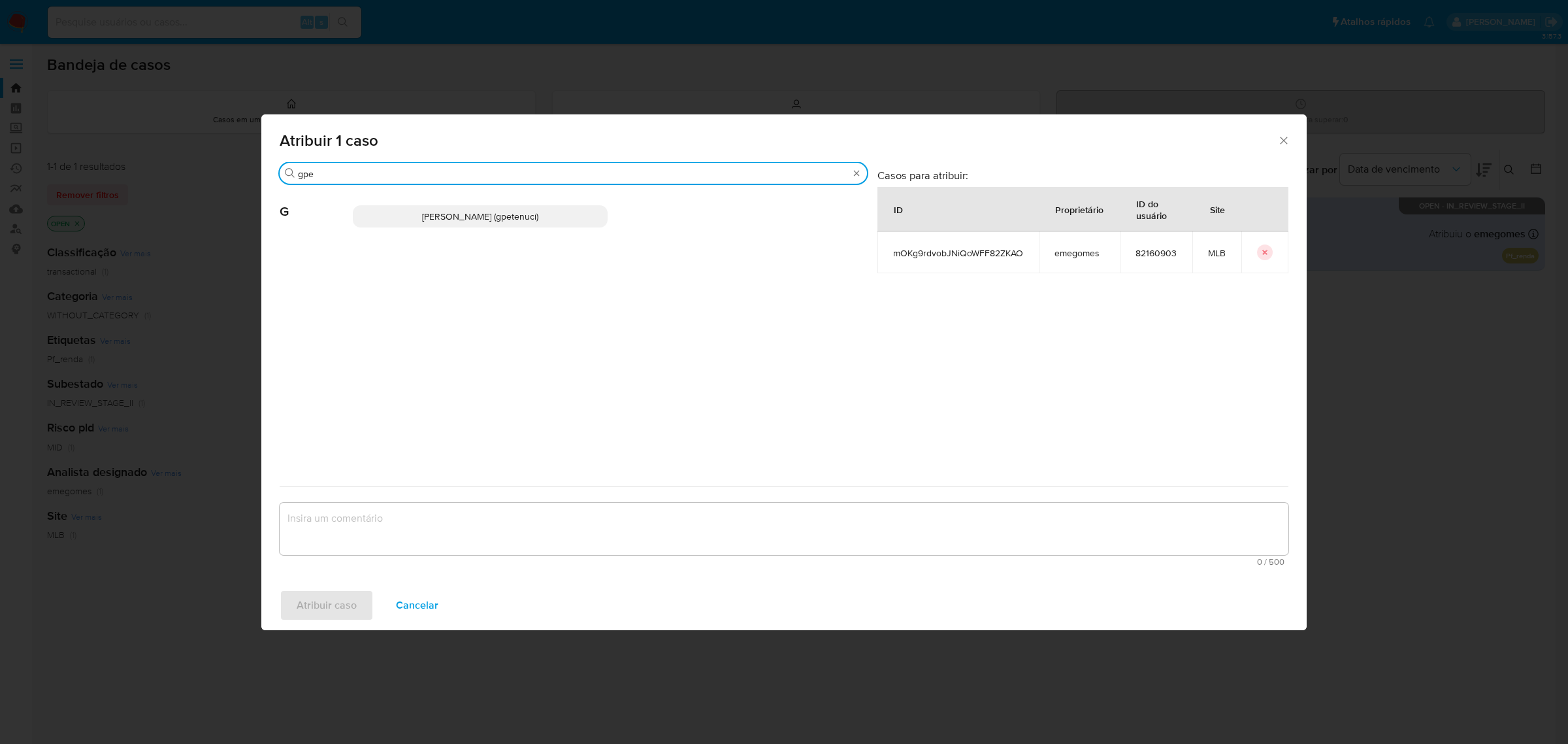
type input "gpe"
click at [484, 226] on p "Giovanna Petenuci Freitas (gpetenuci)" at bounding box center [480, 216] width 255 height 22
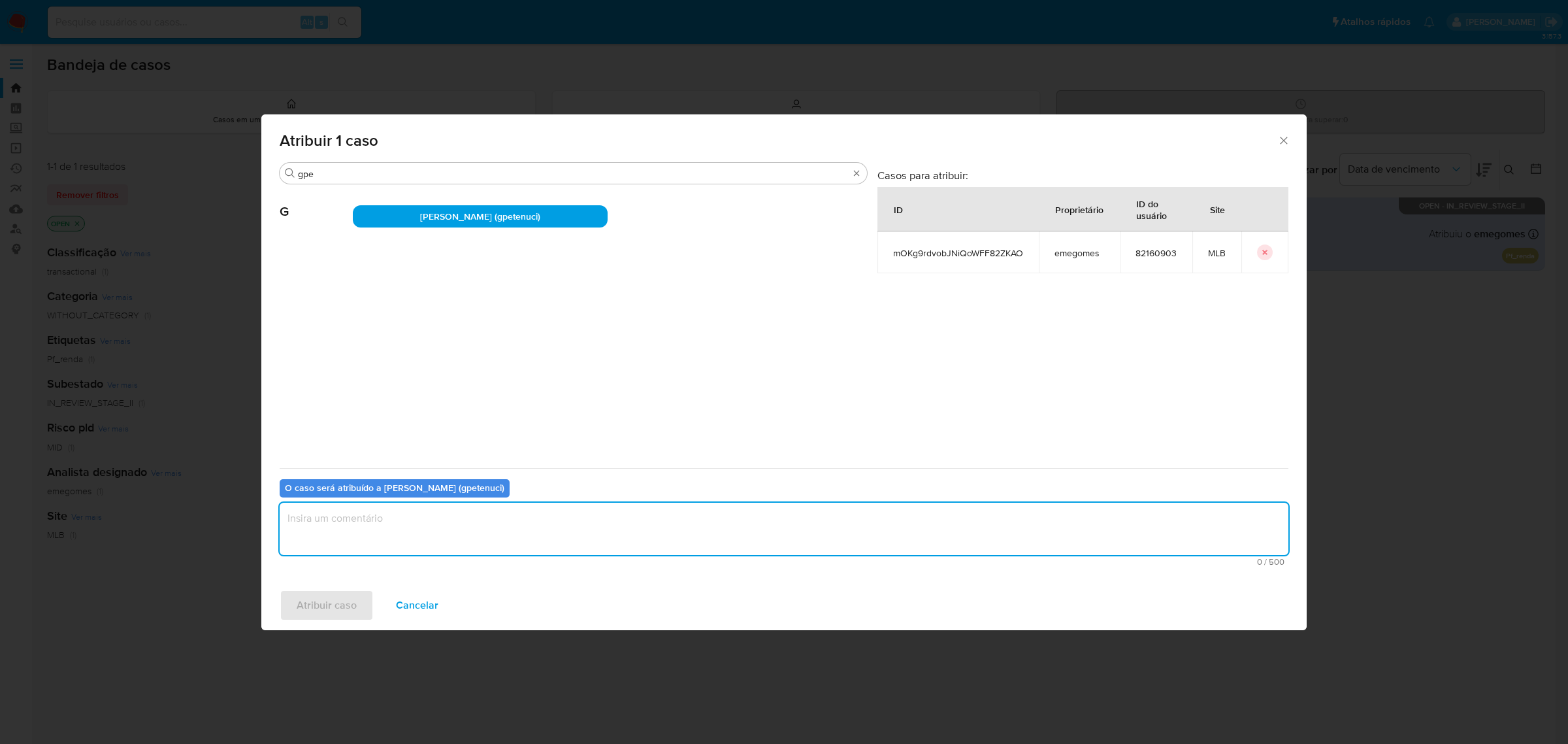
click at [442, 523] on textarea "assign-modal" at bounding box center [784, 529] width 1009 height 52
type textarea "."
click at [324, 604] on span "Atribuir caso" at bounding box center [327, 605] width 60 height 29
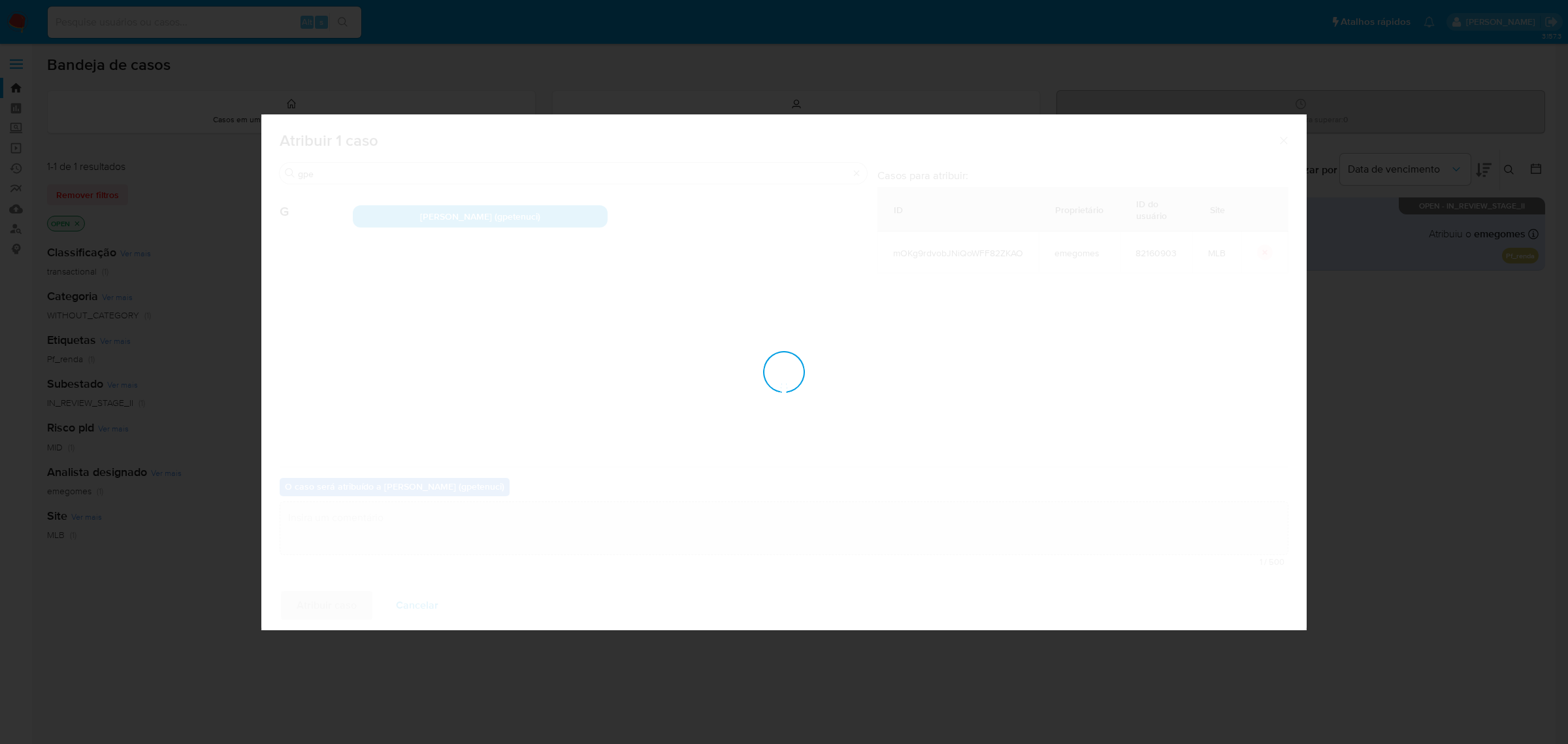
checkbox input "false"
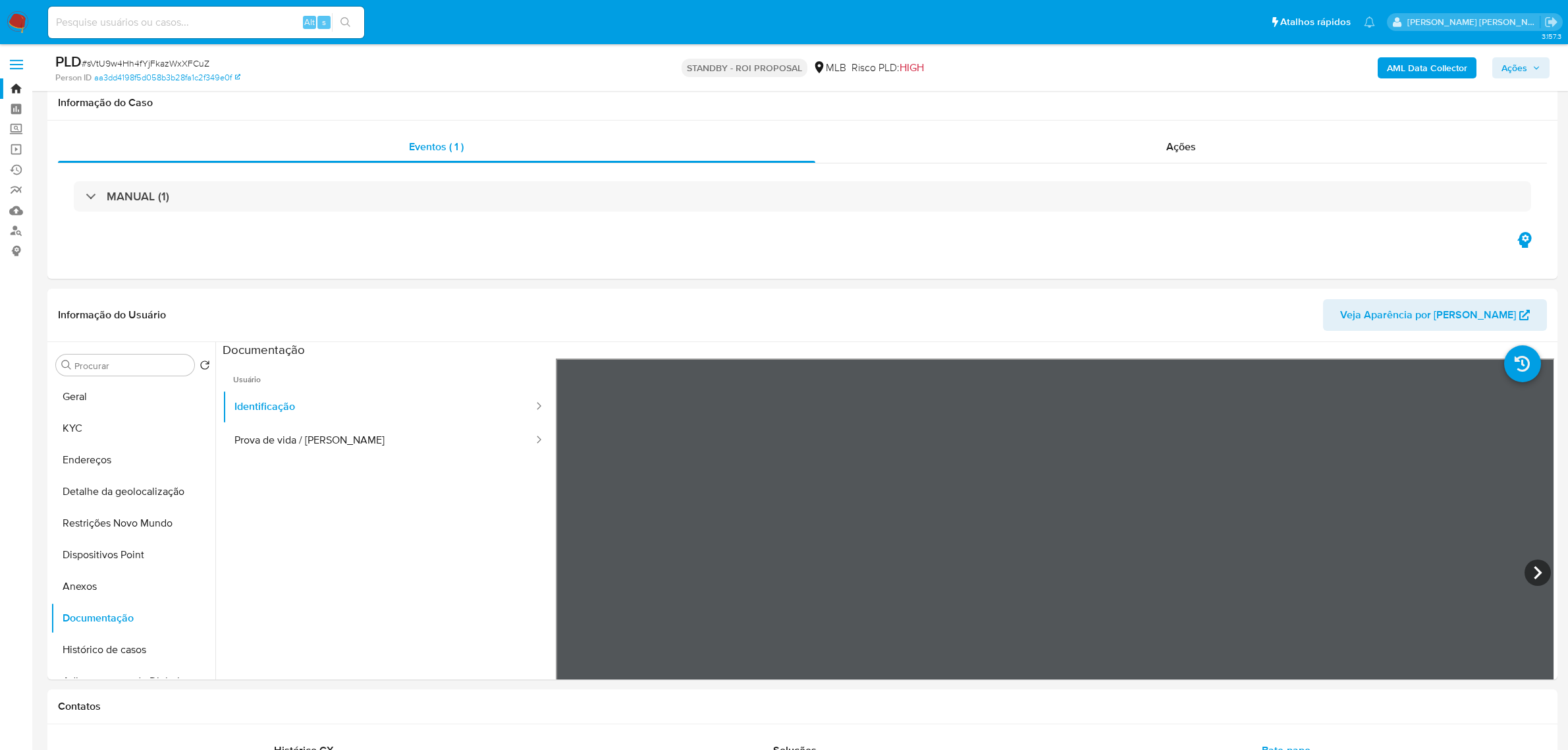
select select "10"
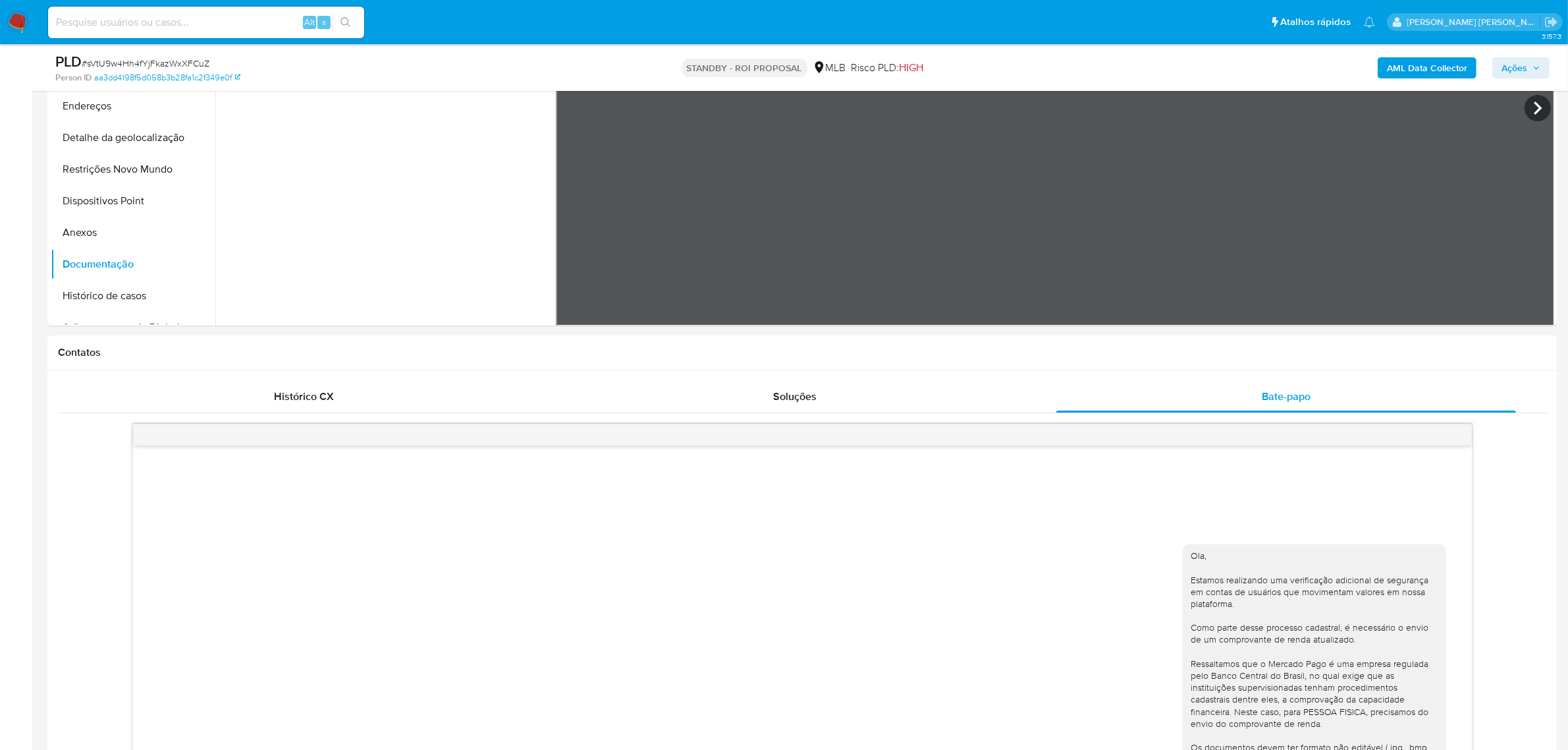
scroll to position [351, 0]
